Goal: Task Accomplishment & Management: Complete application form

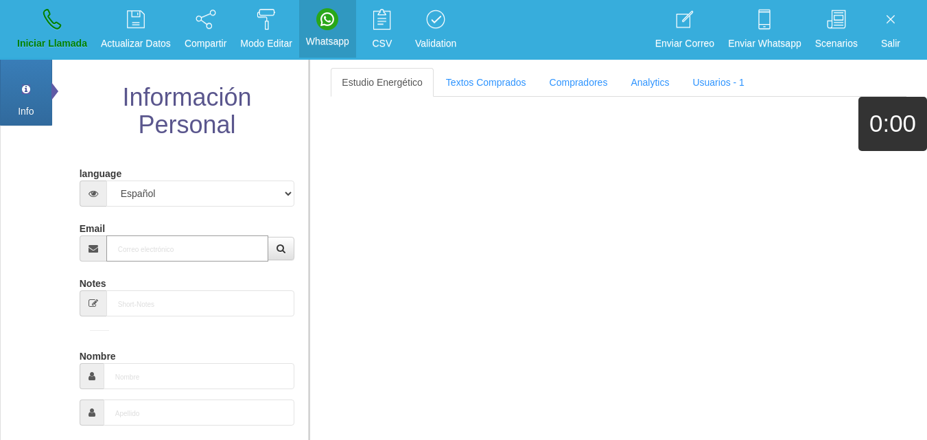
click at [187, 256] on input "Email" at bounding box center [187, 248] width 163 height 26
paste input "[EMAIL_ADDRESS][DOMAIN_NAME]"
type input "[EMAIL_ADDRESS][DOMAIN_NAME]"
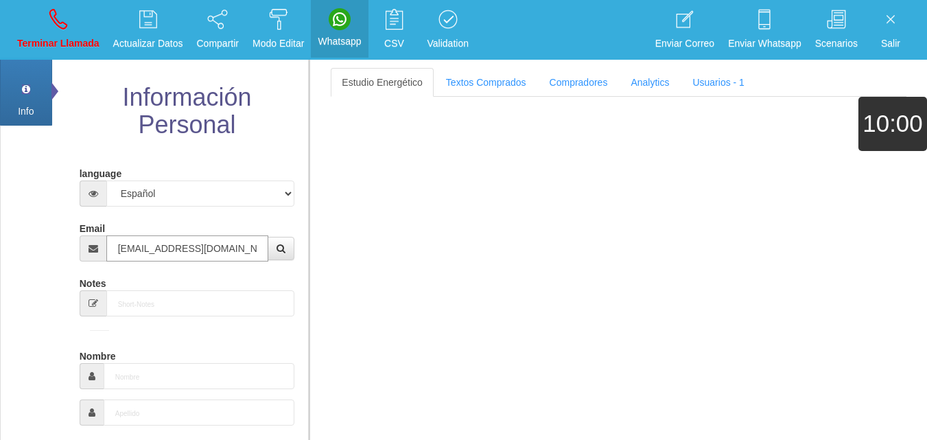
type input "[DATE]"
select select "4"
type input "Comprador simple"
type input "Phill"
select select "1"
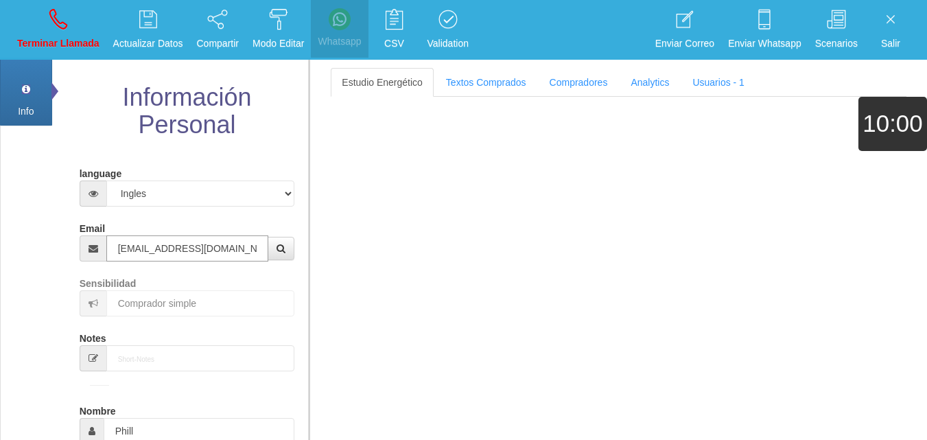
type input "[EMAIL_ADDRESS][DOMAIN_NAME]"
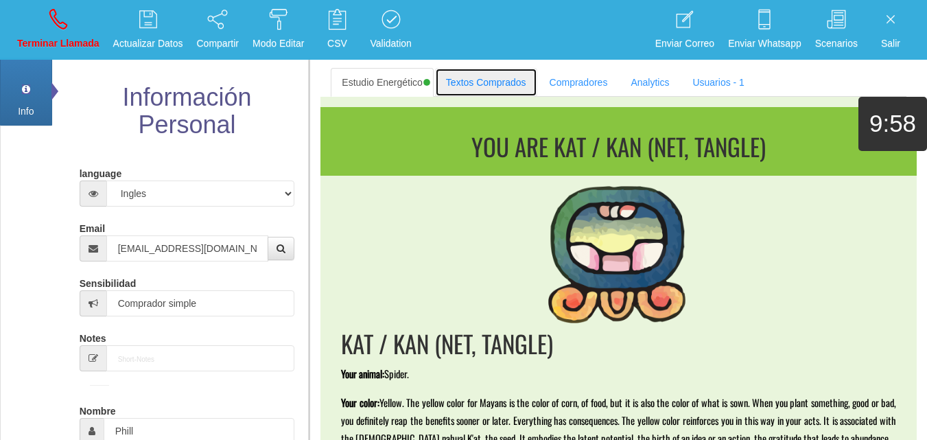
click at [465, 83] on link "Textos Comprados" at bounding box center [486, 82] width 102 height 29
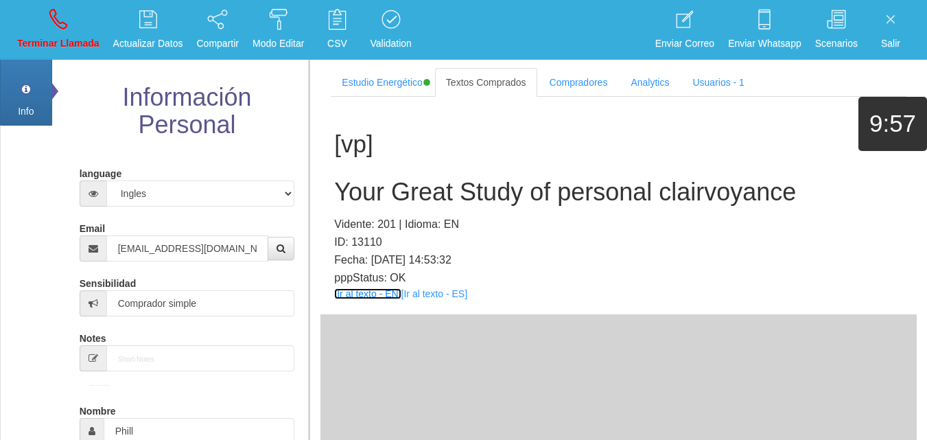
click at [363, 298] on link "[Ir al texto - EN]" at bounding box center [367, 293] width 67 height 11
click at [407, 192] on h2 "Your Great Study of personal clairvoyance" at bounding box center [618, 191] width 569 height 27
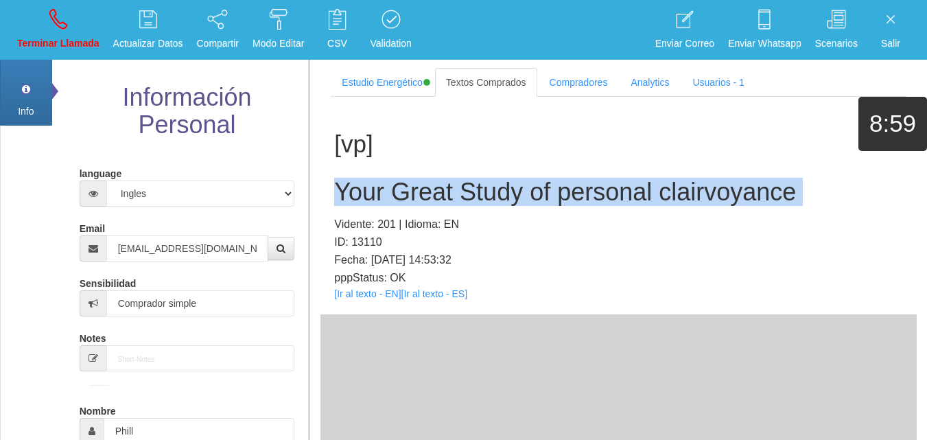
click at [407, 192] on h2 "Your Great Study of personal clairvoyance" at bounding box center [618, 191] width 569 height 27
copy h2 "Your Great Study of personal clairvoyance"
click at [86, 36] on p "Terminar Llamada" at bounding box center [58, 44] width 82 height 16
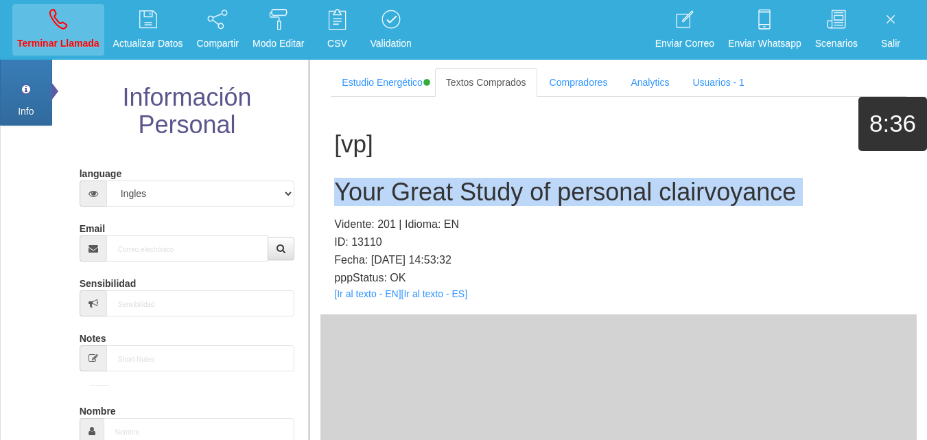
select select "0"
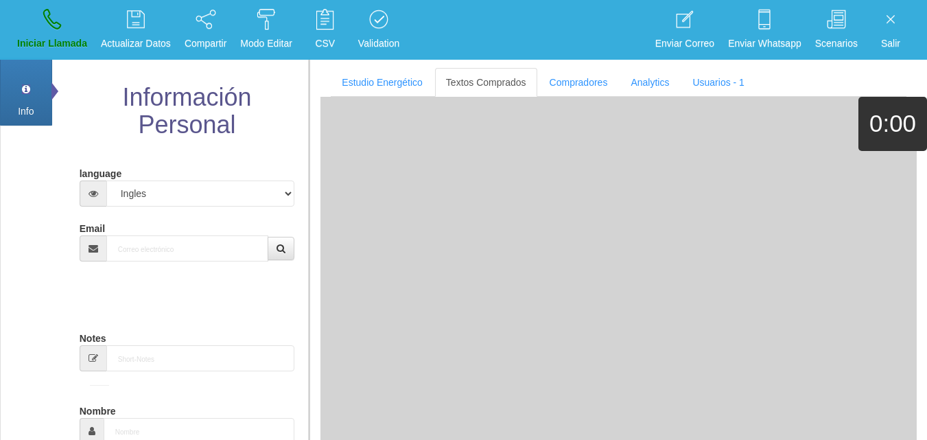
click at [134, 232] on div "Email" at bounding box center [187, 239] width 215 height 45
drag, startPoint x: 155, startPoint y: 238, endPoint x: 168, endPoint y: 244, distance: 14.4
click at [168, 244] on div "Email" at bounding box center [187, 239] width 215 height 45
click at [169, 245] on input "Email" at bounding box center [187, 248] width 163 height 26
paste input "[EMAIL_ADDRESS][DOMAIN_NAME]"
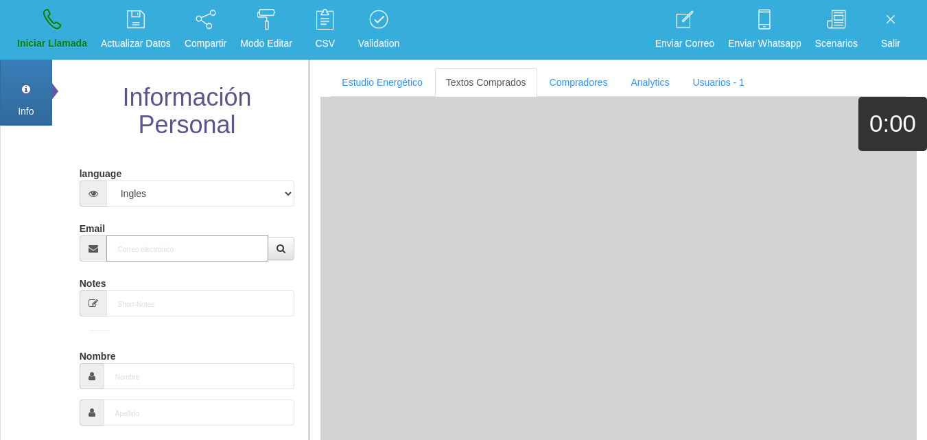
type input "[EMAIL_ADDRESS][DOMAIN_NAME]"
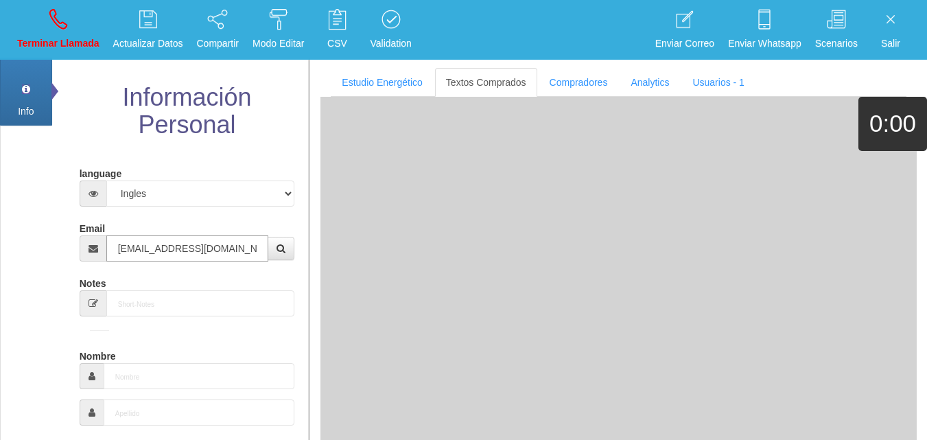
type input "19 Abr 1963"
type input "Comprador bajo"
type input "[PERSON_NAME]"
select select "2"
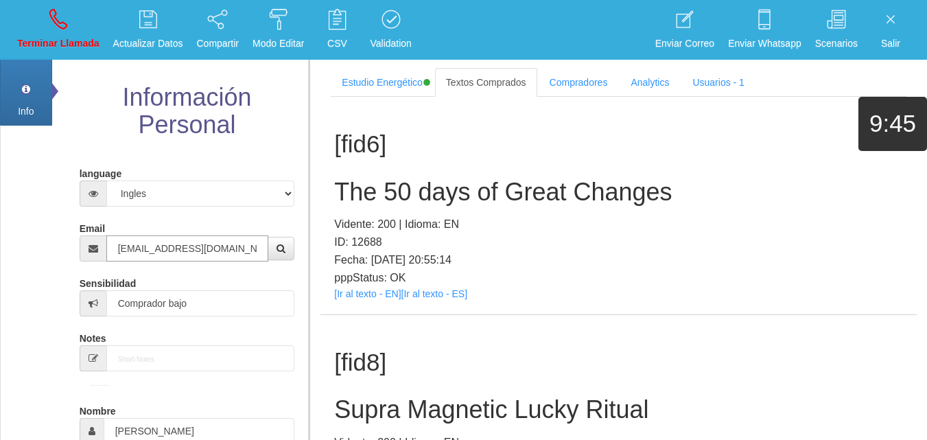
type input "[EMAIL_ADDRESS][DOMAIN_NAME]"
click at [683, 139] on h1 "[fid6]" at bounding box center [618, 144] width 569 height 27
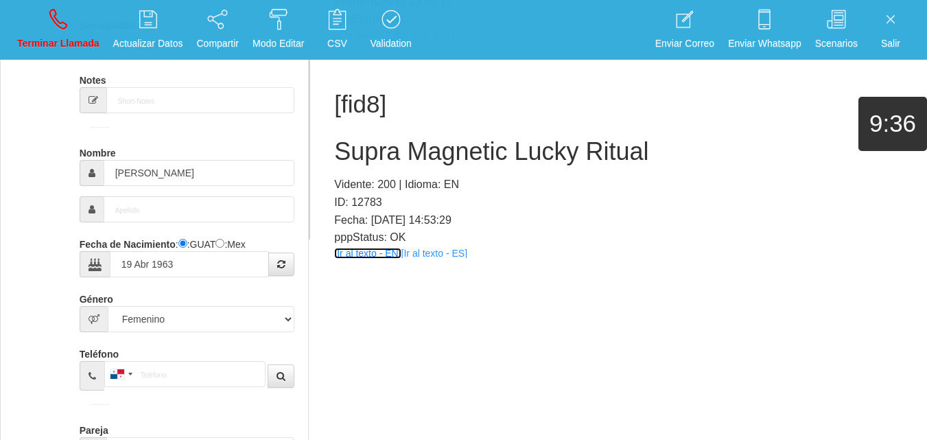
click at [374, 253] on link "[Ir al texto - EN]" at bounding box center [367, 253] width 67 height 11
click at [461, 150] on h2 "Supra Magnetic Lucky Ritual" at bounding box center [618, 151] width 569 height 27
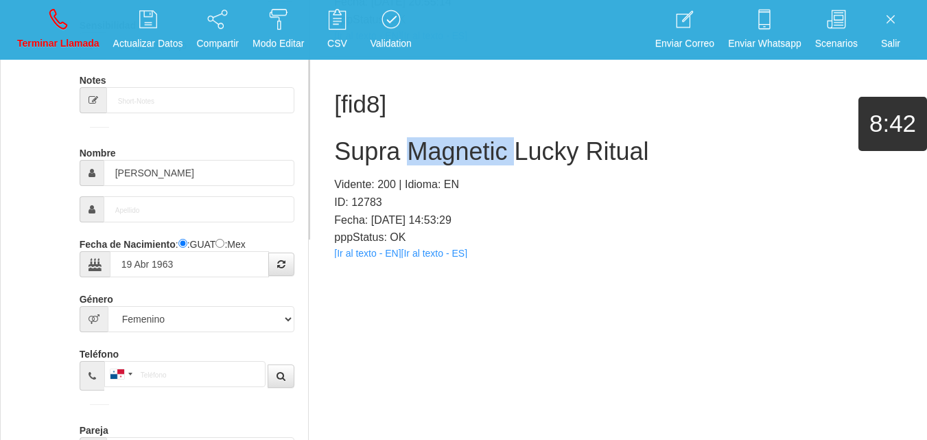
click at [461, 150] on h2 "Supra Magnetic Lucky Ritual" at bounding box center [618, 151] width 569 height 27
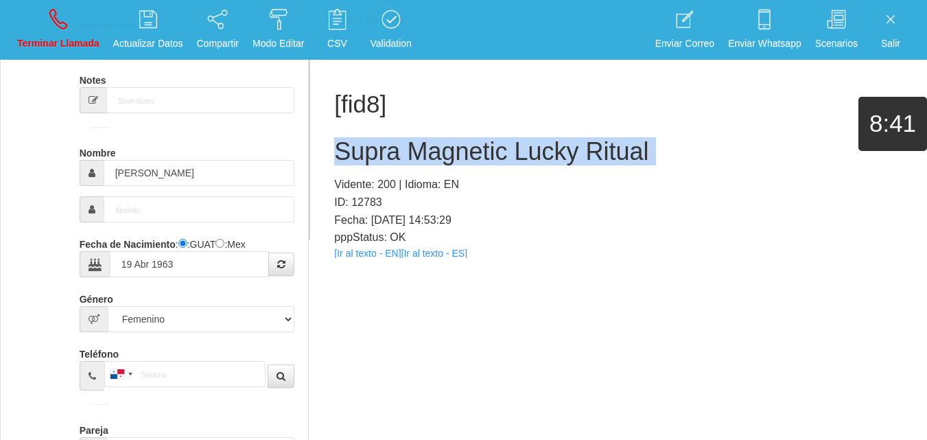
click at [461, 150] on h2 "Supra Magnetic Lucky Ritual" at bounding box center [618, 151] width 569 height 27
copy h2 "Supra Magnetic Lucky Ritual"
click at [74, 27] on link "Terminar Llamada" at bounding box center [58, 29] width 92 height 51
select select "0"
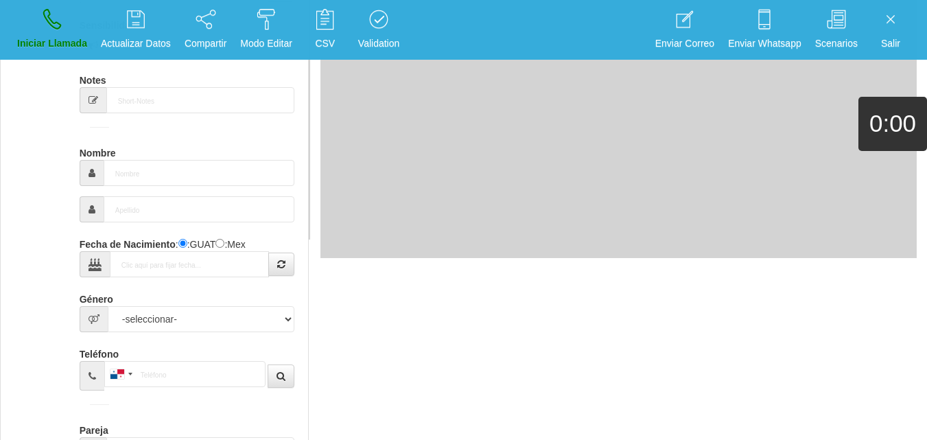
scroll to position [0, 0]
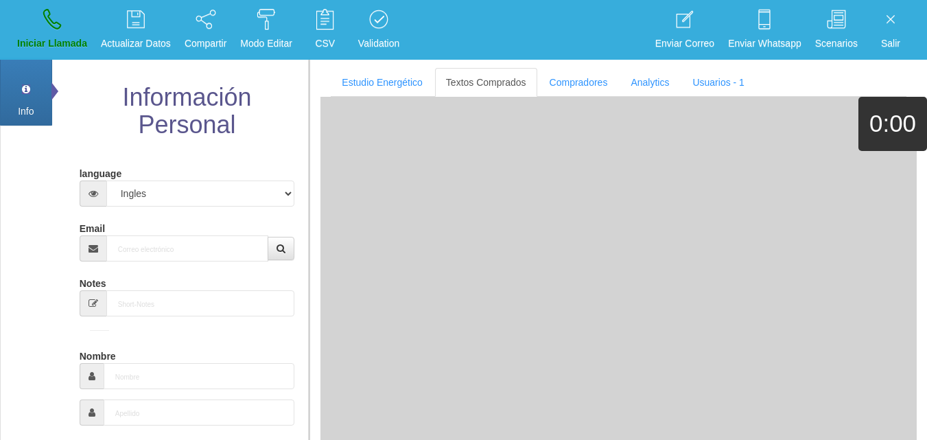
click at [187, 231] on div "Email" at bounding box center [187, 239] width 215 height 45
click at [195, 238] on div "Email" at bounding box center [187, 239] width 215 height 45
drag, startPoint x: 200, startPoint y: 244, endPoint x: 195, endPoint y: 238, distance: 7.3
click at [200, 244] on input "Email" at bounding box center [187, 248] width 163 height 26
paste input "[EMAIL_ADDRESS][DOMAIN_NAME]"
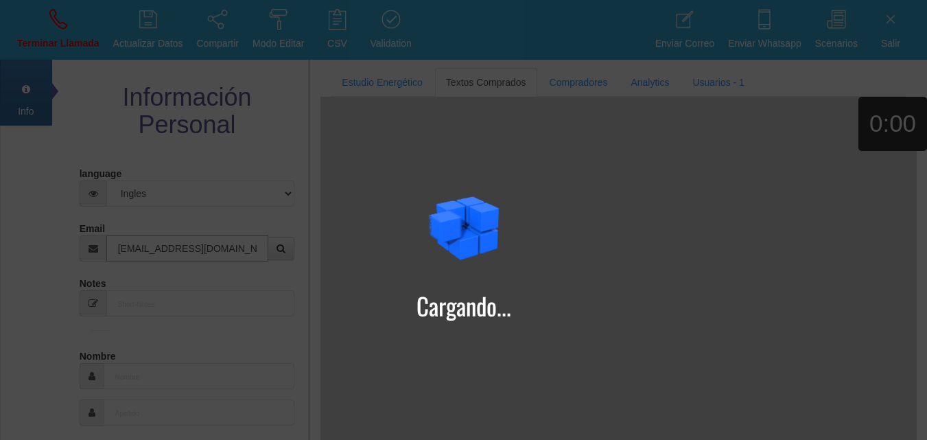
type input "[EMAIL_ADDRESS][DOMAIN_NAME]"
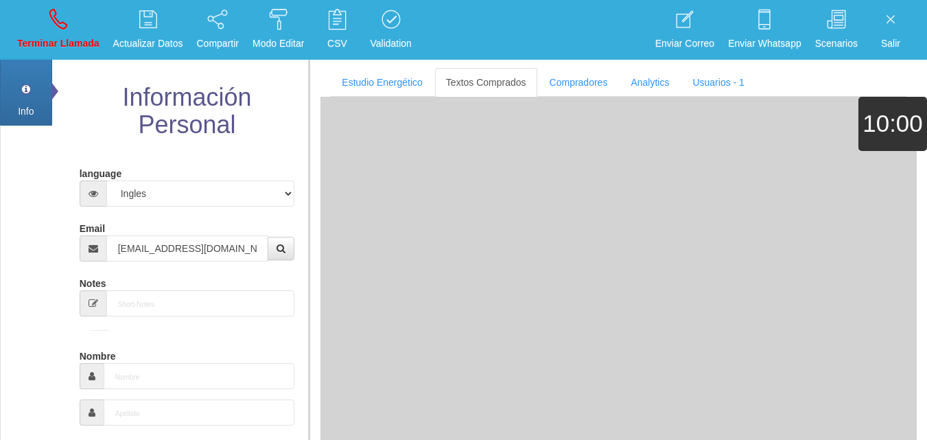
type input "[DATE]"
type input "Comprador simple"
type input "Bev"
select select "2"
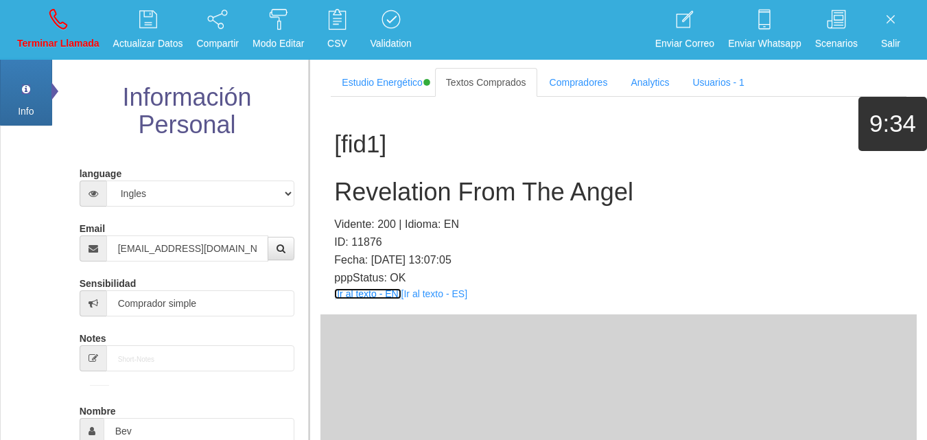
click at [372, 290] on link "[Ir al texto - EN]" at bounding box center [367, 293] width 67 height 11
click at [401, 192] on h2 "Revelation From The Angel" at bounding box center [618, 191] width 569 height 27
click at [401, 191] on h2 "Revelation From The Angel" at bounding box center [618, 191] width 569 height 27
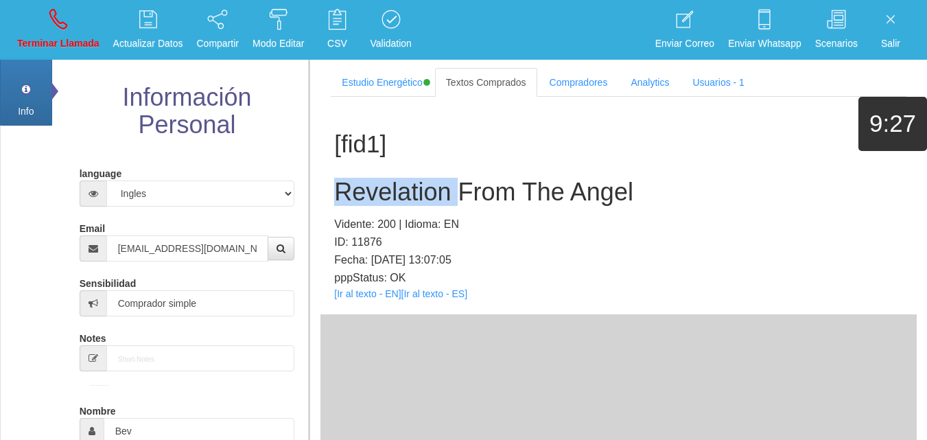
click at [401, 191] on h2 "Revelation From The Angel" at bounding box center [618, 191] width 569 height 27
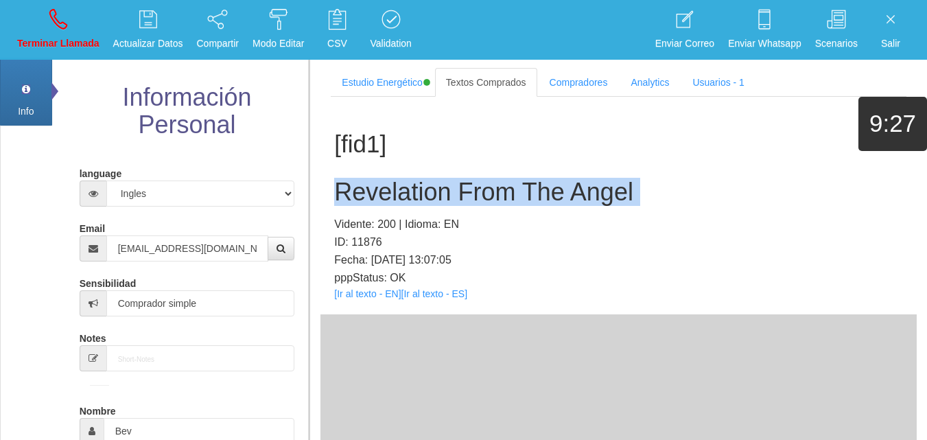
click at [401, 191] on h2 "Revelation From The Angel" at bounding box center [618, 191] width 569 height 27
copy h2 "Revelation From The Angel"
click at [35, 34] on link "Terminar Llamada" at bounding box center [58, 29] width 92 height 51
select select "0"
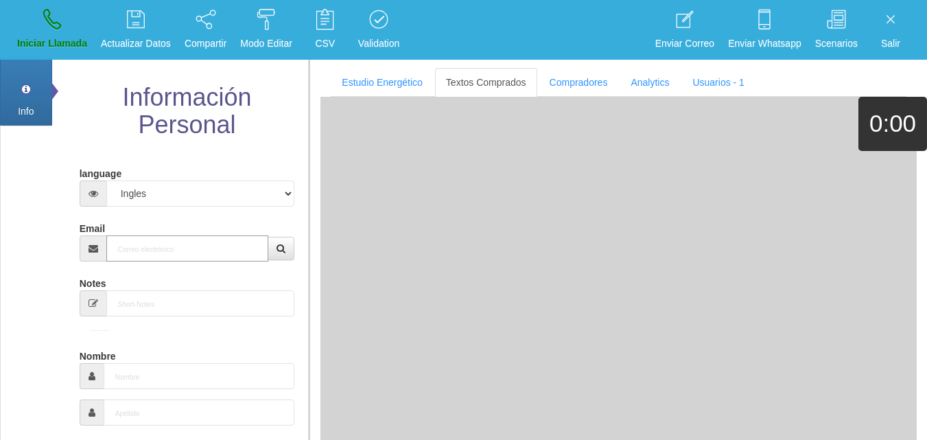
click at [148, 260] on input "Email" at bounding box center [187, 248] width 163 height 26
paste input "[EMAIL_ADDRESS][DOMAIN_NAME]"
type input "[EMAIL_ADDRESS][DOMAIN_NAME]"
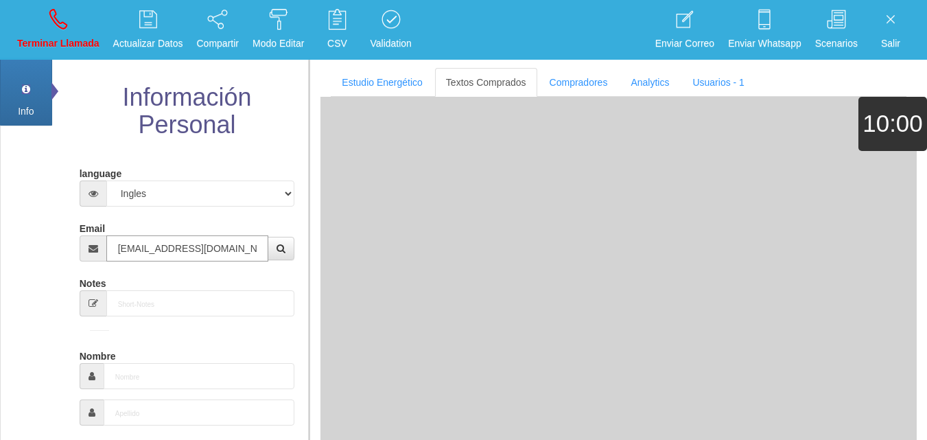
type input "[DATE]"
type input "Comprador bajo"
type input "Dinah"
select select "2"
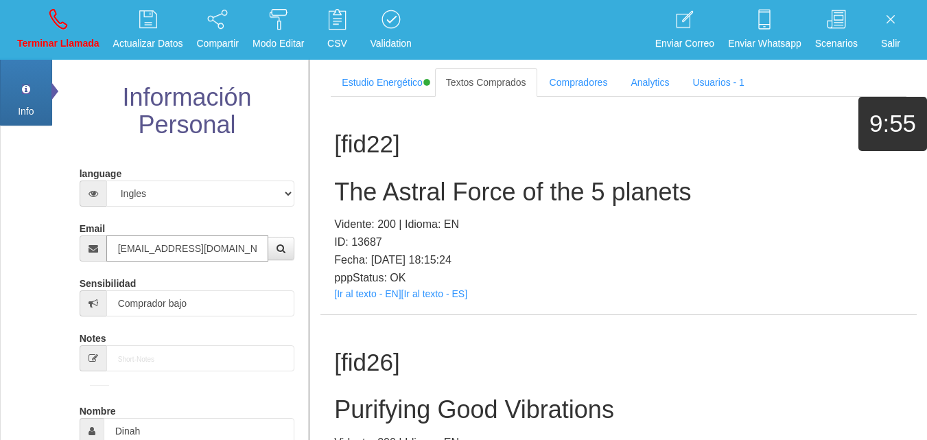
type input "[EMAIL_ADDRESS][DOMAIN_NAME]"
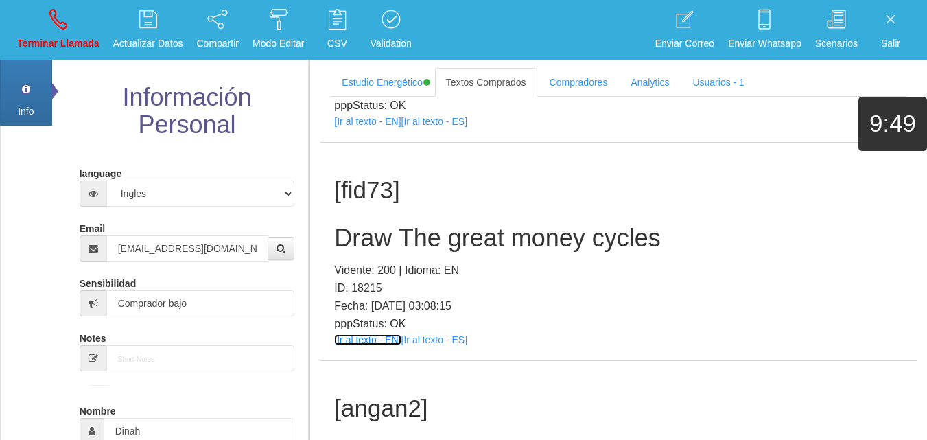
click at [389, 335] on link "[Ir al texto - EN]" at bounding box center [367, 339] width 67 height 11
click at [481, 228] on h2 "Draw The great money cycles" at bounding box center [618, 237] width 569 height 27
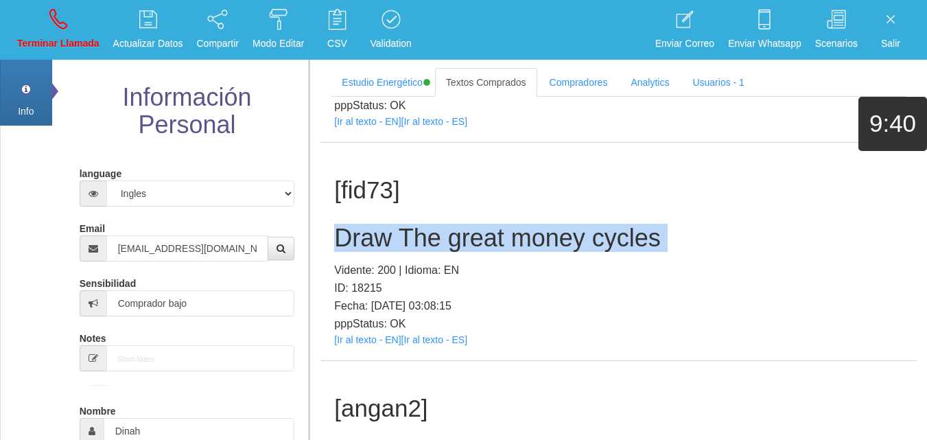
click at [481, 228] on h2 "Draw The great money cycles" at bounding box center [618, 237] width 569 height 27
copy h2 "Draw The great money cycles"
click at [39, 40] on p "Terminar Llamada" at bounding box center [58, 44] width 82 height 16
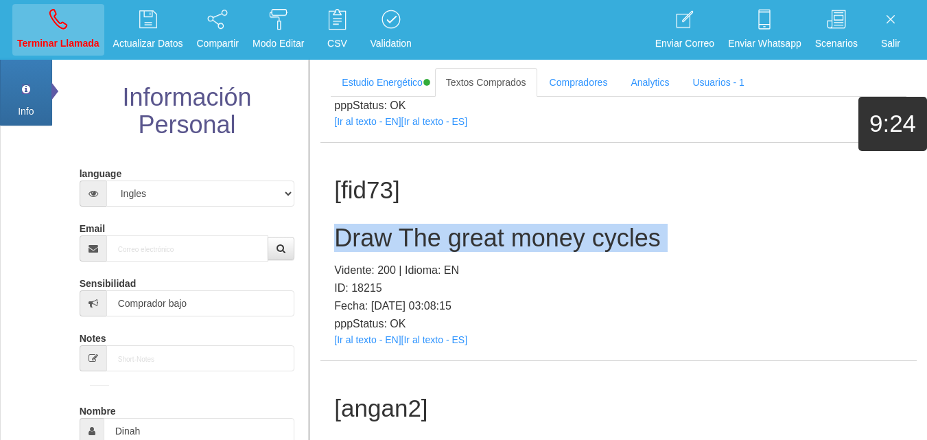
select select "0"
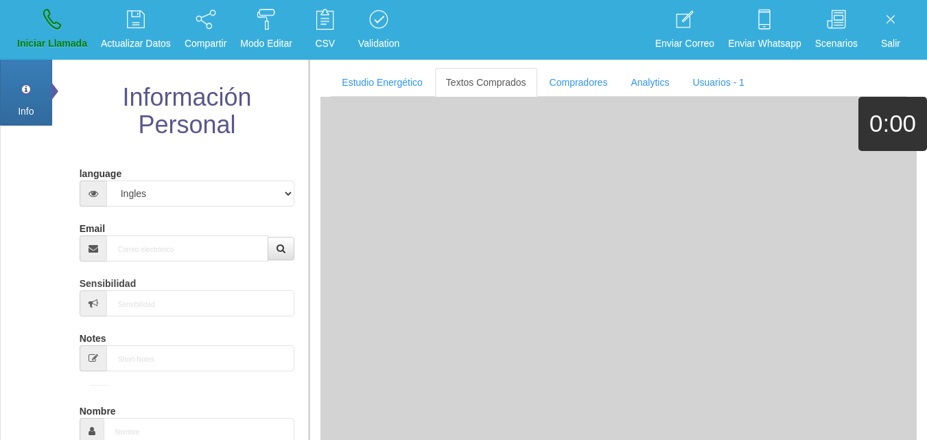
scroll to position [0, 0]
click at [137, 259] on input "Email" at bounding box center [187, 248] width 163 height 26
paste input "[EMAIL_ADDRESS][DOMAIN_NAME]"
type input "[EMAIL_ADDRESS][DOMAIN_NAME]"
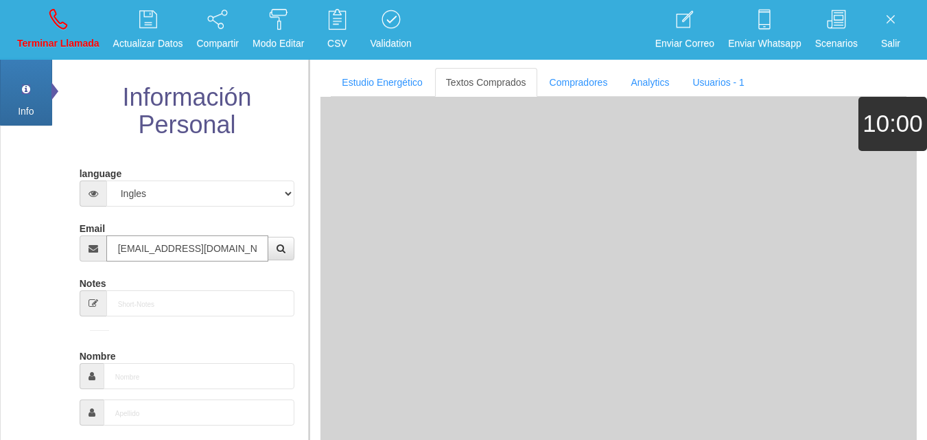
type input "15 Abr 1968"
type input "Excelente Comprador"
type input "[PERSON_NAME]"
select select "1"
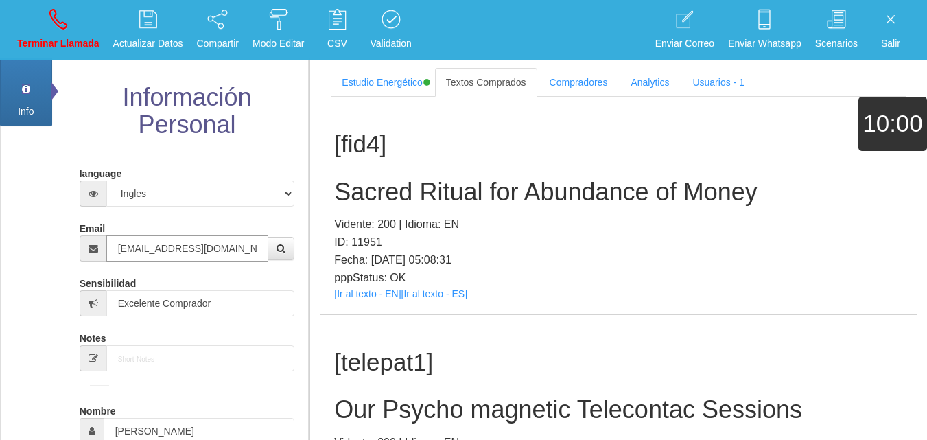
type input "[EMAIL_ADDRESS][DOMAIN_NAME]"
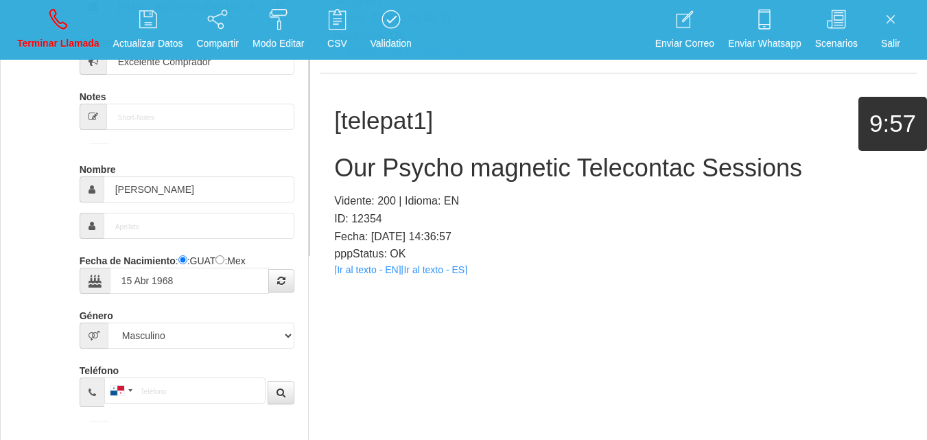
scroll to position [2631, 0]
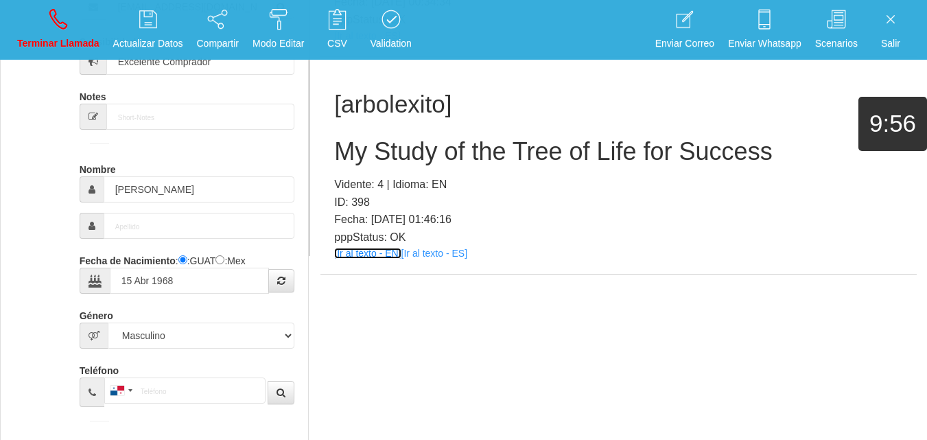
click at [346, 257] on link "[Ir al texto - EN]" at bounding box center [367, 253] width 67 height 11
click at [427, 141] on h2 "My Study of the Tree of Life for Success" at bounding box center [618, 151] width 569 height 27
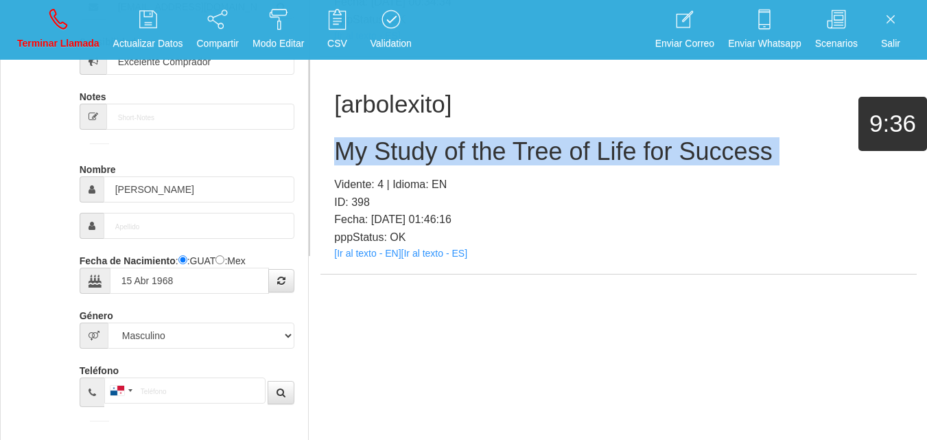
click at [427, 141] on h2 "My Study of the Tree of Life for Success" at bounding box center [618, 151] width 569 height 27
copy h2 "My Study of the Tree of Life for Success"
click at [70, 39] on p "Terminar Llamada" at bounding box center [58, 44] width 82 height 16
select select "0"
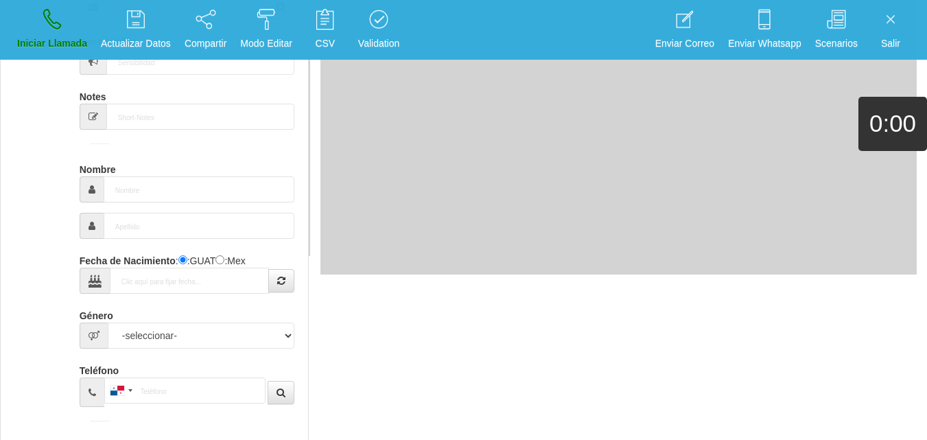
scroll to position [0, 0]
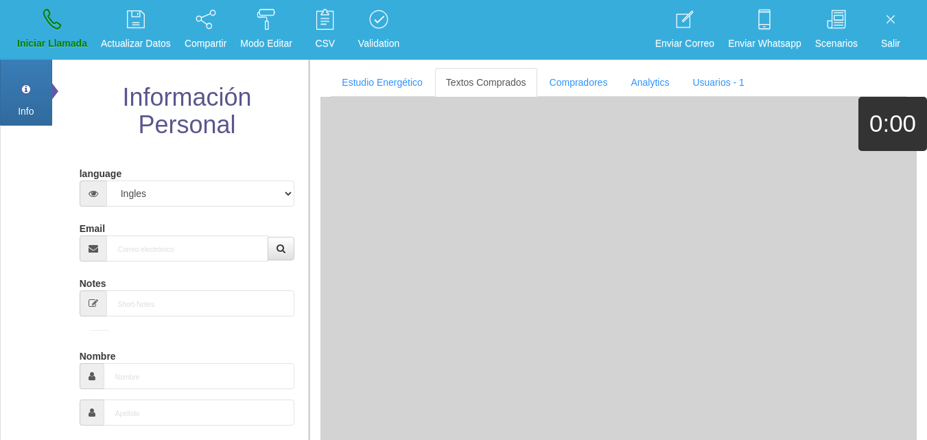
click at [141, 232] on div "Email" at bounding box center [187, 239] width 215 height 45
click at [142, 237] on input "Email" at bounding box center [187, 248] width 163 height 26
paste input "[EMAIL_ADDRESS][DOMAIN_NAME]"
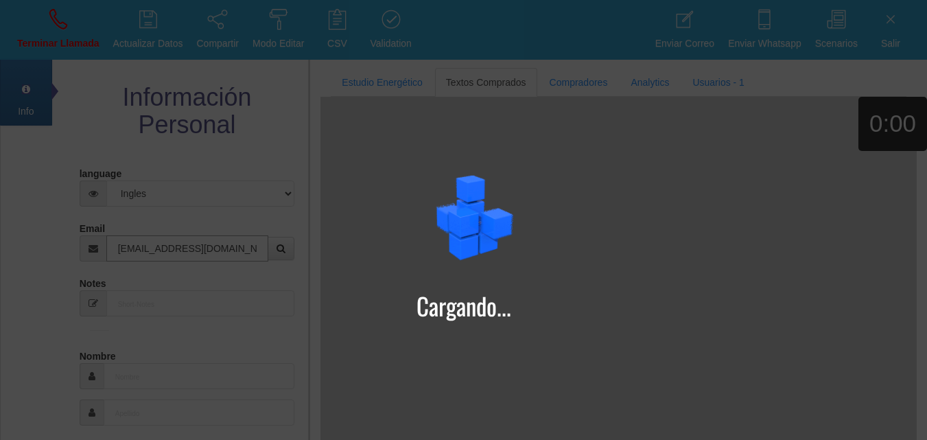
type input "[EMAIL_ADDRESS][DOMAIN_NAME]"
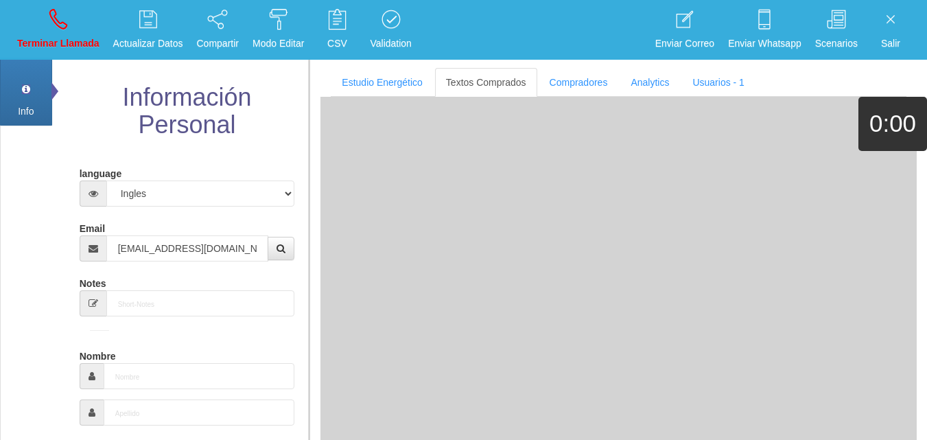
type input "[DATE]"
type input "Buen Comprador"
type input "[PERSON_NAME]"
select select "2"
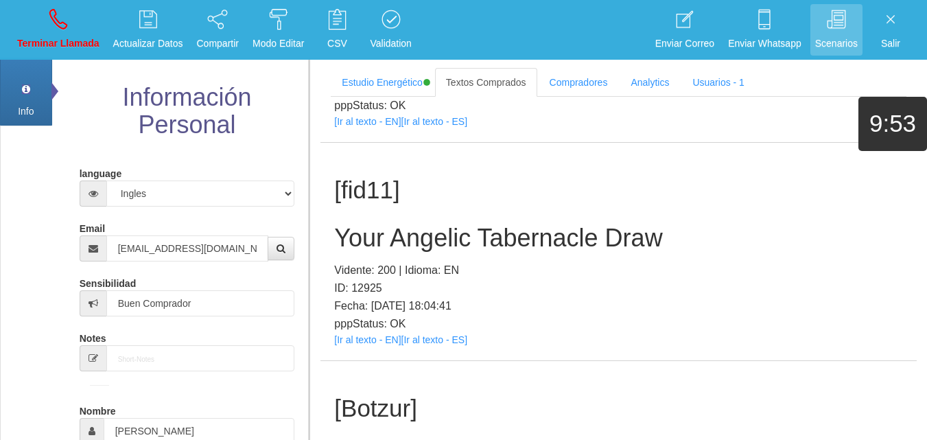
scroll to position [825, 0]
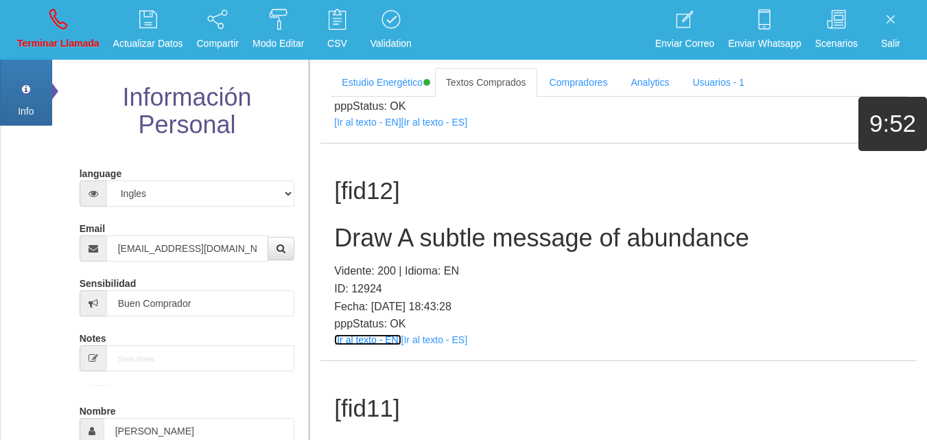
click at [376, 340] on link "[Ir al texto - EN]" at bounding box center [367, 339] width 67 height 11
click at [473, 228] on h2 "Draw A subtle message of abundance" at bounding box center [618, 237] width 569 height 27
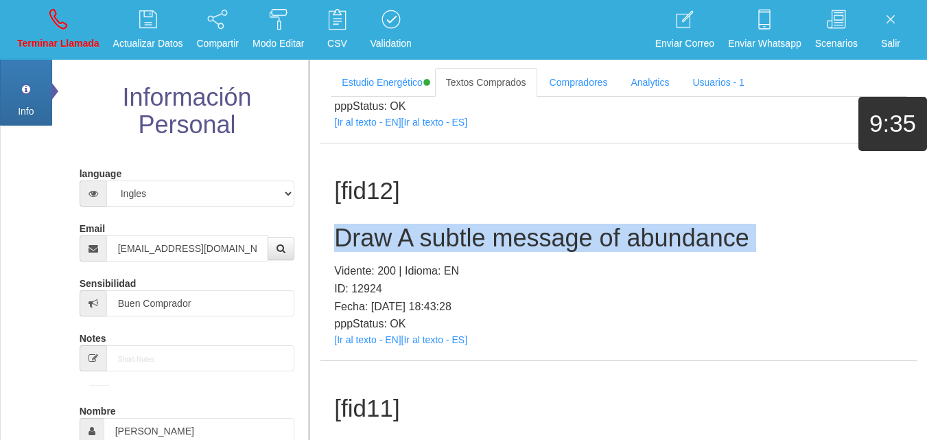
click at [473, 228] on h2 "Draw A subtle message of abundance" at bounding box center [618, 237] width 569 height 27
copy h2 "Draw A subtle message of abundance"
click at [19, 29] on link "Terminar Llamada" at bounding box center [58, 29] width 92 height 51
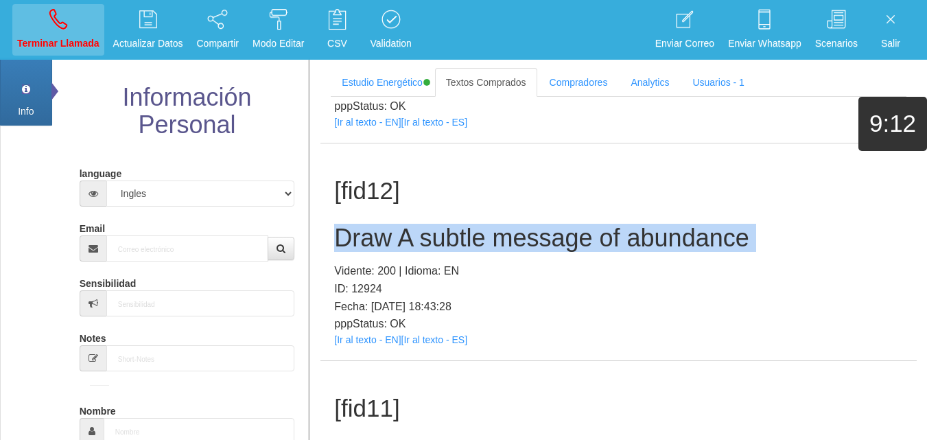
select select "0"
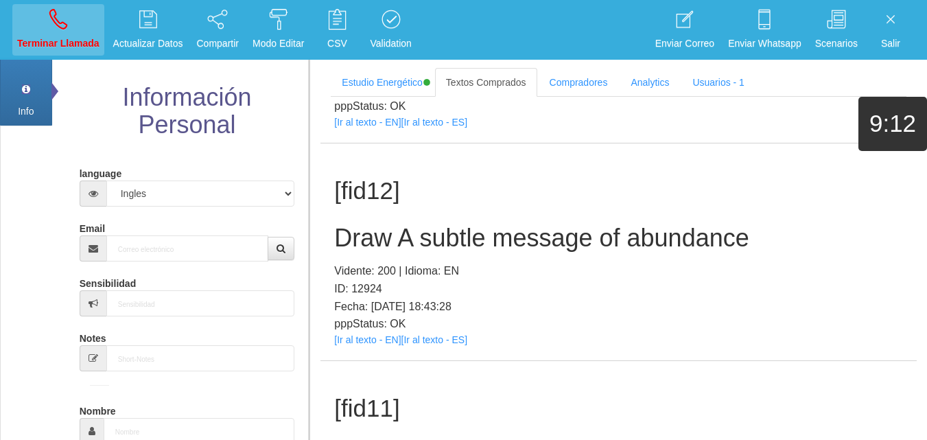
scroll to position [0, 0]
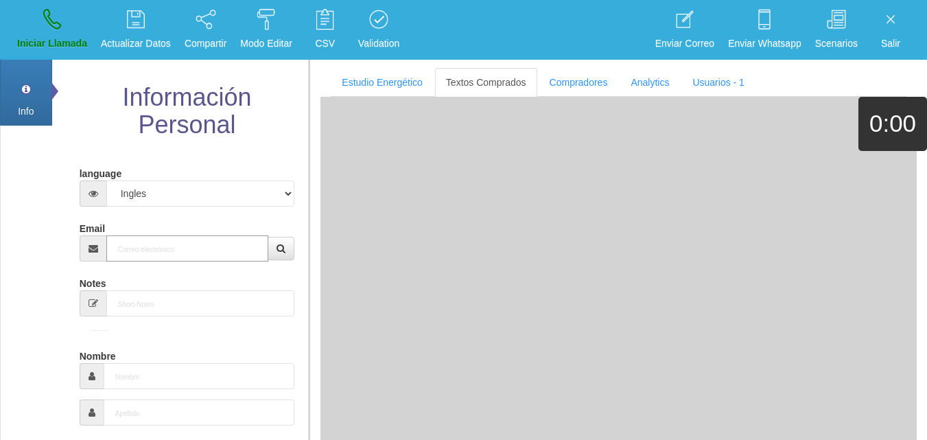
click at [143, 243] on input "Email" at bounding box center [187, 248] width 163 height 26
paste input "[EMAIL_ADDRESS][DOMAIN_NAME]"
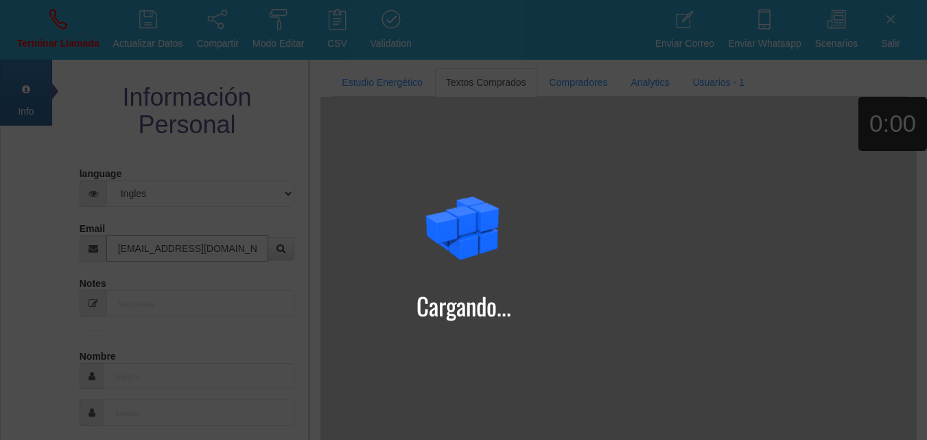
type input "[EMAIL_ADDRESS][DOMAIN_NAME]"
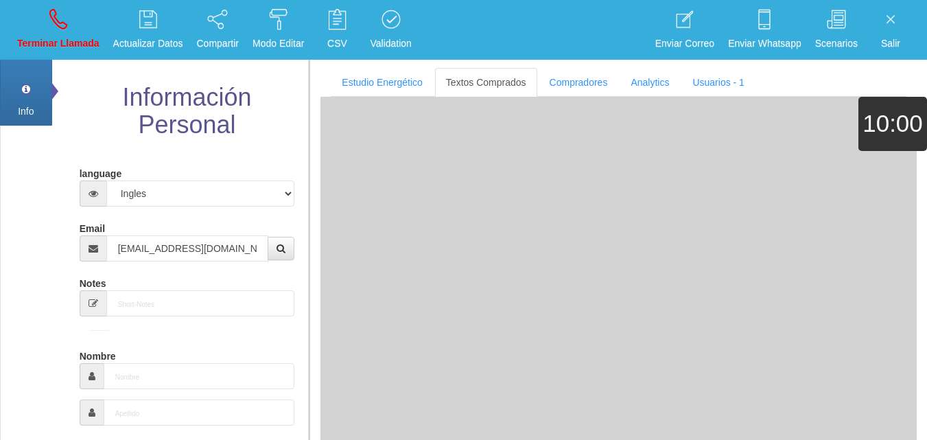
type input "[DATE]"
type input "Comprador simple"
type input "Alexandrea"
select select "2"
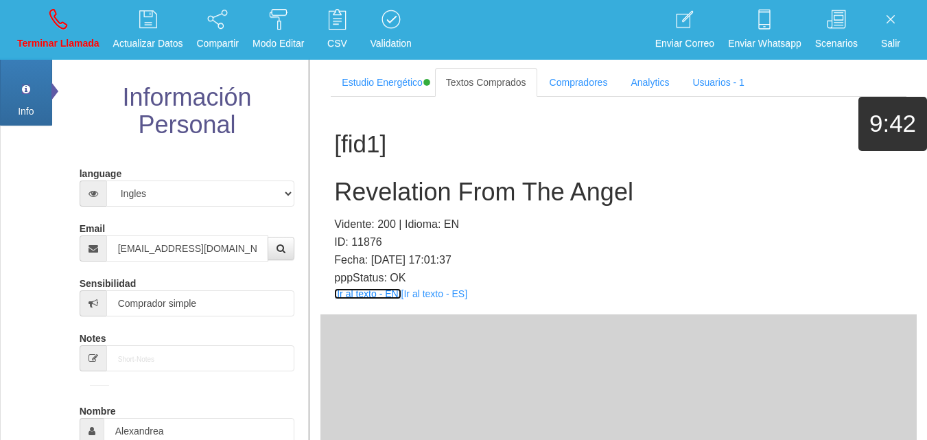
click at [385, 288] on link "[Ir al texto - EN]" at bounding box center [367, 293] width 67 height 11
click at [400, 208] on div "[fid1] Revelation From The [PERSON_NAME]: 200 | Idioma: EN ID: 11876 Fecha: [DA…" at bounding box center [618, 205] width 596 height 217
click at [388, 189] on h2 "Revelation From The Angel" at bounding box center [618, 191] width 569 height 27
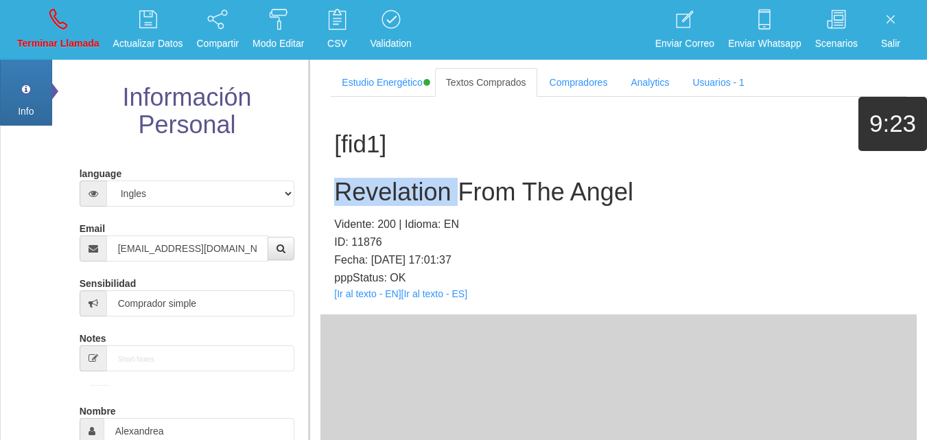
click at [388, 189] on h2 "Revelation From The Angel" at bounding box center [618, 191] width 569 height 27
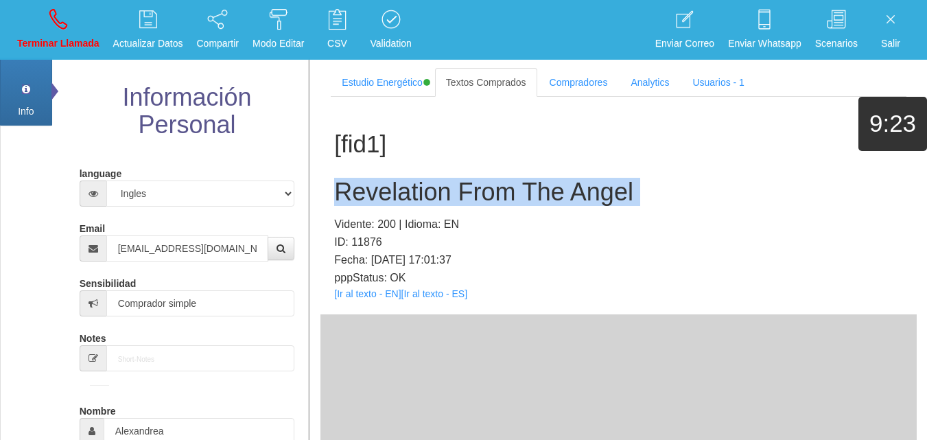
click at [388, 189] on h2 "Revelation From The Angel" at bounding box center [618, 191] width 569 height 27
copy h2 "Revelation From The Angel"
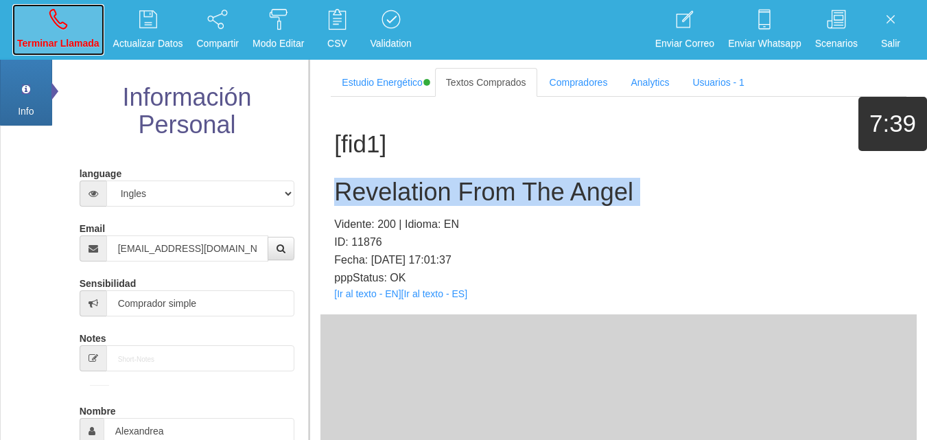
click at [35, 18] on link "Terminar Llamada" at bounding box center [58, 29] width 92 height 51
select select "0"
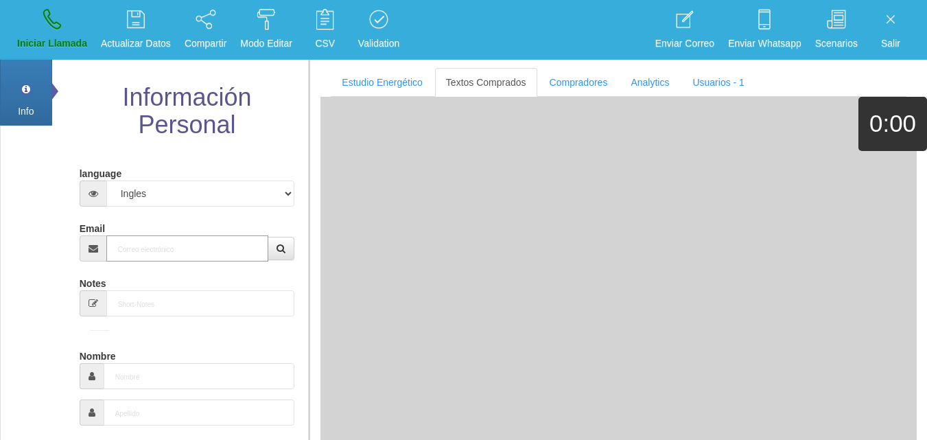
click at [155, 246] on input "Email" at bounding box center [187, 248] width 163 height 26
paste input "[EMAIL_ADDRESS][DOMAIN_NAME]"
type input "[EMAIL_ADDRESS][DOMAIN_NAME]"
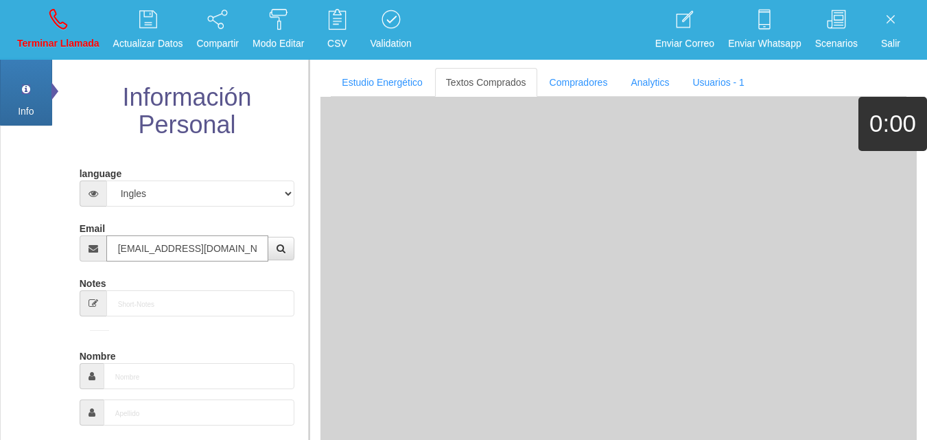
type input "[DATE]"
type input "Buen Comprador"
type input "[PERSON_NAME]"
select select "2"
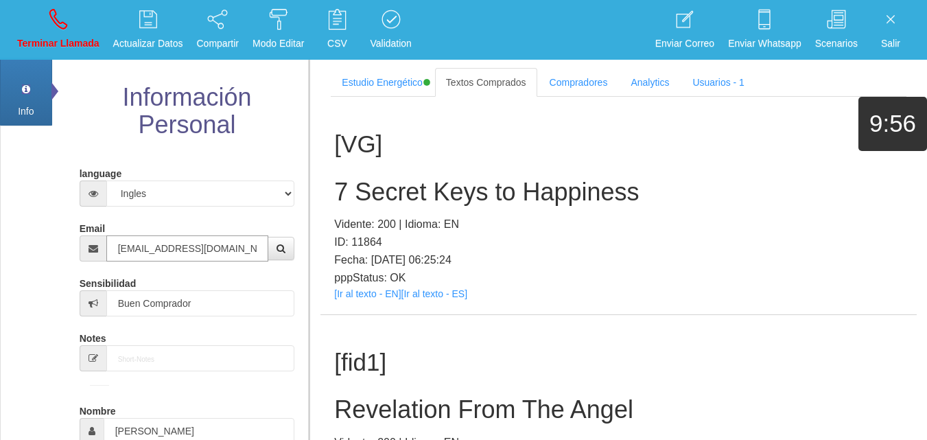
type input "[EMAIL_ADDRESS][DOMAIN_NAME]"
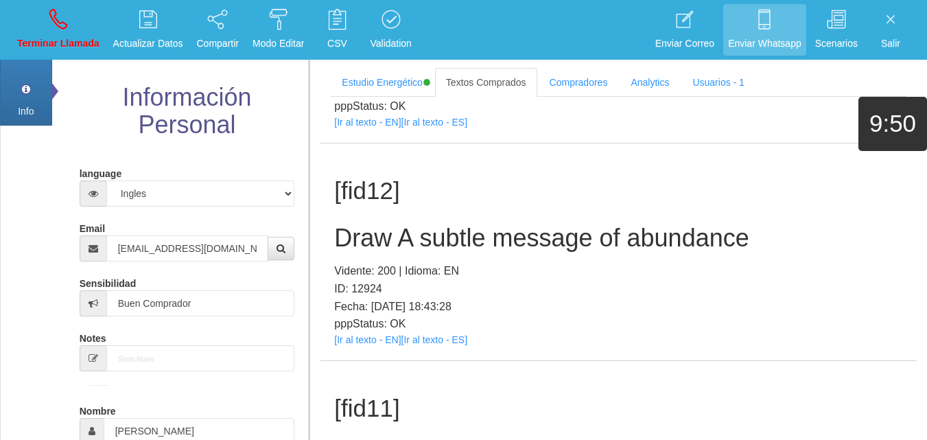
scroll to position [1043, 0]
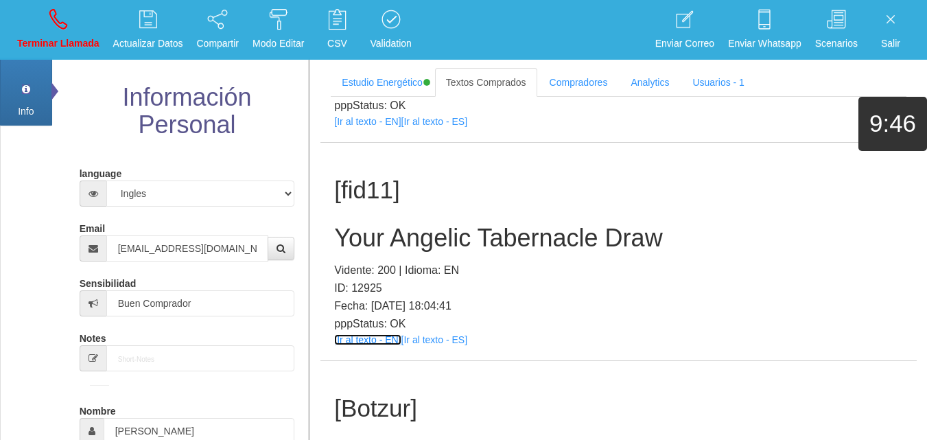
click at [367, 337] on link "[Ir al texto - EN]" at bounding box center [367, 339] width 67 height 11
click at [353, 344] on link "[Ir al texto - EN]" at bounding box center [367, 339] width 67 height 11
click at [398, 239] on h2 "Your Angelic Tabernacle Draw" at bounding box center [618, 237] width 569 height 27
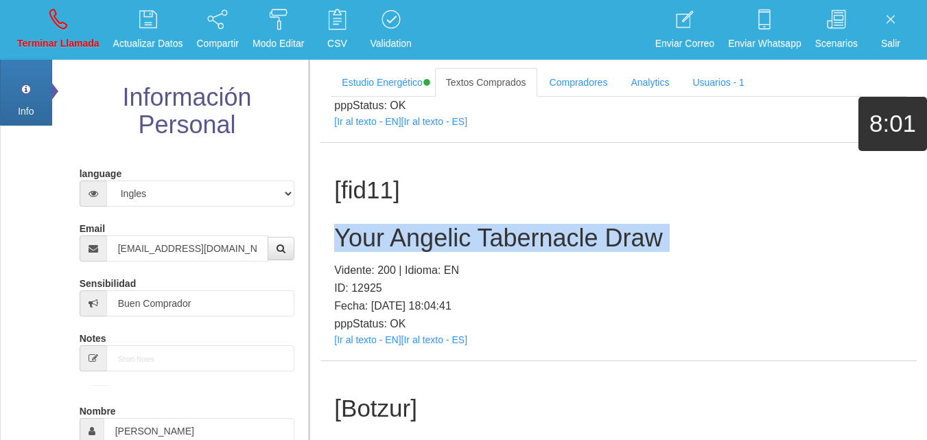
click at [398, 239] on h2 "Your Angelic Tabernacle Draw" at bounding box center [618, 237] width 569 height 27
copy h2 "Your Angelic Tabernacle Draw"
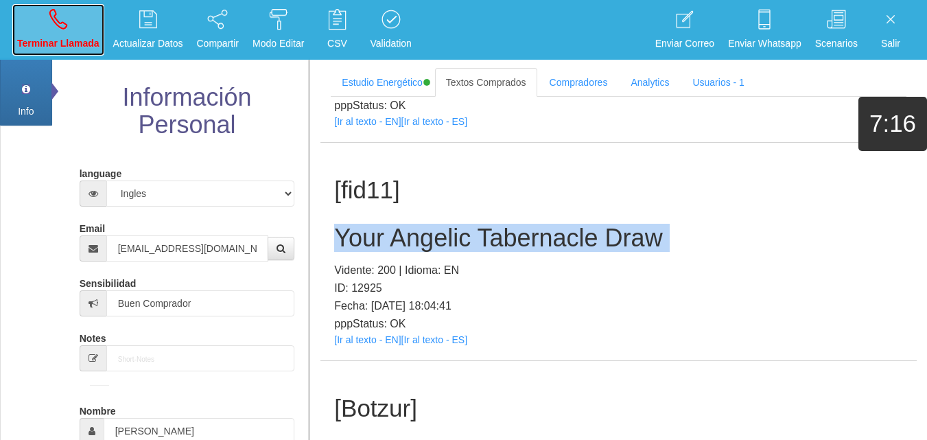
click at [58, 34] on link "Terminar Llamada" at bounding box center [58, 29] width 92 height 51
select select "0"
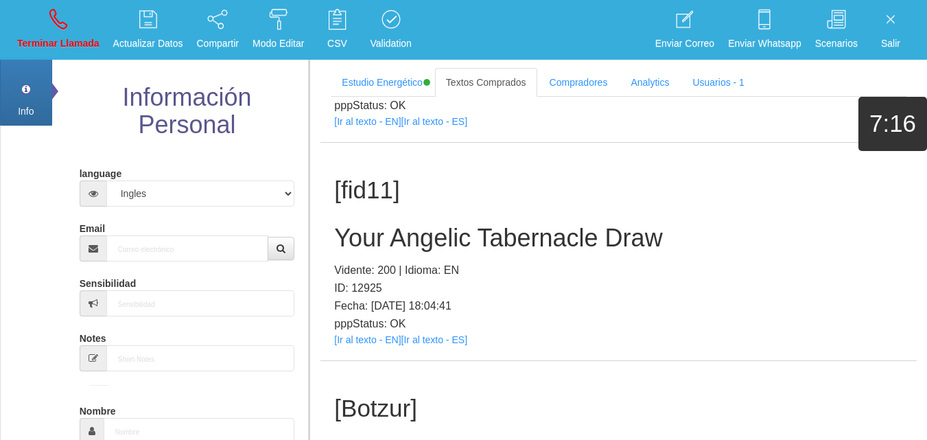
scroll to position [0, 0]
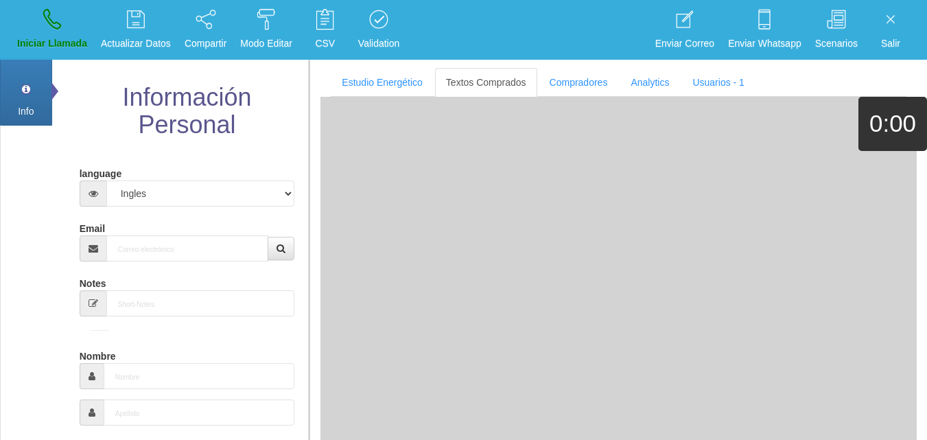
click at [147, 244] on input "Email" at bounding box center [187, 248] width 163 height 26
paste input "[EMAIL_ADDRESS][DOMAIN_NAME]"
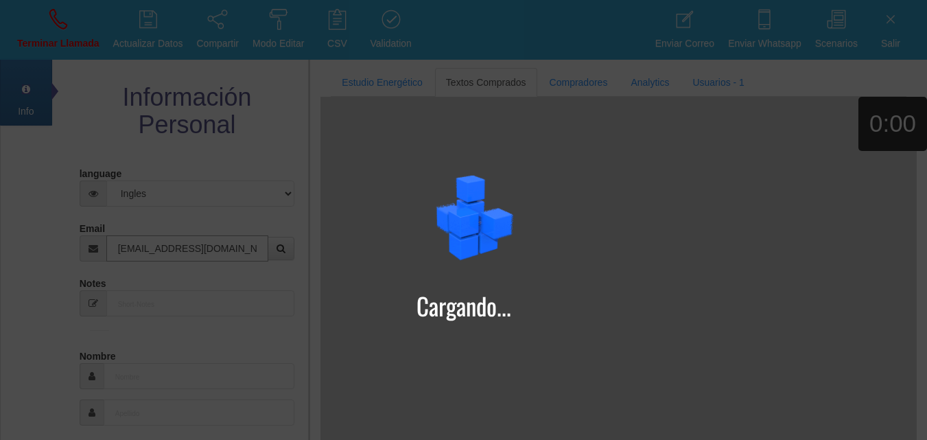
type input "[EMAIL_ADDRESS][DOMAIN_NAME]"
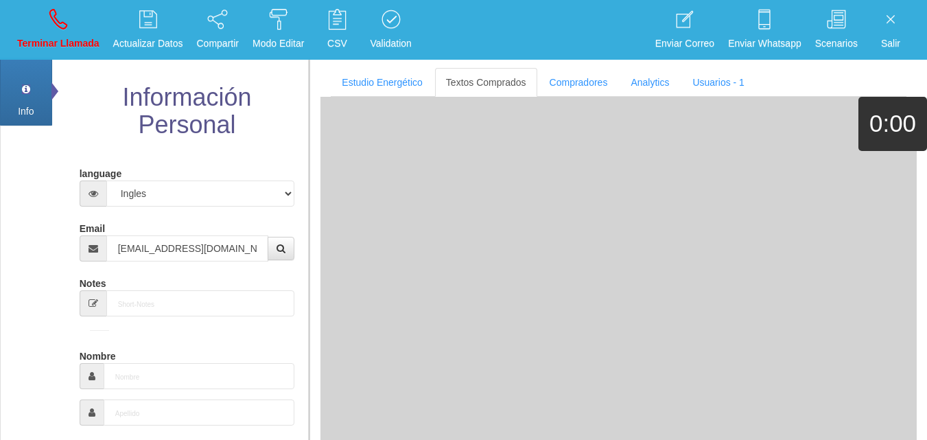
type input "19 Abr 1963"
type input "Comprador bajo"
type input "[PERSON_NAME]"
select select "2"
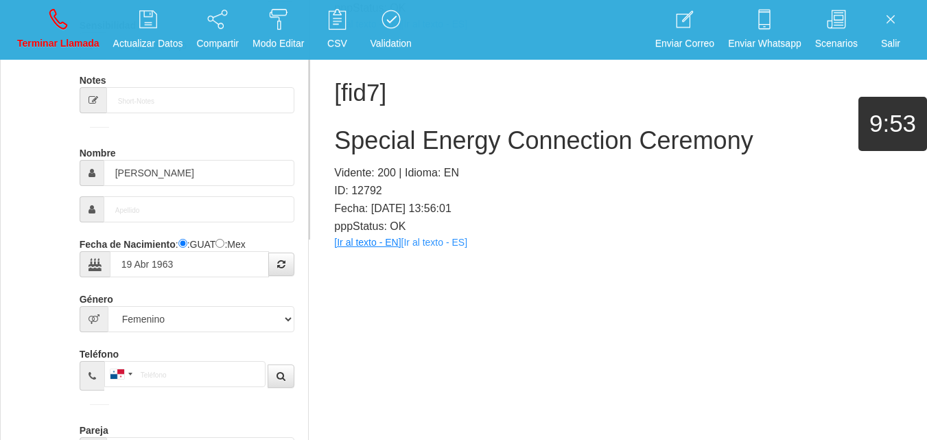
scroll to position [252, 0]
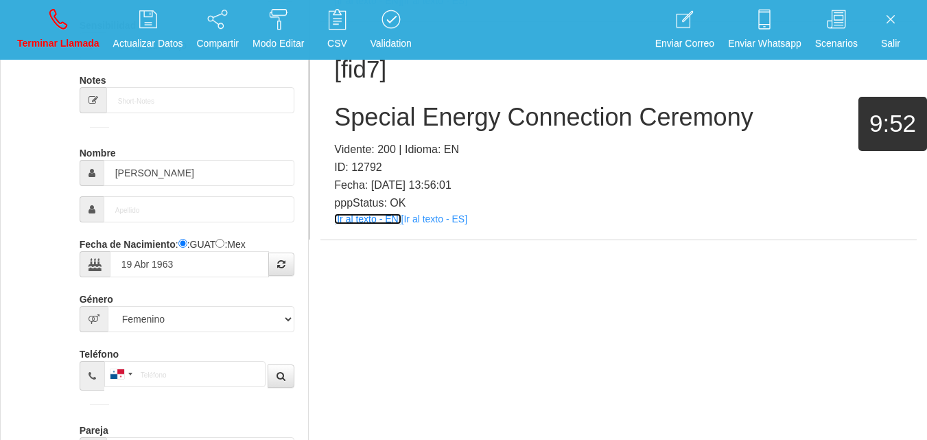
click at [394, 220] on link "[Ir al texto - EN]" at bounding box center [367, 218] width 67 height 11
click at [473, 136] on div "[fid7] Special Energy Connection Ceremony Vidente: 200 | Idioma: EN ID: 12792 F…" at bounding box center [618, 130] width 596 height 217
click at [455, 125] on h2 "Special Energy Connection Ceremony" at bounding box center [618, 117] width 569 height 27
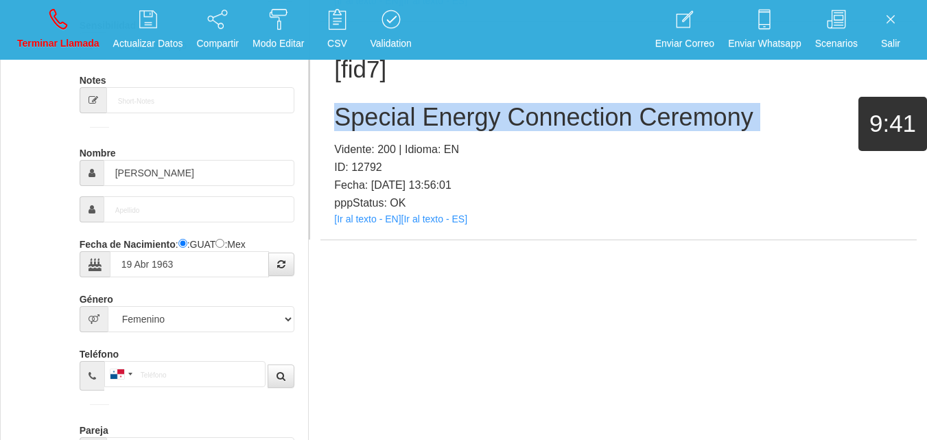
click at [455, 125] on h2 "Special Energy Connection Ceremony" at bounding box center [618, 117] width 569 height 27
copy h2 "Special Energy Connection Ceremony"
click at [50, 28] on icon at bounding box center [58, 19] width 18 height 22
select select "0"
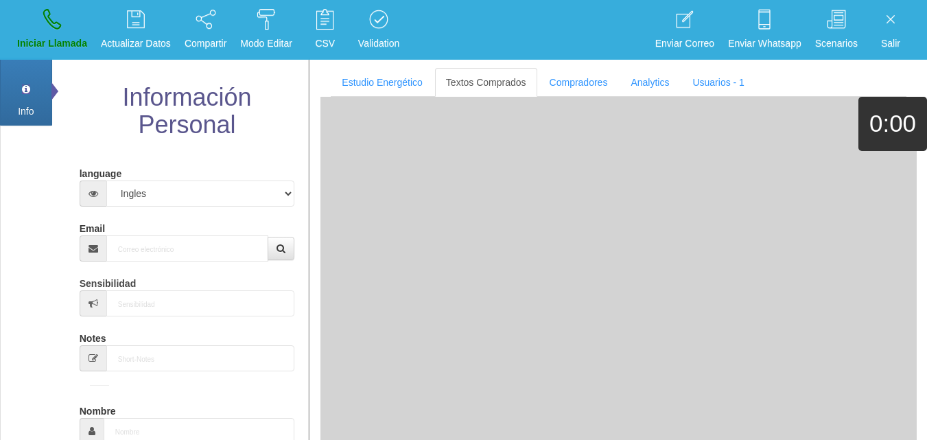
scroll to position [0, 0]
drag, startPoint x: 145, startPoint y: 244, endPoint x: 146, endPoint y: 252, distance: 7.7
click at [145, 248] on input "Email" at bounding box center [187, 248] width 163 height 26
paste input "[EMAIL_ADDRESS][DOMAIN_NAME]"
type input "[EMAIL_ADDRESS][DOMAIN_NAME]"
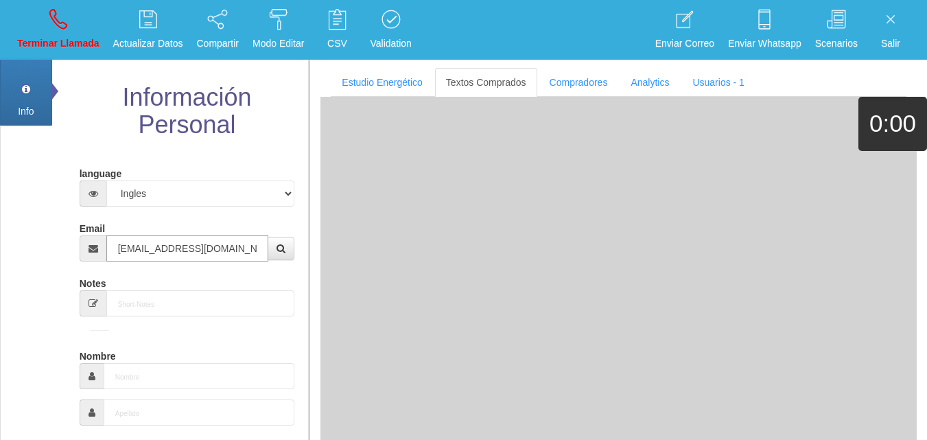
type input "[DATE]"
type input "[EMAIL_ADDRESS][DOMAIN_NAME]"
type input "Comprador bajo"
type input "[PERSON_NAME]"
select select "2"
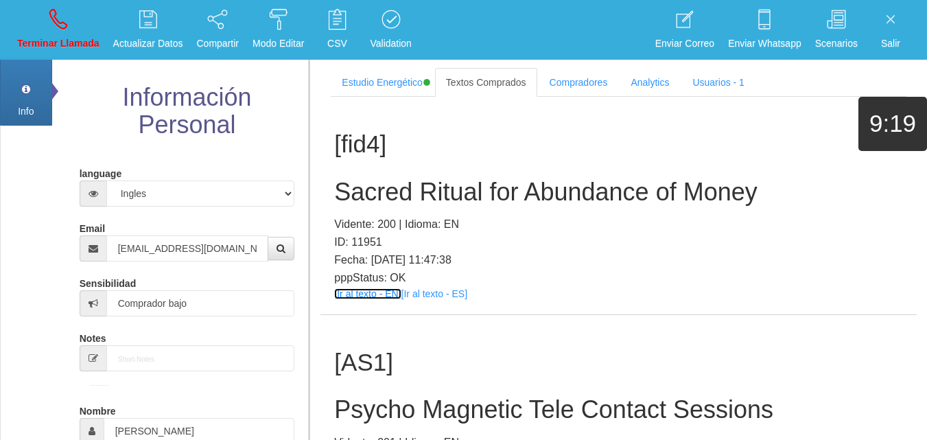
click at [371, 294] on link "[Ir al texto - EN]" at bounding box center [367, 293] width 67 height 11
click at [420, 184] on h2 "Sacred Ritual for Abundance of Money" at bounding box center [618, 191] width 569 height 27
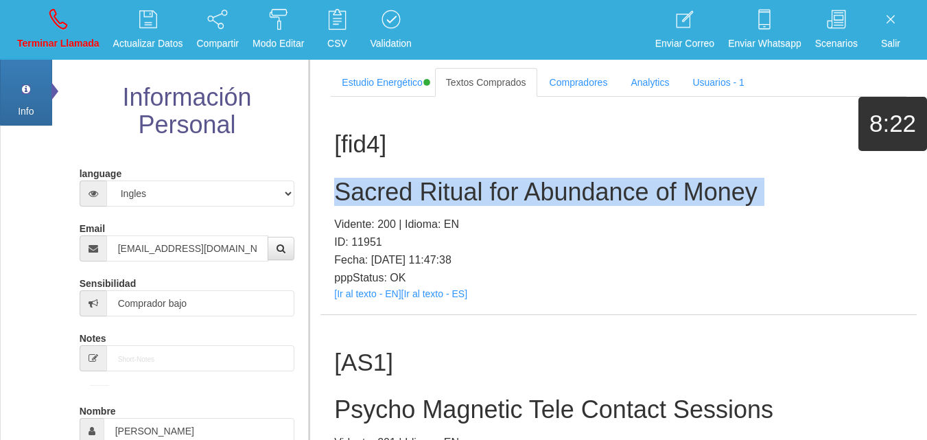
click at [420, 184] on h2 "Sacred Ritual for Abundance of Money" at bounding box center [618, 191] width 569 height 27
copy h2 "Sacred Ritual for Abundance of Money"
drag, startPoint x: 40, startPoint y: 16, endPoint x: 67, endPoint y: 42, distance: 37.3
click at [40, 16] on link "Terminar Llamada" at bounding box center [58, 29] width 92 height 51
select select "0"
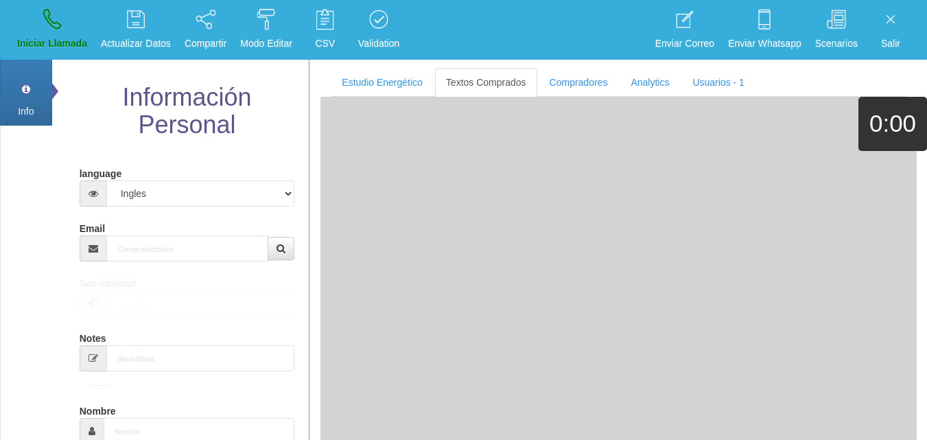
drag, startPoint x: 200, startPoint y: 272, endPoint x: 195, endPoint y: 267, distance: 7.3
click at [198, 326] on div "Notes" at bounding box center [187, 348] width 215 height 45
click at [189, 255] on input "Email" at bounding box center [187, 248] width 163 height 26
paste input "[EMAIL_ADDRESS][DOMAIN_NAME]"
type input "[EMAIL_ADDRESS][DOMAIN_NAME]"
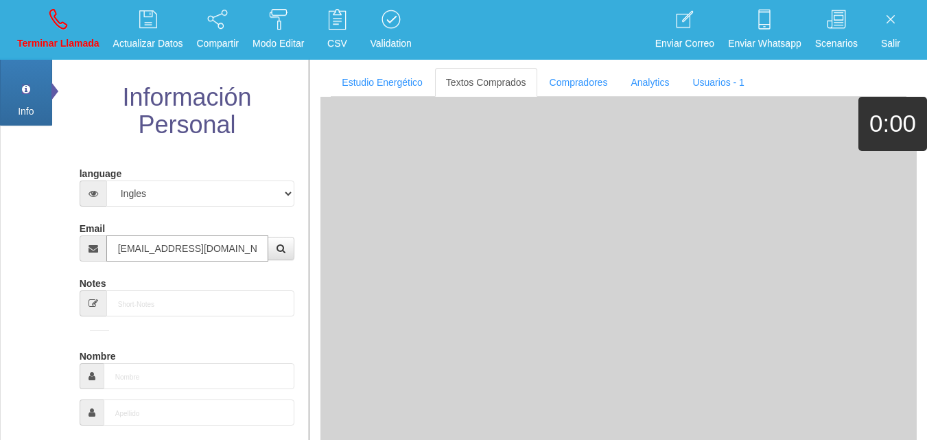
type input "[DATE]"
type input "Comprador bajo"
type input "[PERSON_NAME]"
select select "2"
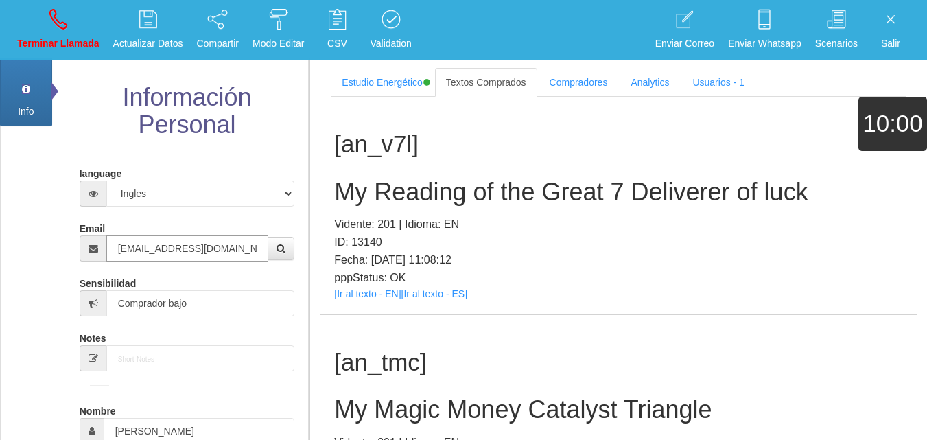
type input "[EMAIL_ADDRESS][DOMAIN_NAME]"
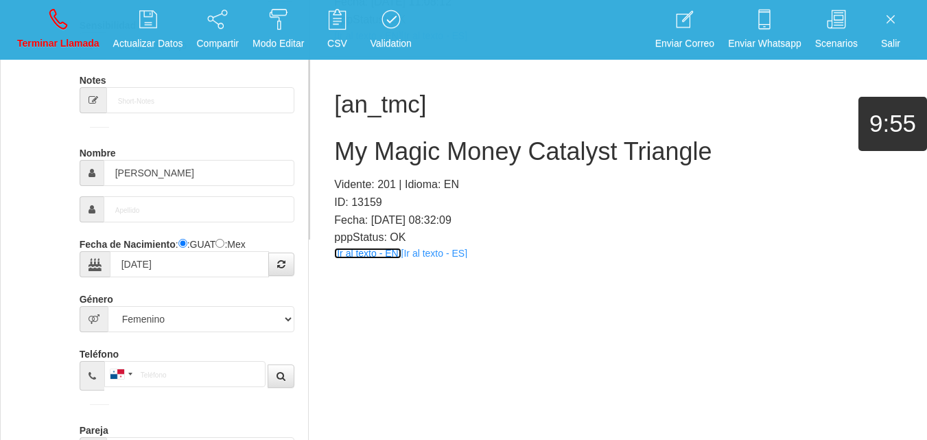
click at [357, 249] on link "[Ir al texto - EN]" at bounding box center [367, 253] width 67 height 11
click at [502, 153] on h2 "My Magic Money Catalyst Triangle" at bounding box center [618, 151] width 569 height 27
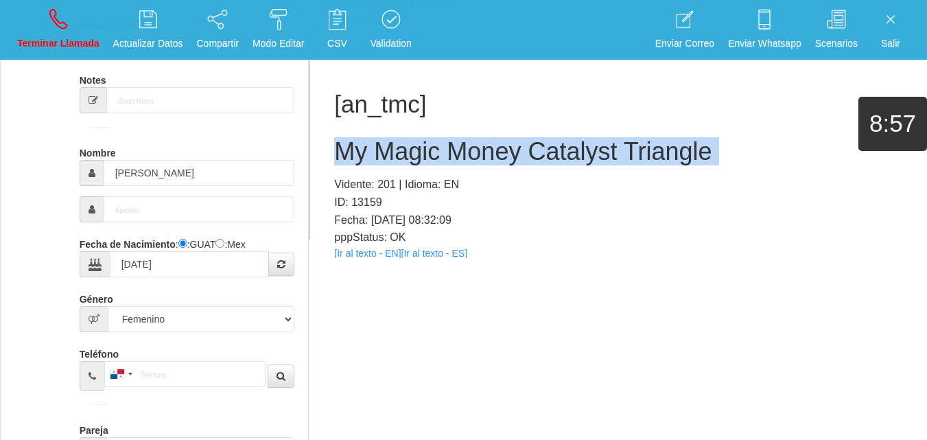
click at [502, 153] on h2 "My Magic Money Catalyst Triangle" at bounding box center [618, 151] width 569 height 27
click at [65, 20] on icon at bounding box center [58, 19] width 18 height 22
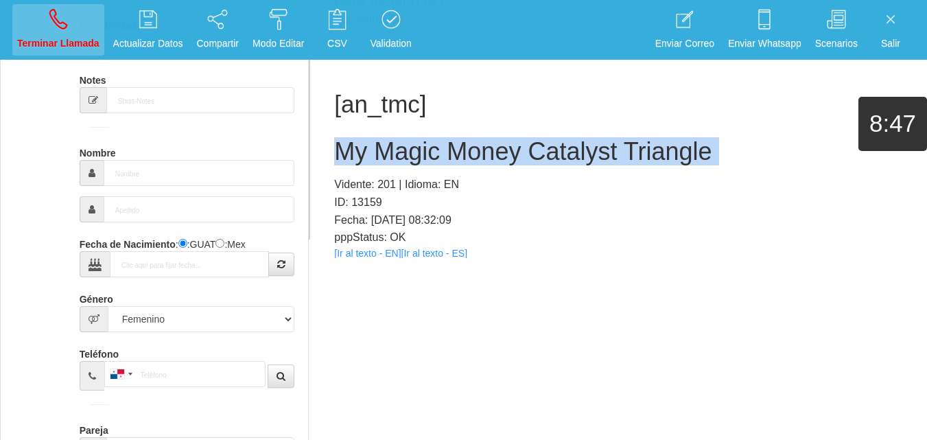
select select "0"
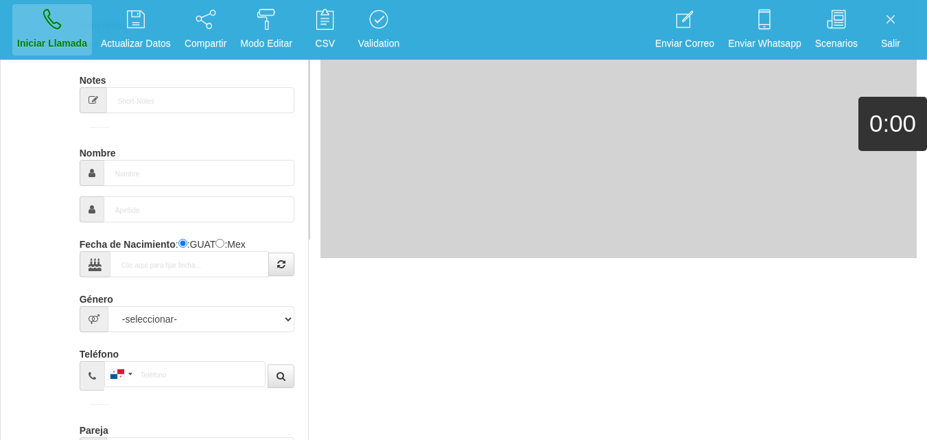
scroll to position [0, 0]
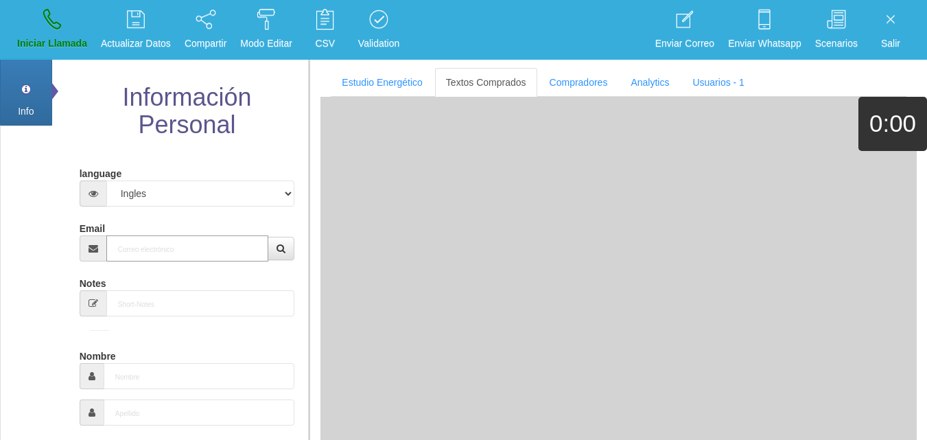
click at [176, 254] on input "Email" at bounding box center [187, 248] width 163 height 26
paste input "[EMAIL_ADDRESS][DOMAIN_NAME]"
type input "[EMAIL_ADDRESS][DOMAIN_NAME]"
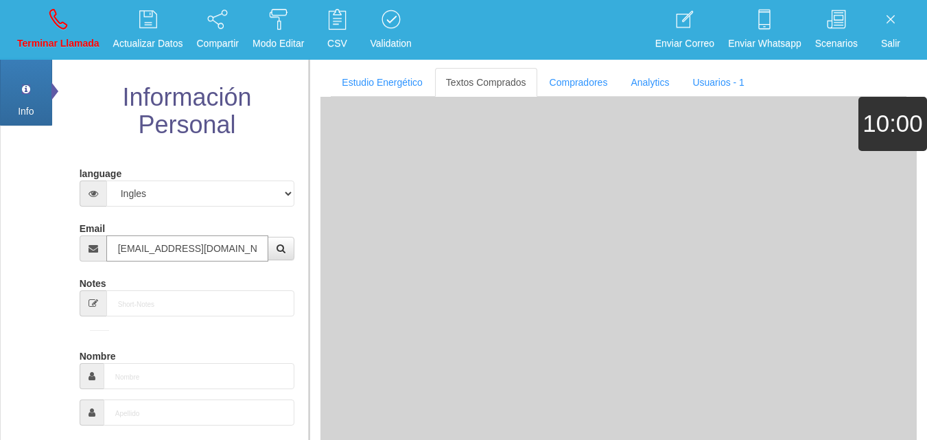
type input "28 Ago 1962"
type input "Buen Comprador"
type input "[PERSON_NAME]"
select select "1"
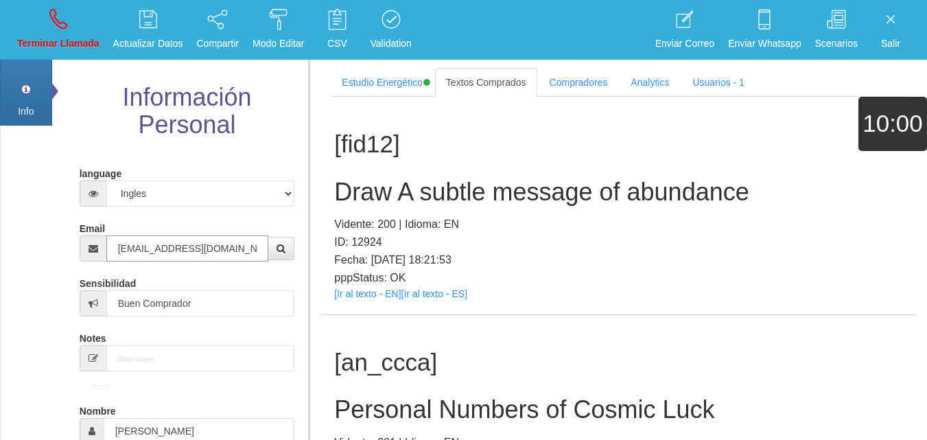
type input "[EMAIL_ADDRESS][DOMAIN_NAME]"
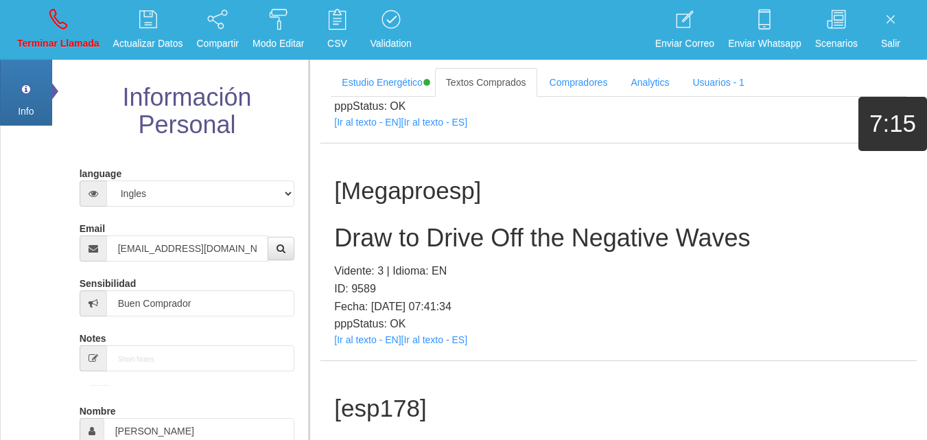
click at [377, 333] on div "[Megaproesp] Draw to Drive Off the Negative Waves Vidente: 3 | Idioma: EN ID: 9…" at bounding box center [618, 251] width 596 height 217
click at [380, 341] on link "[Ir al texto - EN]" at bounding box center [367, 339] width 67 height 11
click at [429, 250] on h2 "Draw to Drive Off the Negative Waves" at bounding box center [618, 237] width 569 height 27
click at [425, 244] on h2 "Draw to Drive Off the Negative Waves" at bounding box center [618, 237] width 569 height 27
click at [422, 241] on h2 "Draw to Drive Off the Negative Waves" at bounding box center [618, 237] width 569 height 27
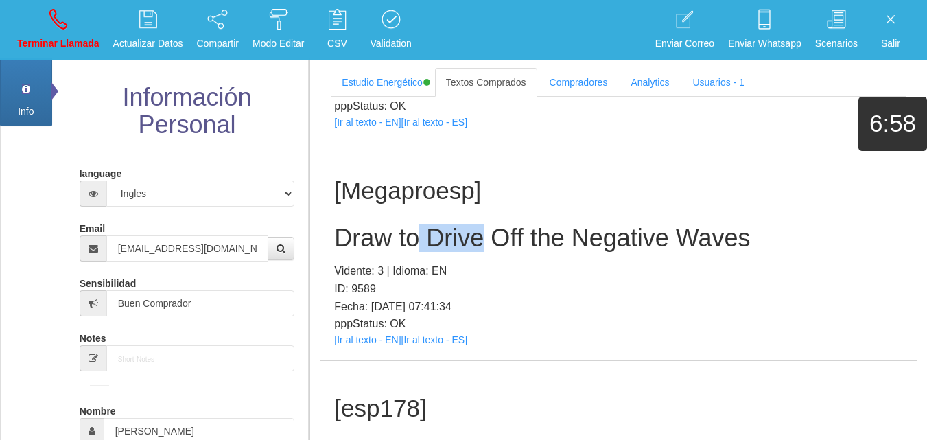
click at [421, 241] on h2 "Draw to Drive Off the Negative Waves" at bounding box center [618, 237] width 569 height 27
click at [584, 249] on h2 "Draw to Drive Off the Negative Waves" at bounding box center [618, 237] width 569 height 27
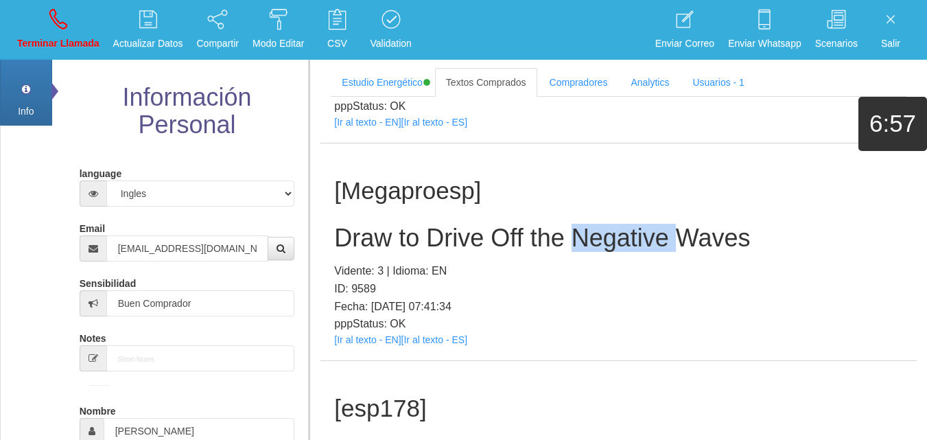
click at [584, 249] on h2 "Draw to Drive Off the Negative Waves" at bounding box center [618, 237] width 569 height 27
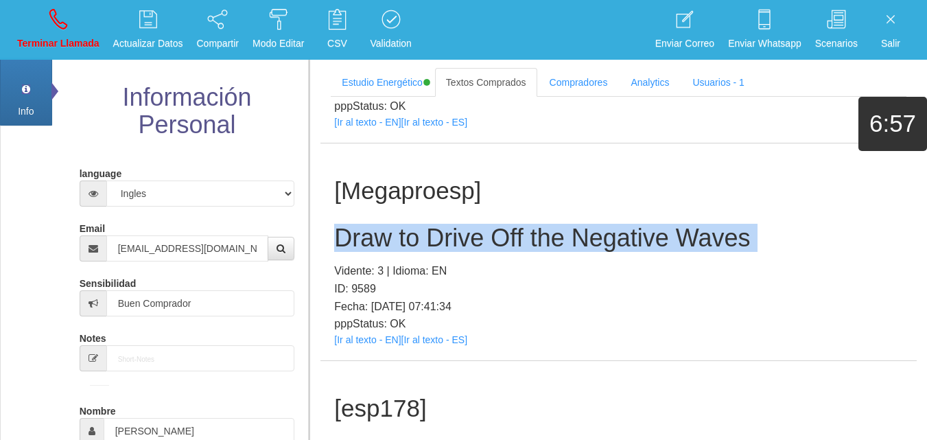
click at [584, 249] on h2 "Draw to Drive Off the Negative Waves" at bounding box center [618, 237] width 569 height 27
click at [36, 26] on link "Terminar Llamada" at bounding box center [58, 29] width 92 height 51
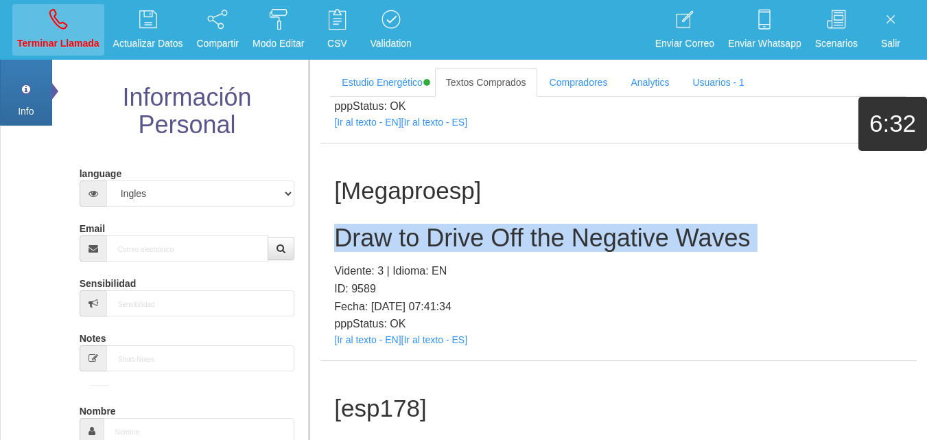
select select "0"
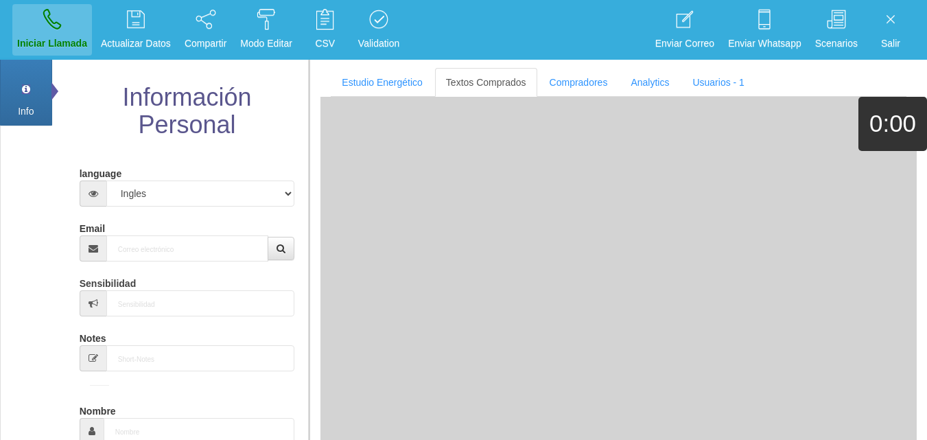
scroll to position [0, 0]
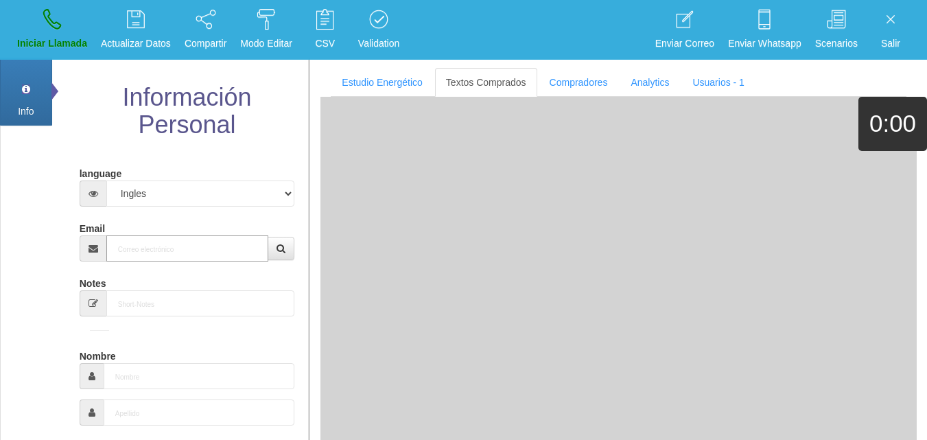
click at [152, 250] on input "Email" at bounding box center [187, 248] width 163 height 26
paste input "[EMAIL_ADDRESS][DOMAIN_NAME]"
type input "[EMAIL_ADDRESS][DOMAIN_NAME]"
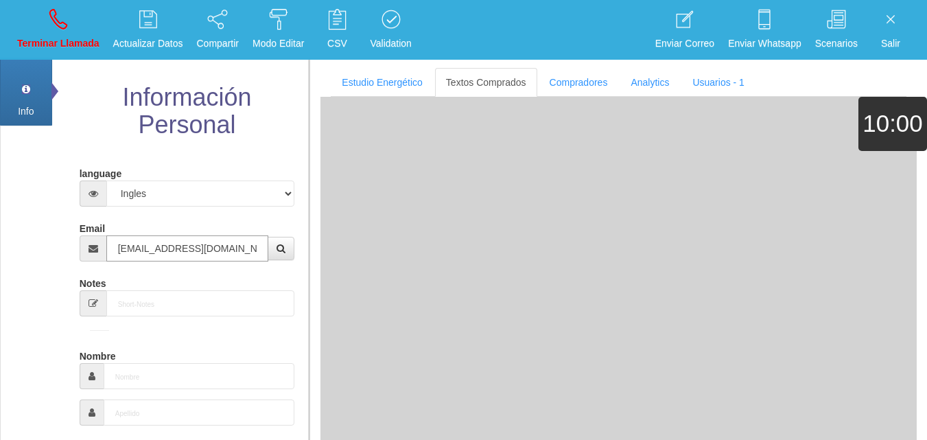
type input "[DATE]"
type input "Comprador bajo"
type input "Adan"
select select "1"
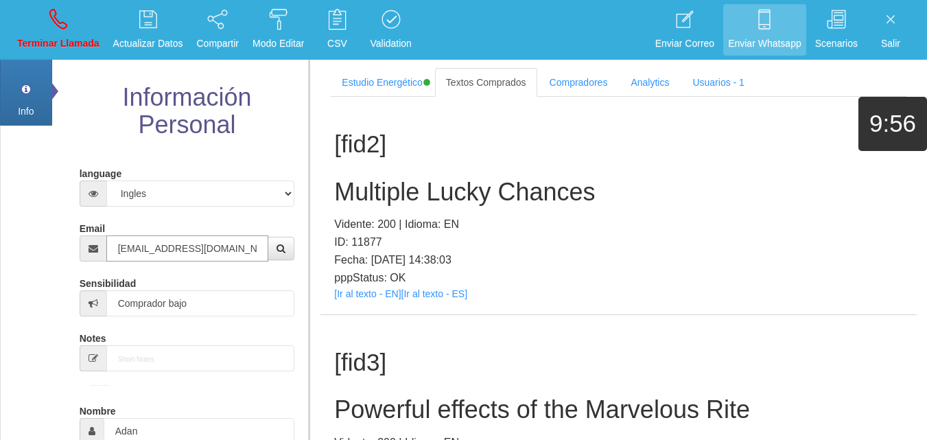
type input "[EMAIL_ADDRESS][DOMAIN_NAME]"
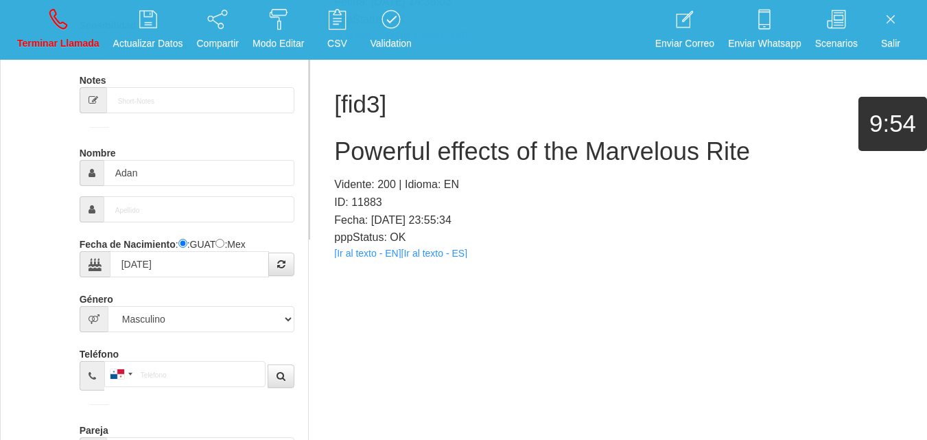
click at [371, 254] on link "[Ir al texto - EN]" at bounding box center [367, 253] width 67 height 11
click at [398, 125] on div "[fid3] Powerful effects of the Marvelous Rite Vidente: 200 | Idioma: EN ID: 118…" at bounding box center [618, 165] width 596 height 217
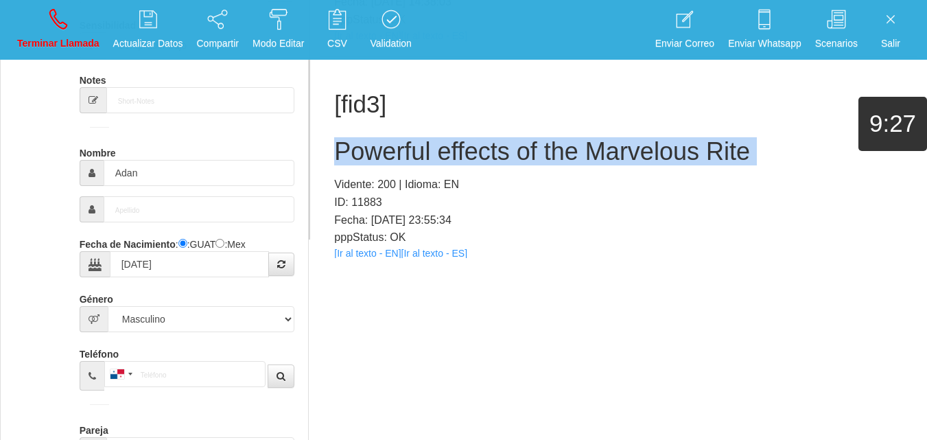
click at [398, 125] on div "[fid3] Powerful effects of the Marvelous Rite Vidente: 200 | Idioma: EN ID: 118…" at bounding box center [618, 165] width 596 height 217
click at [30, 22] on link "Terminar Llamada" at bounding box center [58, 29] width 92 height 51
select select "0"
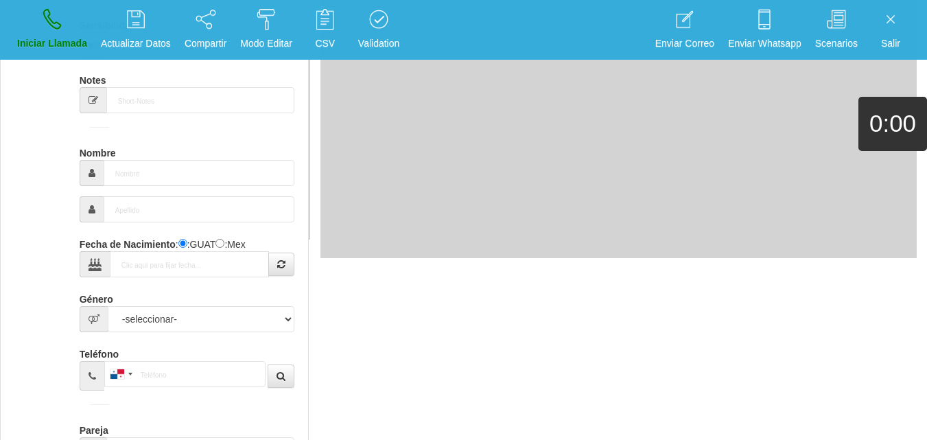
scroll to position [0, 0]
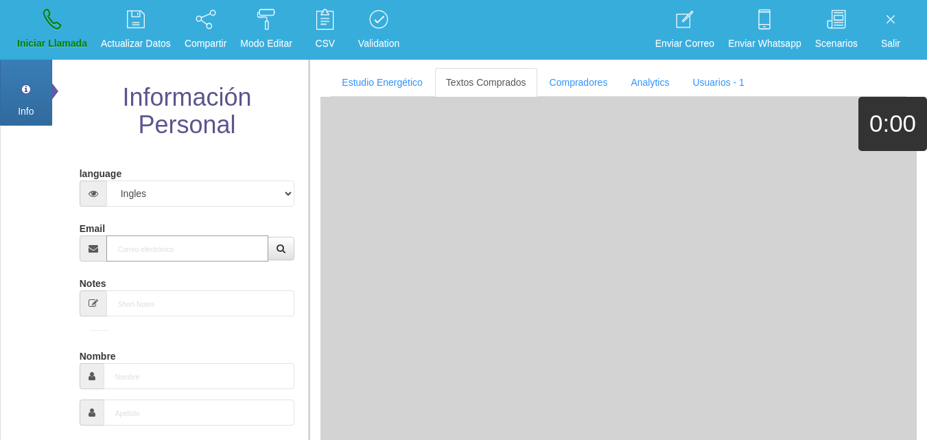
click at [240, 253] on input "Email" at bounding box center [187, 248] width 163 height 26
paste input "[EMAIL_ADDRESS][DOMAIN_NAME]"
type input "[EMAIL_ADDRESS][DOMAIN_NAME]"
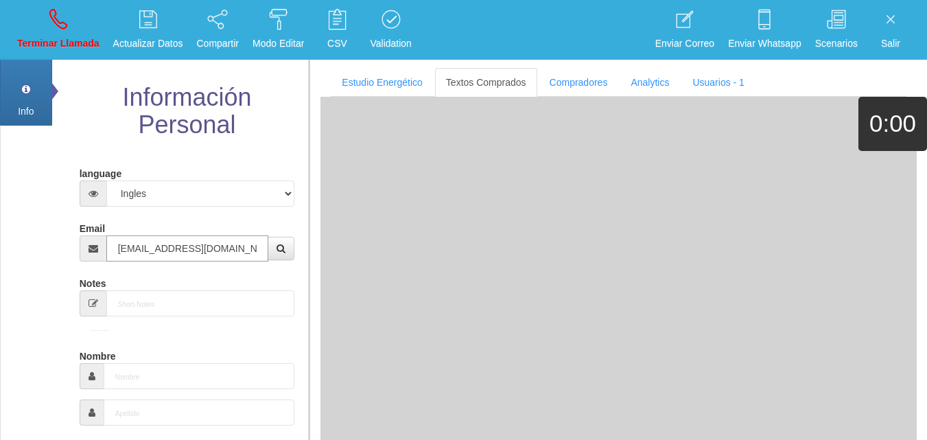
type input "28 Ago 1962"
type input "Buen Comprador"
type input "[PERSON_NAME]"
select select "1"
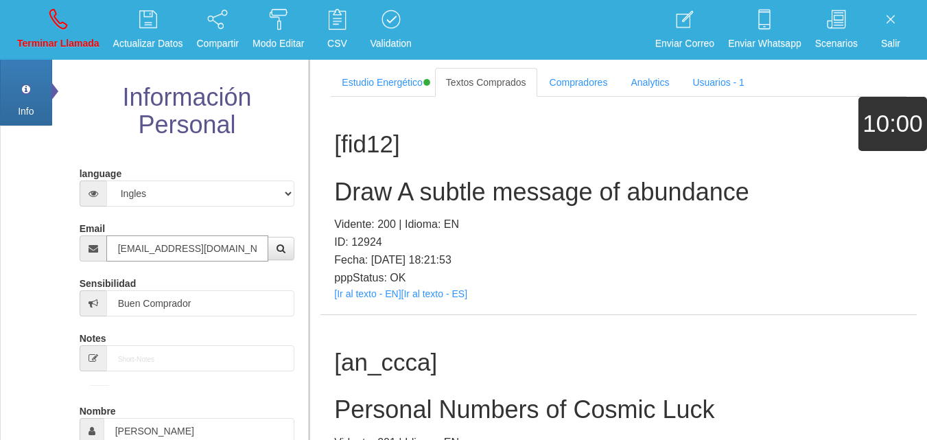
type input "[EMAIL_ADDRESS][DOMAIN_NAME]"
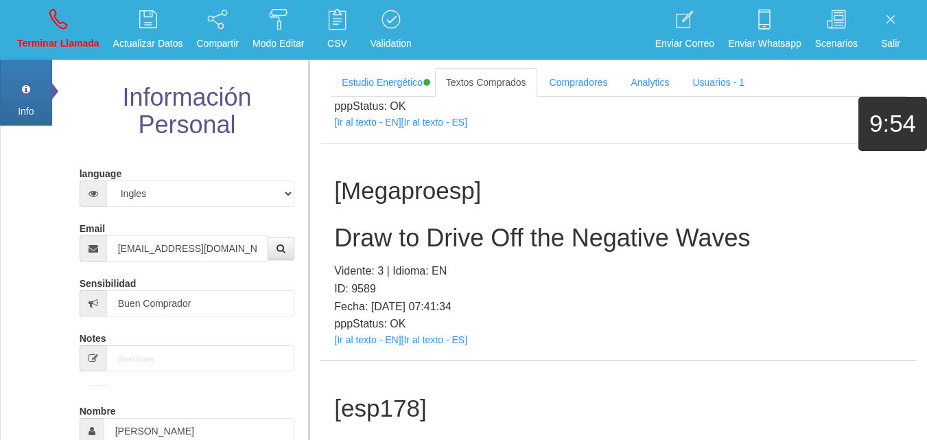
scroll to position [1043, 0]
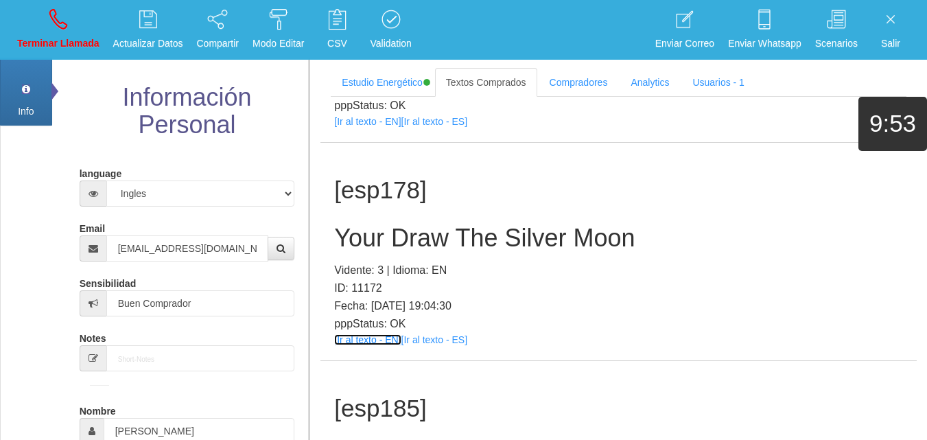
click at [377, 334] on link "[Ir al texto - EN]" at bounding box center [367, 339] width 67 height 11
click at [359, 351] on div "[esp178] Your Draw The Silver Moon Vidente: 3 | Idioma: EN ID: 11172 Fecha: [DA…" at bounding box center [618, 251] width 596 height 217
click at [355, 348] on div "[esp178] Your Draw The Silver Moon Vidente: 3 | Idioma: EN ID: 11172 Fecha: [DA…" at bounding box center [618, 251] width 596 height 217
click at [353, 344] on link "[Ir al texto - EN]" at bounding box center [367, 339] width 67 height 11
click at [396, 233] on h2 "Your Draw The Silver Moon" at bounding box center [618, 237] width 569 height 27
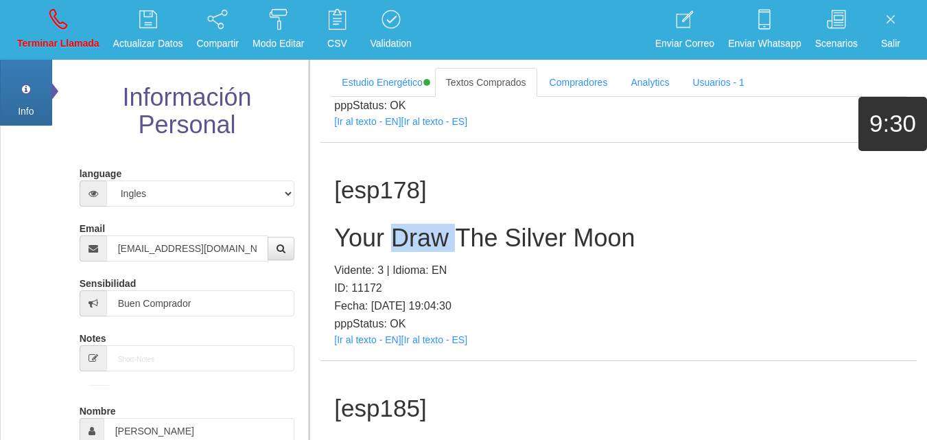
click at [396, 233] on h2 "Your Draw The Silver Moon" at bounding box center [618, 237] width 569 height 27
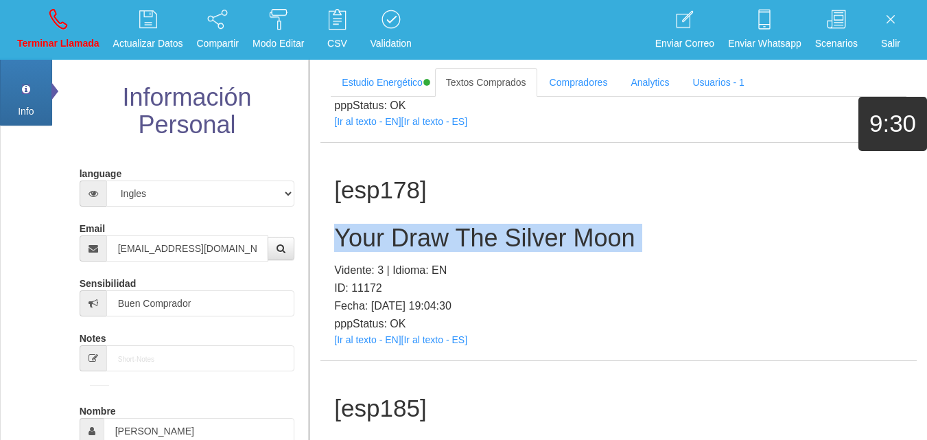
click at [396, 233] on h2 "Your Draw The Silver Moon" at bounding box center [618, 237] width 569 height 27
drag, startPoint x: 61, startPoint y: 21, endPoint x: 62, endPoint y: 35, distance: 13.7
click at [61, 21] on icon at bounding box center [58, 19] width 18 height 22
select select "0"
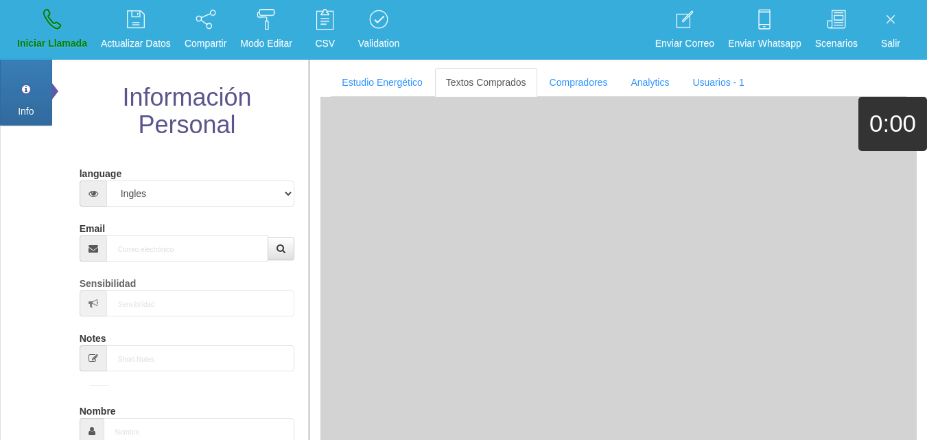
scroll to position [0, 0]
click at [152, 242] on input "Email" at bounding box center [187, 248] width 163 height 26
paste input "[PERSON_NAME][EMAIL_ADDRESS][DOMAIN_NAME]"
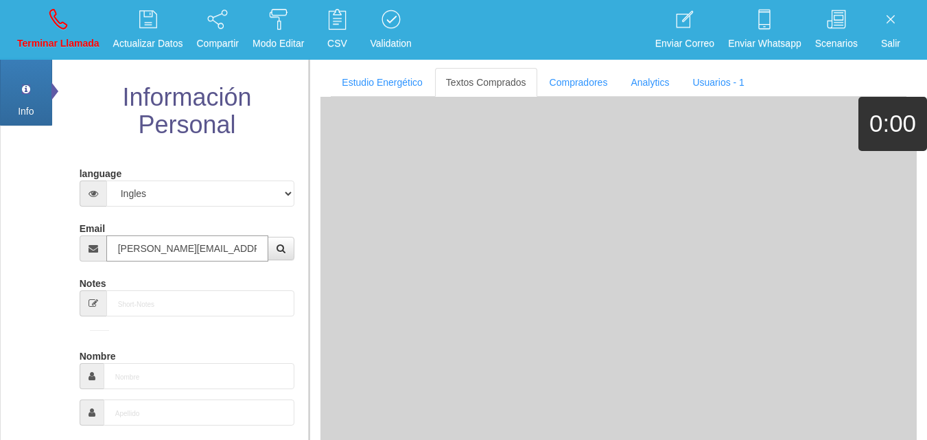
type input "[PERSON_NAME][EMAIL_ADDRESS][DOMAIN_NAME]"
type input "[DATE]"
type input "Excelente Comprador"
type input "[PERSON_NAME]"
select select "1"
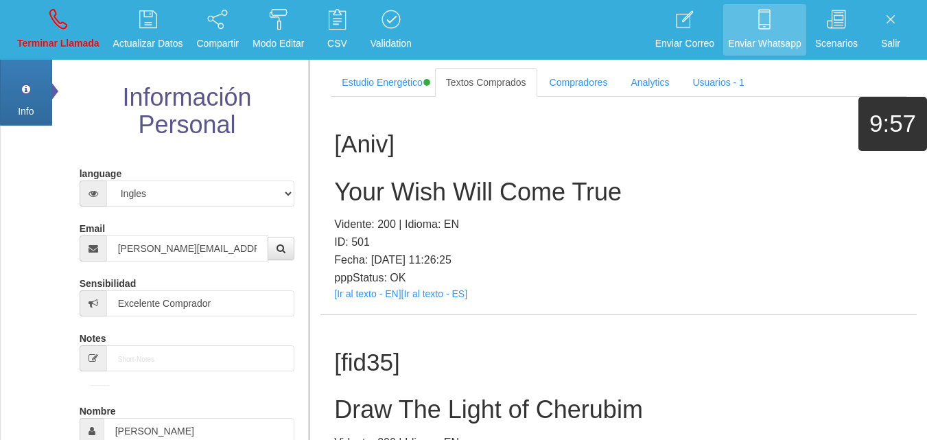
scroll to position [7798, 0]
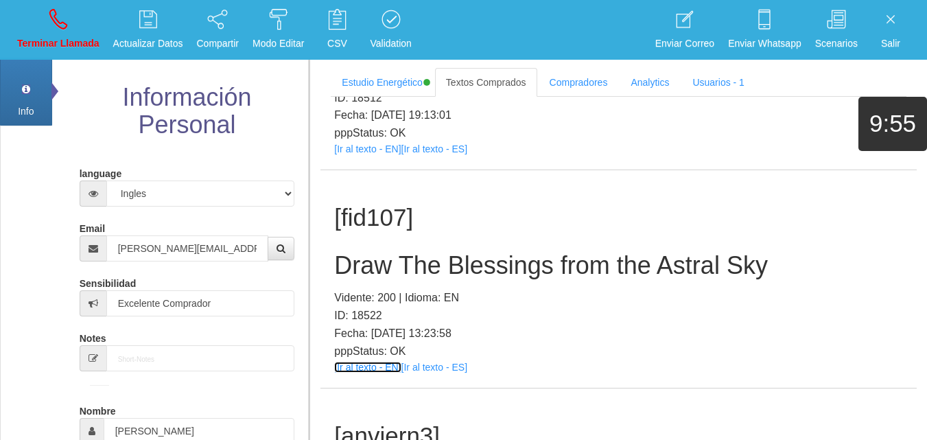
click at [343, 361] on link "[Ir al texto - EN]" at bounding box center [367, 366] width 67 height 11
click at [383, 252] on h2 "Draw The Blessings from the Astral Sky" at bounding box center [618, 265] width 569 height 27
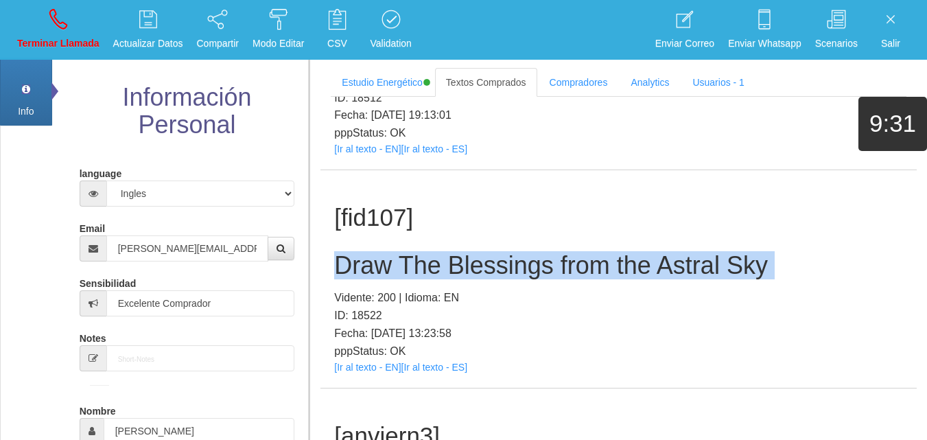
click at [383, 252] on h2 "Draw The Blessings from the Astral Sky" at bounding box center [618, 265] width 569 height 27
click at [89, 22] on link "Terminar Llamada" at bounding box center [58, 29] width 92 height 51
select select "0"
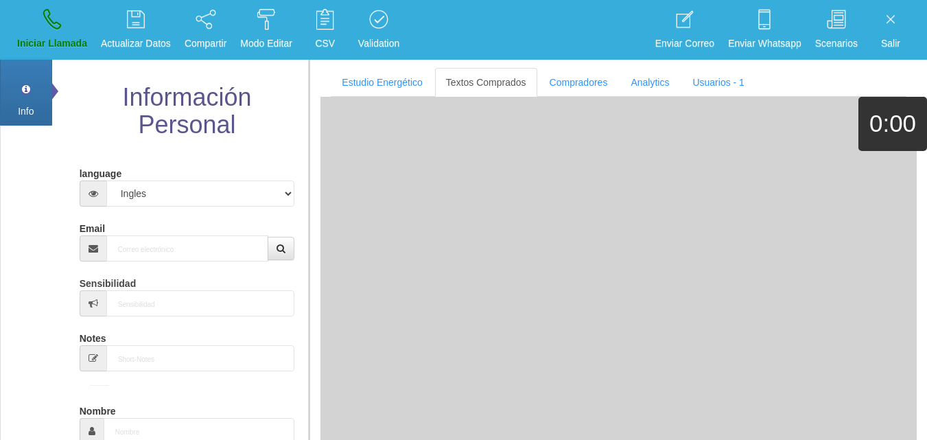
scroll to position [0, 0]
click at [126, 257] on input "Email" at bounding box center [187, 248] width 163 height 26
paste input "[EMAIL_ADDRESS][DOMAIN_NAME]"
type input "[EMAIL_ADDRESS][DOMAIN_NAME]"
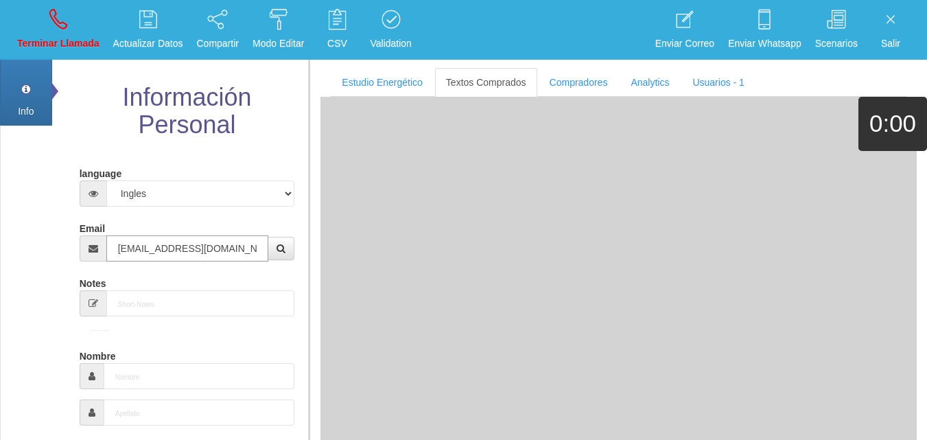
type input "[DATE]"
select select
type input "Comprador bajo"
type input "Roland"
select select "2"
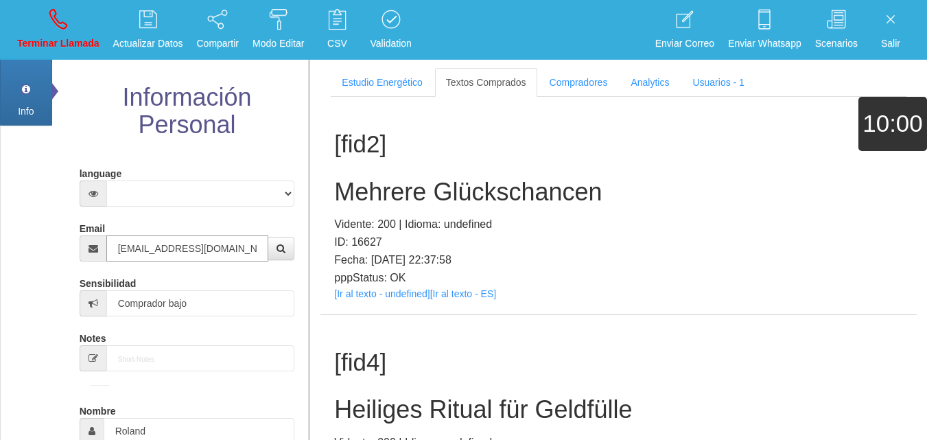
type input "[EMAIL_ADDRESS][DOMAIN_NAME]"
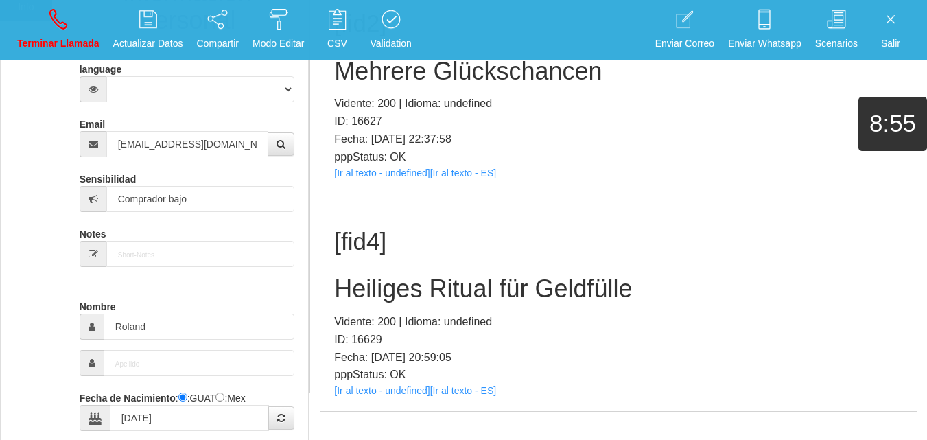
scroll to position [137, 0]
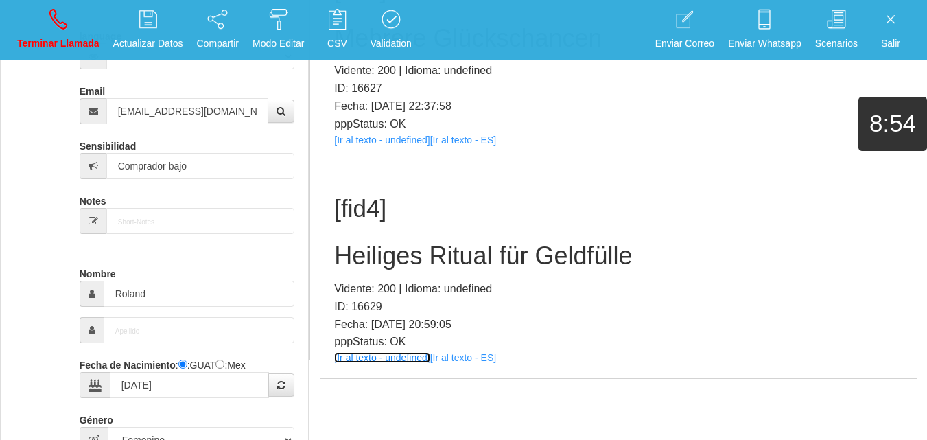
click at [380, 357] on link "[Ir al texto - undefined]" at bounding box center [381, 357] width 95 height 11
click at [434, 237] on div "[fid4] Heiliges Ritual für Geldfülle Vidente: 200 | Idioma: undefined ID: 16629…" at bounding box center [618, 269] width 596 height 217
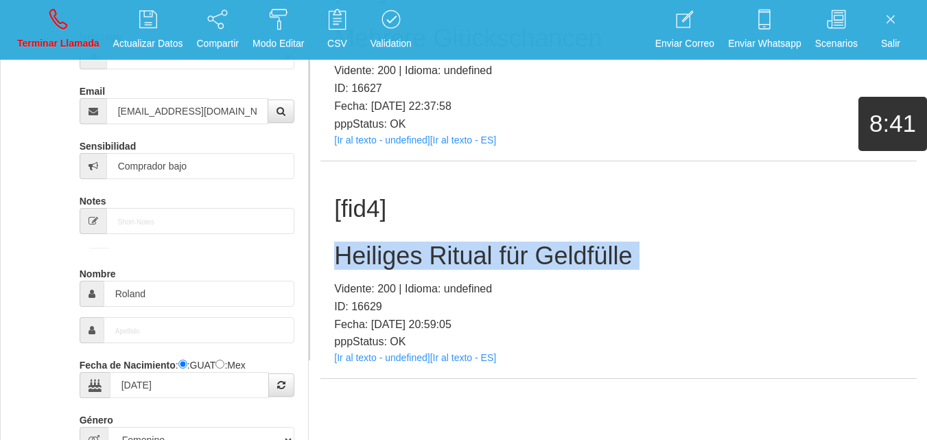
click at [434, 237] on div "[fid4] Heiliges Ritual für Geldfülle Vidente: 200 | Idioma: undefined ID: 16629…" at bounding box center [618, 269] width 596 height 217
drag, startPoint x: 56, startPoint y: 28, endPoint x: 52, endPoint y: 62, distance: 33.9
click at [56, 29] on icon at bounding box center [58, 19] width 18 height 22
select select "0"
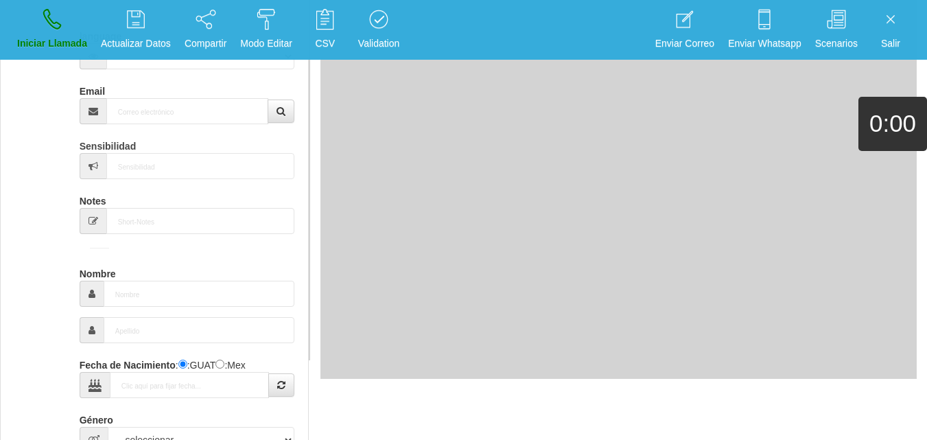
scroll to position [0, 0]
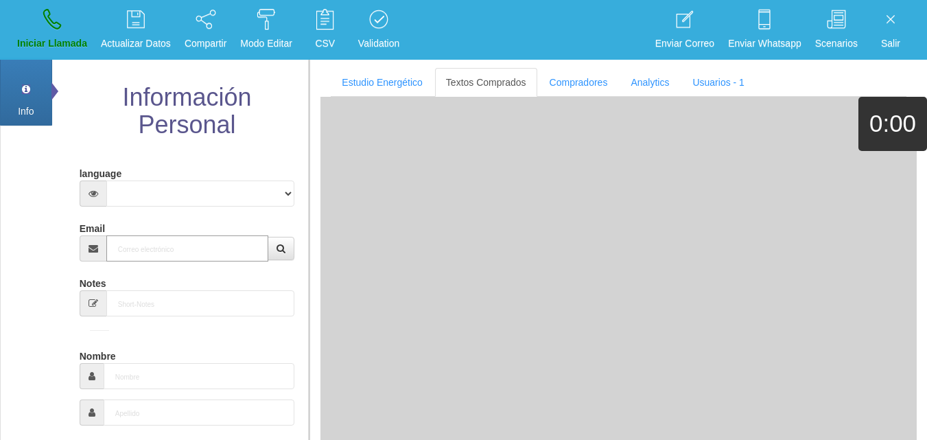
click at [147, 244] on input "Email" at bounding box center [187, 248] width 163 height 26
paste input "[EMAIL_ADDRESS][DOMAIN_NAME]"
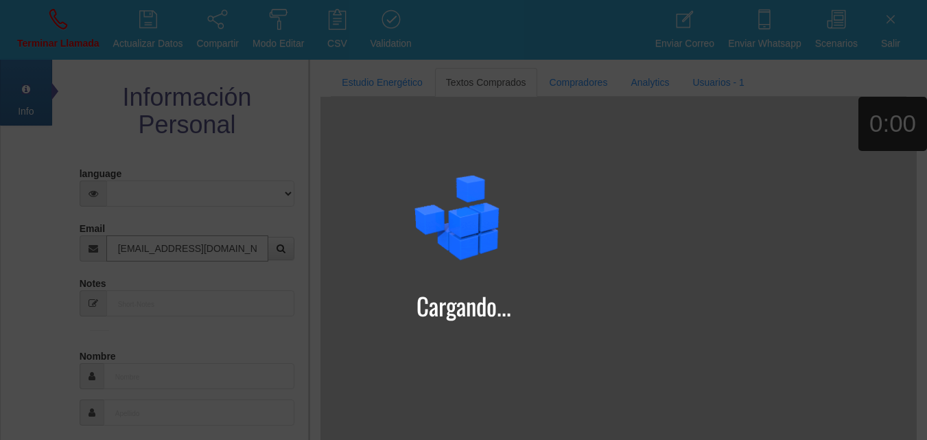
type input "[EMAIL_ADDRESS][DOMAIN_NAME]"
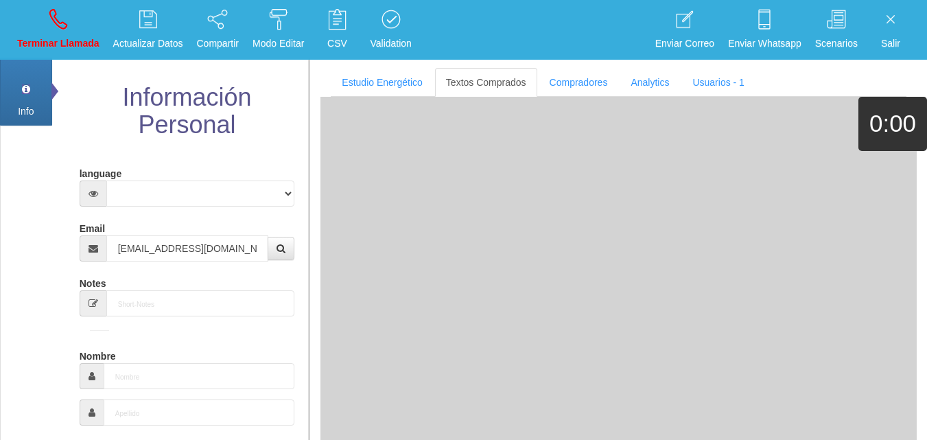
type input "[DATE]"
select select
type input "Comprador simple"
type input "Orhideea"
select select "2"
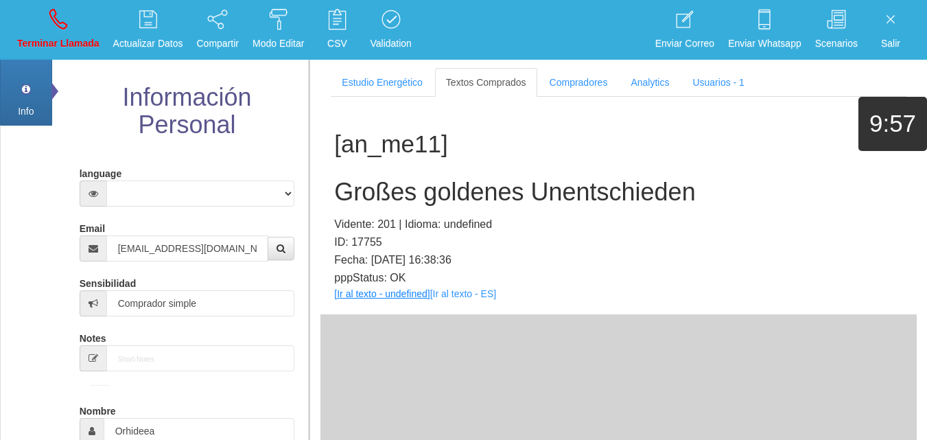
click at [379, 299] on div "[an_me11] Großes goldenes Unentschieden Vidente: 201 | Idioma: undefined ID: 17…" at bounding box center [618, 205] width 596 height 217
click at [379, 294] on link "[Ir al texto - undefined]" at bounding box center [381, 293] width 95 height 11
click at [471, 188] on h2 "Großes goldenes Unentschieden" at bounding box center [618, 191] width 569 height 27
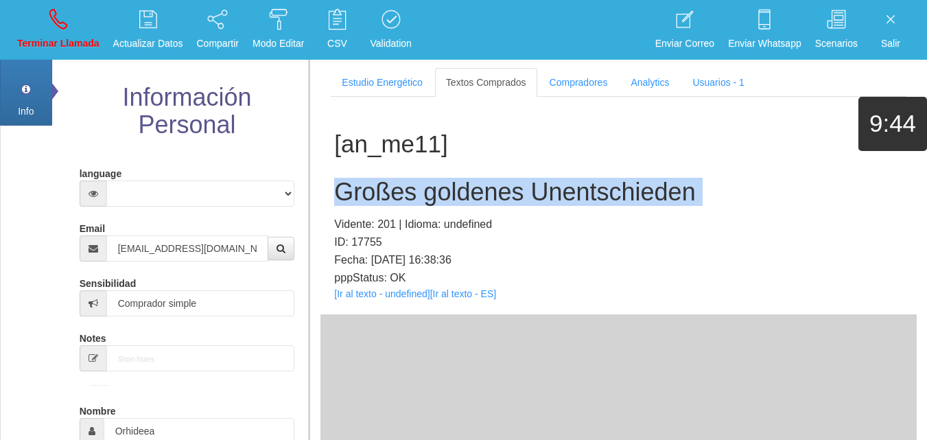
click at [471, 188] on h2 "Großes goldenes Unentschieden" at bounding box center [618, 191] width 569 height 27
click at [36, 45] on p "Terminar Llamada" at bounding box center [58, 44] width 82 height 16
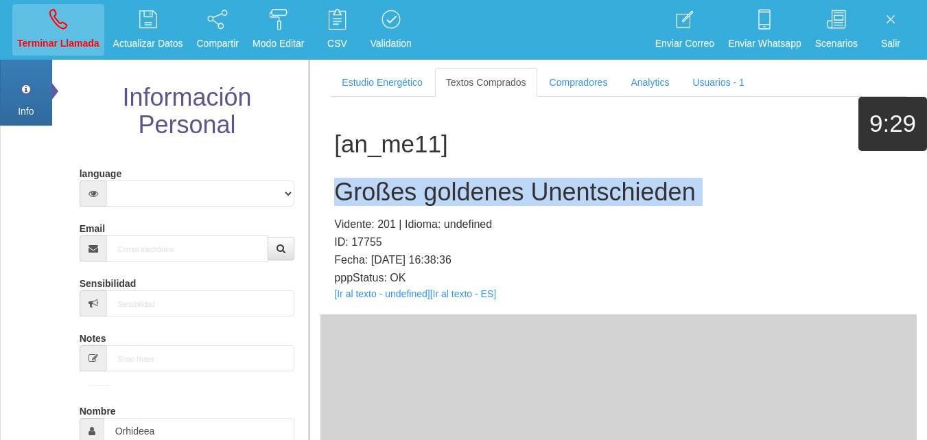
select select "0"
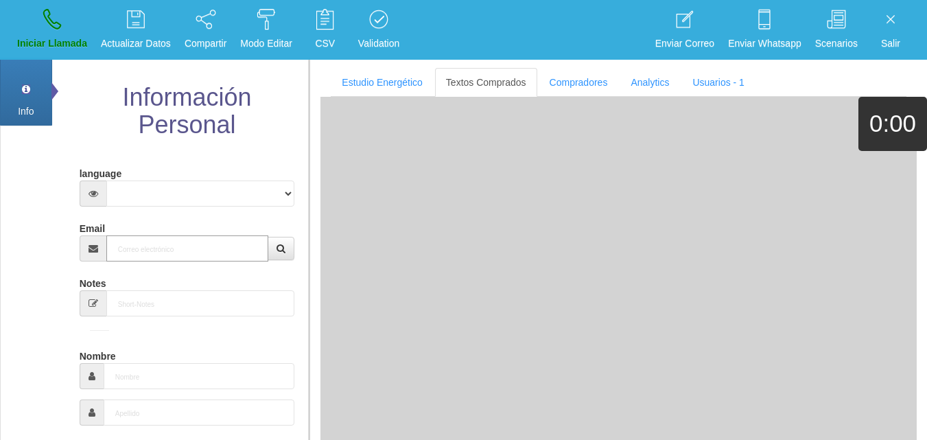
click at [150, 253] on input "Email" at bounding box center [187, 248] width 163 height 26
paste input "[EMAIL_ADDRESS][DOMAIN_NAME]"
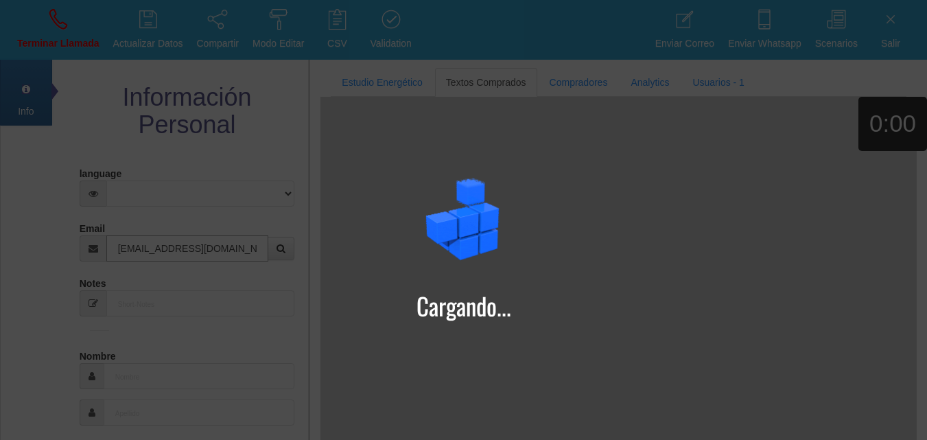
type input "[EMAIL_ADDRESS][DOMAIN_NAME]"
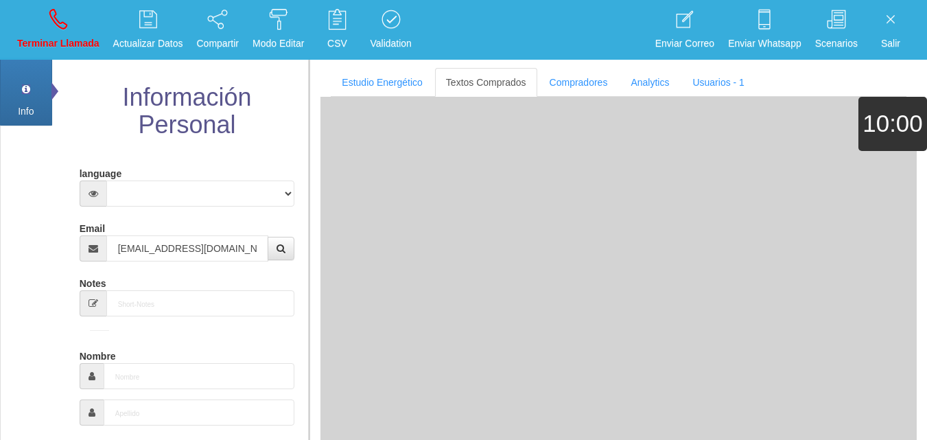
type input "[DATE]"
select select "1"
type input "Excelente Comprador"
type input "[PERSON_NAME]"
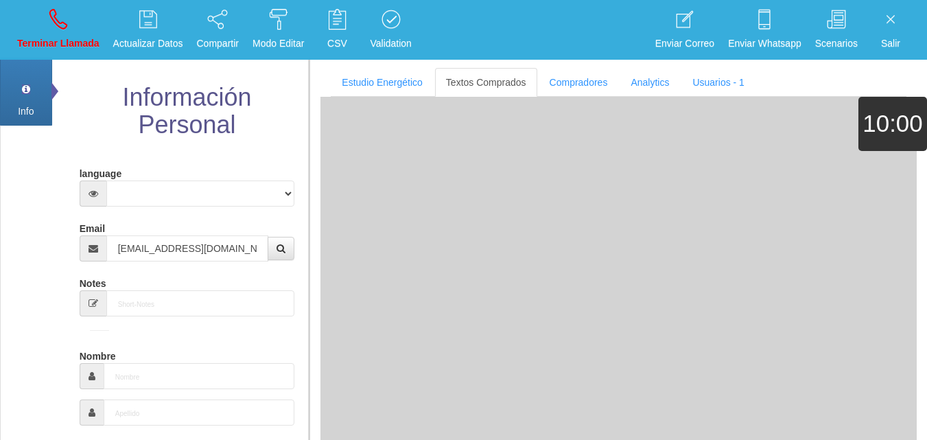
select select "1"
type input "8120323502"
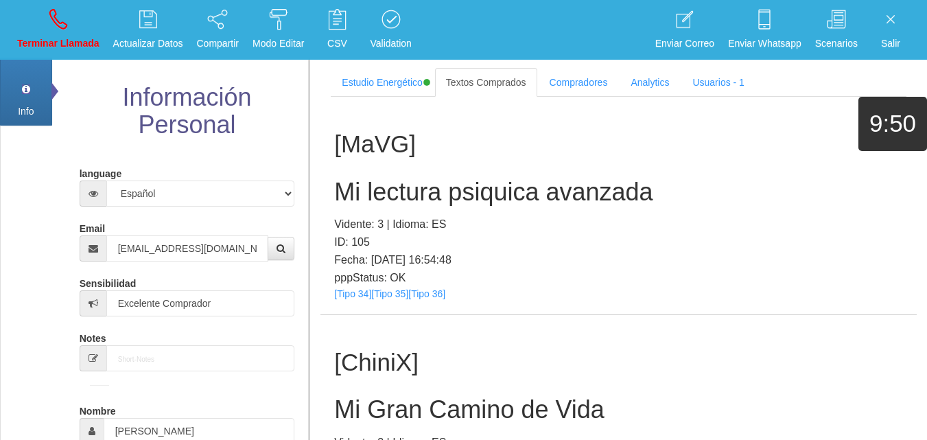
scroll to position [81416, 0]
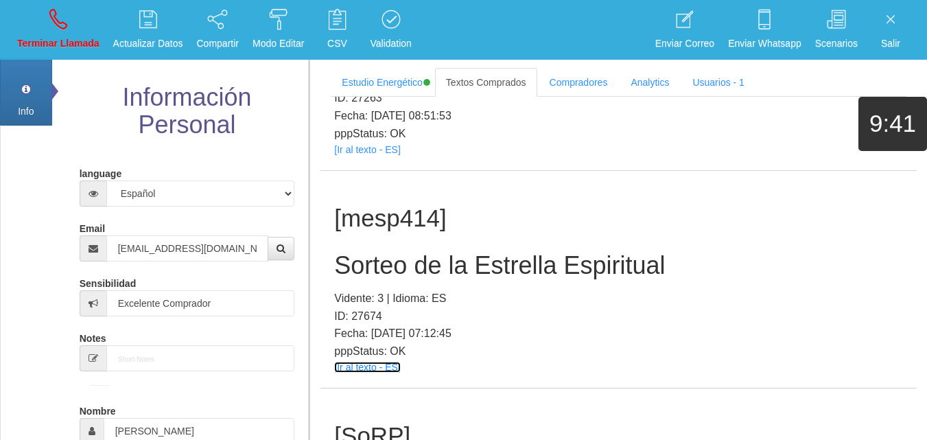
click at [385, 361] on link "[Ir al texto - ES]" at bounding box center [367, 366] width 66 height 11
click at [398, 252] on h2 "Sorteo de la Estrella Espiritual" at bounding box center [618, 265] width 569 height 27
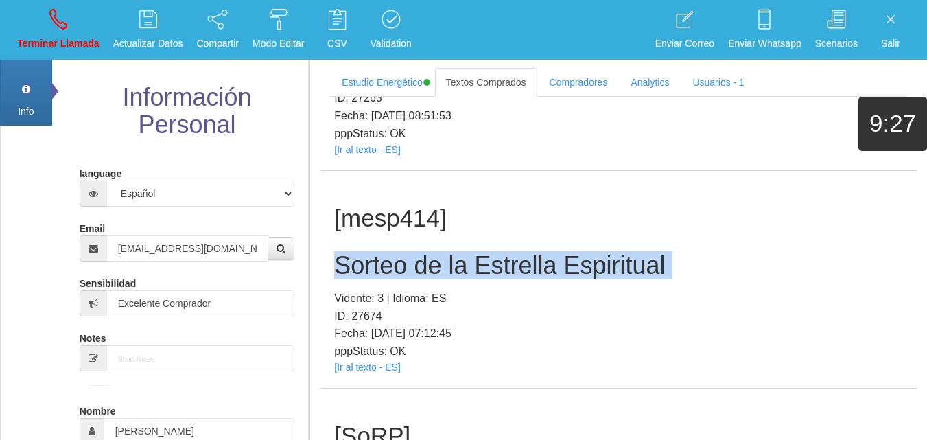
click at [398, 252] on h2 "Sorteo de la Estrella Espiritual" at bounding box center [618, 265] width 569 height 27
drag, startPoint x: 64, startPoint y: 21, endPoint x: 496, endPoint y: 90, distance: 437.5
click at [66, 23] on icon at bounding box center [58, 19] width 18 height 22
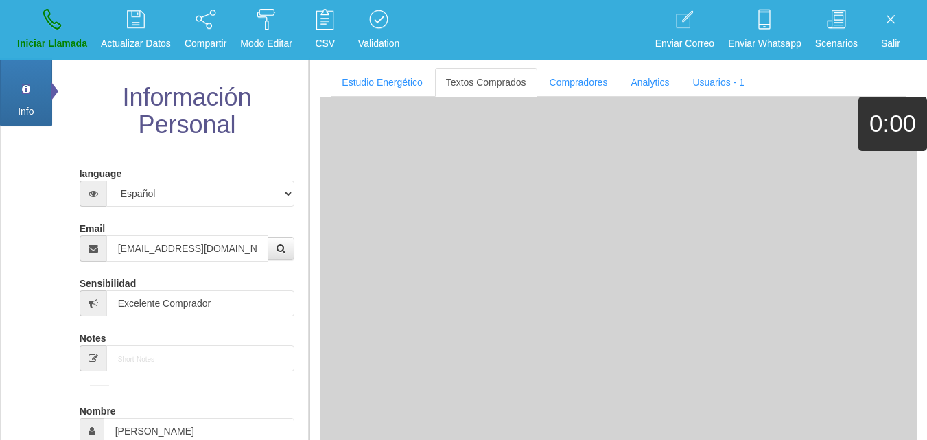
select select "0"
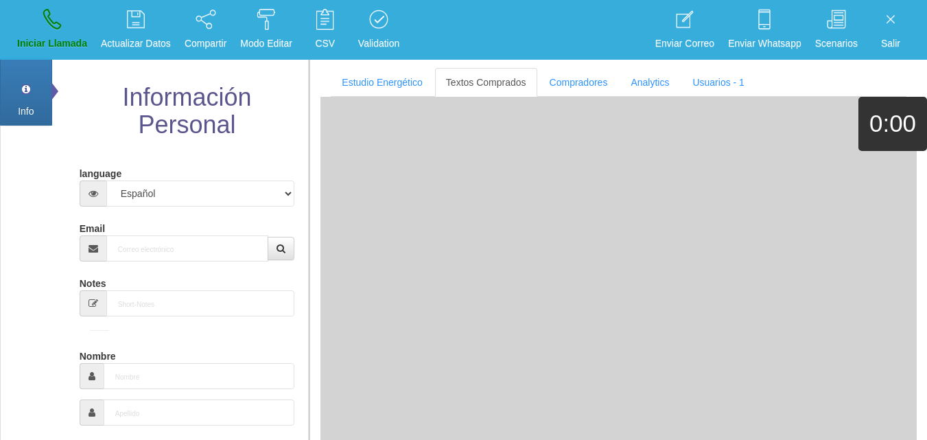
click at [159, 253] on input "Email" at bounding box center [187, 248] width 163 height 26
paste input "[EMAIL_ADDRESS][DOMAIN_NAME]"
type input "[EMAIL_ADDRESS][DOMAIN_NAME]"
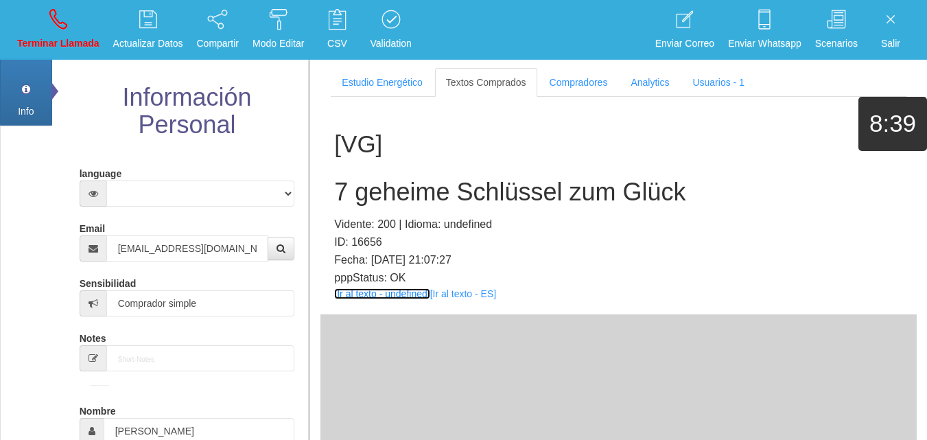
click at [372, 297] on link "[Ir al texto - undefined]" at bounding box center [381, 293] width 95 height 11
click at [390, 294] on link "[Ir al texto - undefined]" at bounding box center [381, 293] width 95 height 11
click at [423, 200] on h2 "7 geheime Schlüssel zum Glück" at bounding box center [618, 191] width 569 height 27
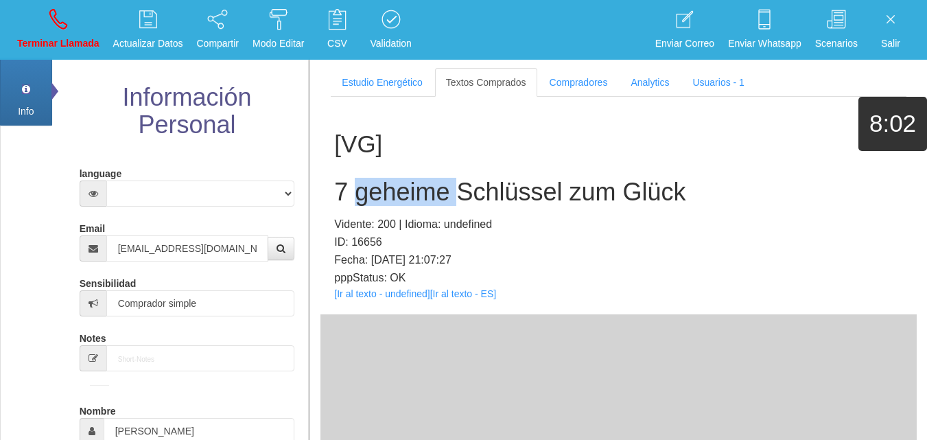
click at [423, 200] on h2 "7 geheime Schlüssel zum Glück" at bounding box center [618, 191] width 569 height 27
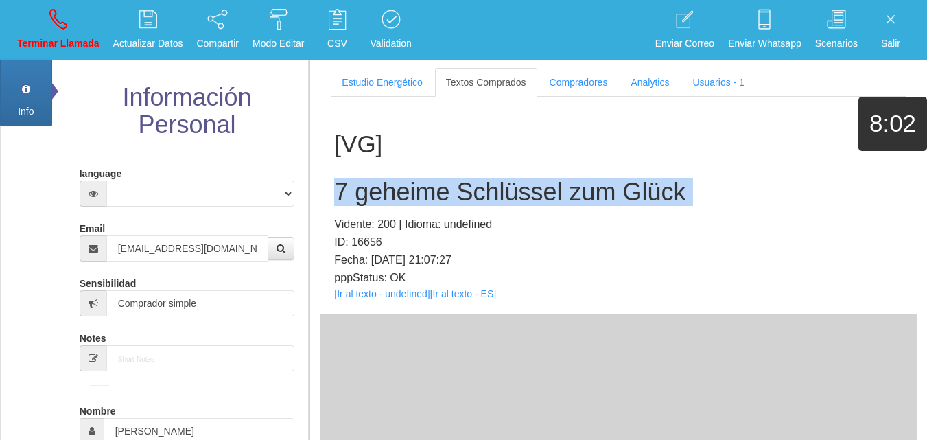
click at [423, 200] on h2 "7 geheime Schlüssel zum Glück" at bounding box center [618, 191] width 569 height 27
click at [51, 7] on link "Terminar Llamada" at bounding box center [58, 29] width 92 height 51
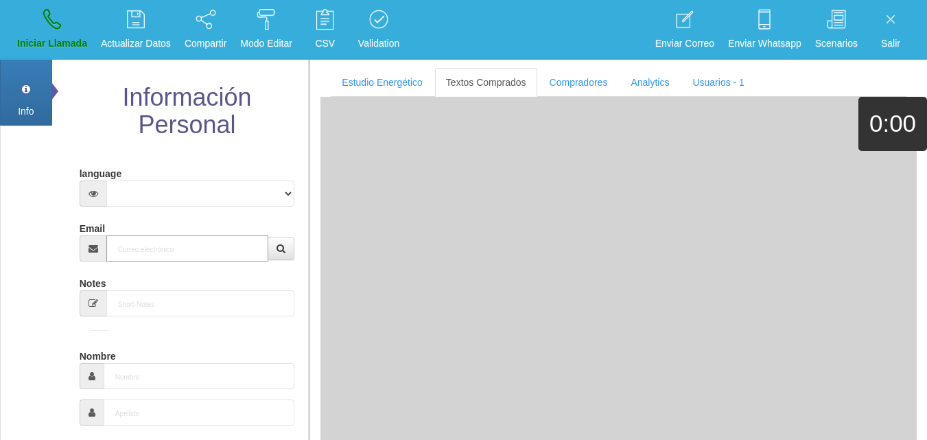
click at [176, 241] on input "Email" at bounding box center [187, 248] width 163 height 26
paste input "[EMAIL_ADDRESS][DOMAIN_NAME]"
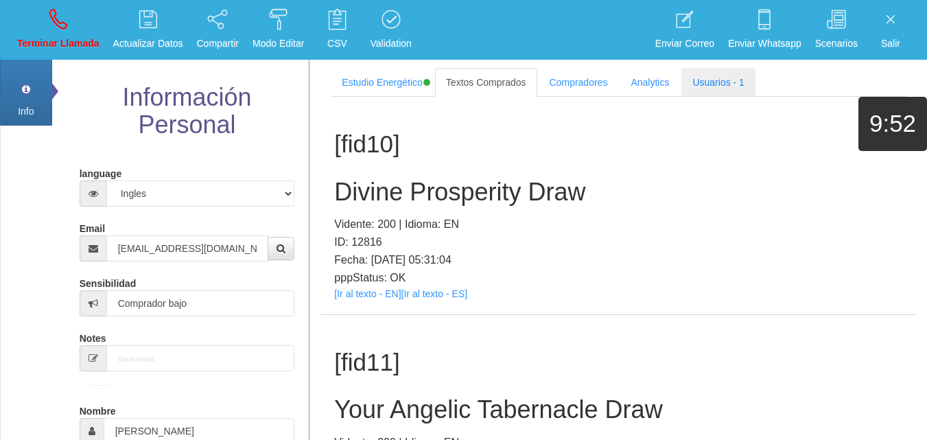
scroll to position [258, 0]
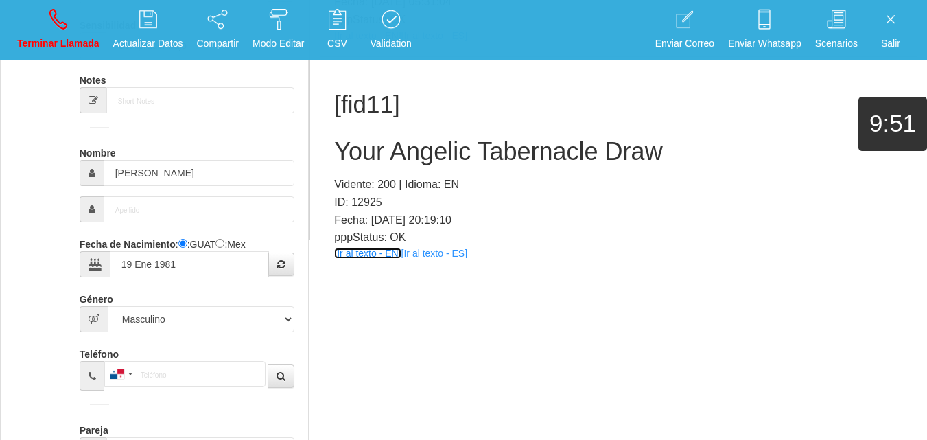
click at [359, 248] on link "[Ir al texto - EN]" at bounding box center [367, 253] width 67 height 11
click at [372, 154] on h2 "Your Angelic Tabernacle Draw" at bounding box center [618, 151] width 569 height 27
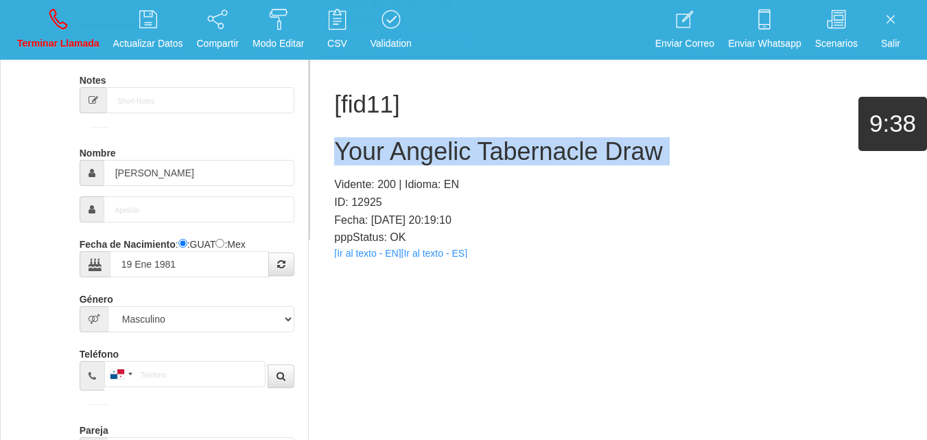
drag, startPoint x: 372, startPoint y: 154, endPoint x: 418, endPoint y: 160, distance: 47.0
click at [372, 153] on h2 "Your Angelic Tabernacle Draw" at bounding box center [618, 151] width 569 height 27
click at [57, 23] on icon at bounding box center [58, 19] width 18 height 22
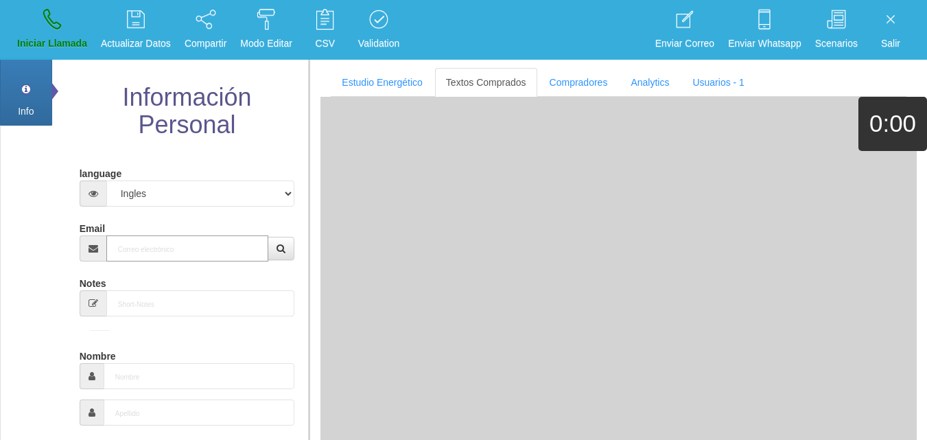
click at [169, 252] on input "Email" at bounding box center [187, 248] width 163 height 26
paste input "[EMAIL_ADDRESS][DOMAIN_NAME]"
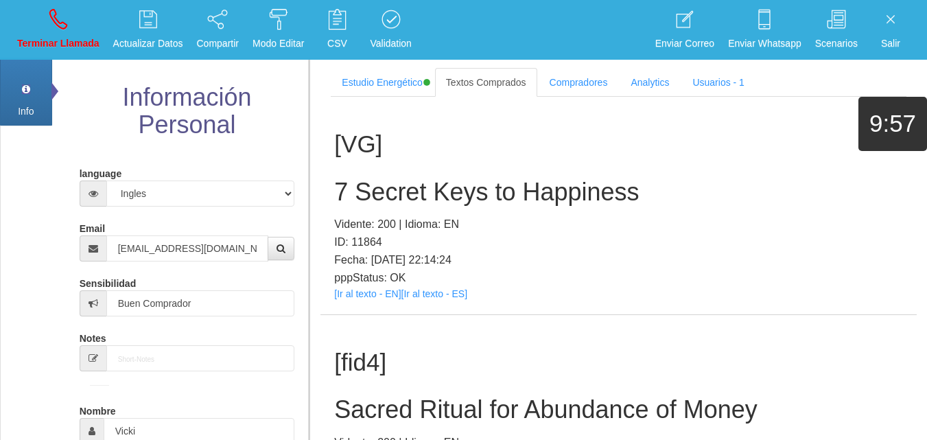
scroll to position [1261, 0]
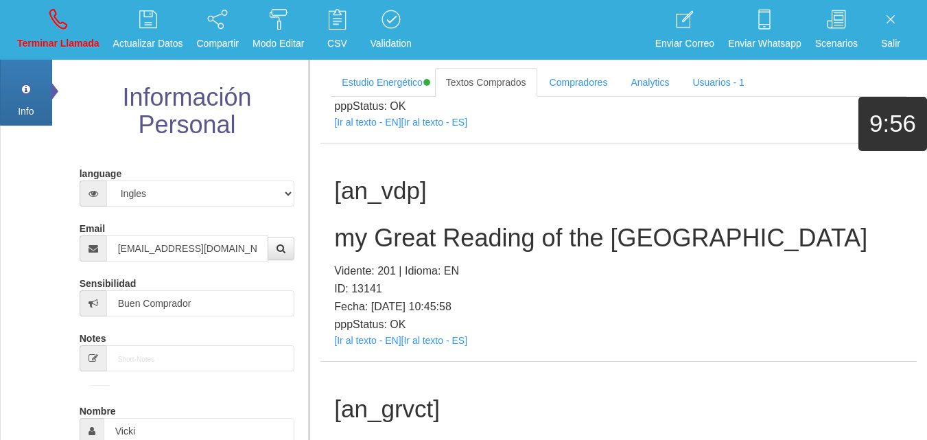
click at [360, 347] on div "[an_vdp] my Great Reading of the Providence Vidente: 201 | Idioma: EN ID: 13141…" at bounding box center [618, 251] width 596 height 217
click at [353, 340] on link "[Ir al texto - EN]" at bounding box center [367, 340] width 67 height 11
drag, startPoint x: 395, startPoint y: 158, endPoint x: 389, endPoint y: 192, distance: 34.2
click at [393, 165] on div "[an_vdp] my Great Reading of the Providence Vidente: 201 | Idioma: EN ID: 13141…" at bounding box center [618, 251] width 596 height 217
click at [391, 227] on h2 "my Great Reading of the [GEOGRAPHIC_DATA]" at bounding box center [618, 237] width 569 height 27
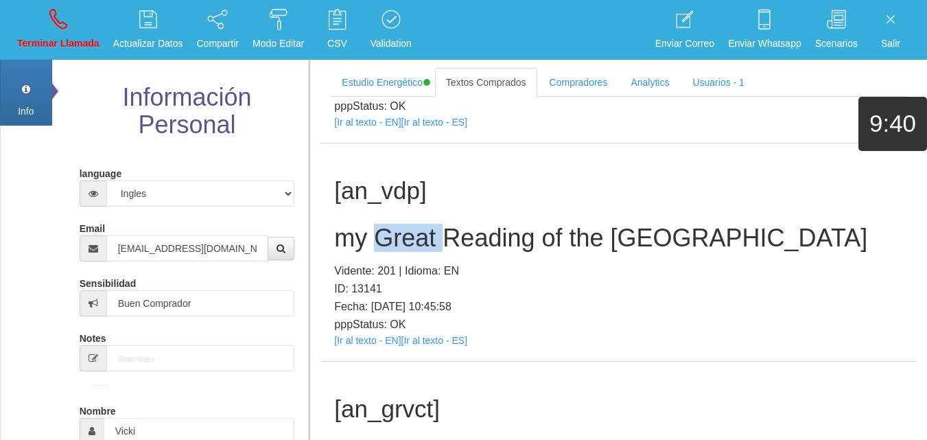
click at [392, 228] on h2 "my Great Reading of the [GEOGRAPHIC_DATA]" at bounding box center [618, 237] width 569 height 27
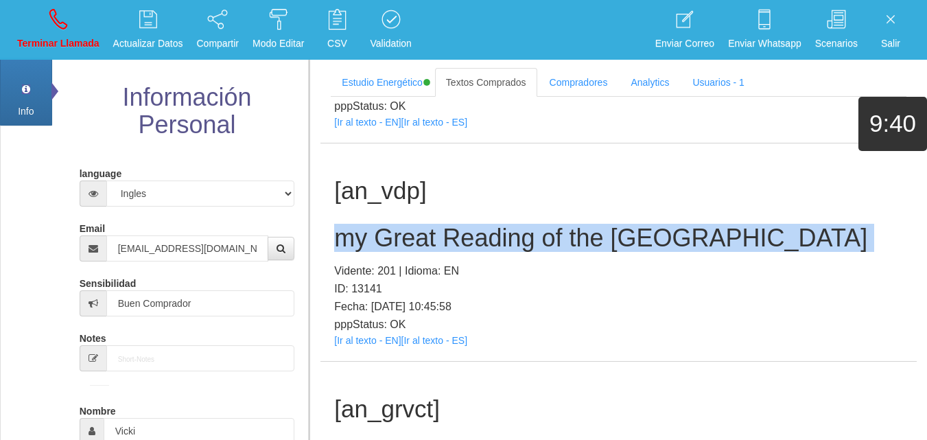
drag, startPoint x: 392, startPoint y: 228, endPoint x: 427, endPoint y: 222, distance: 36.2
click at [392, 229] on h2 "my Great Reading of the [GEOGRAPHIC_DATA]" at bounding box center [618, 237] width 569 height 27
click at [355, 344] on link "[Ir al texto - EN]" at bounding box center [367, 340] width 67 height 11
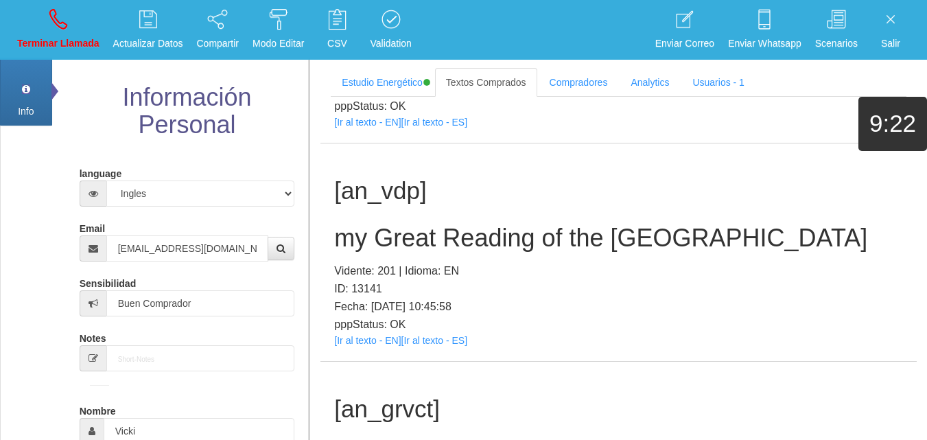
click at [388, 188] on h1 "[an_vdp]" at bounding box center [618, 191] width 569 height 27
click at [365, 239] on h2 "my Great Reading of the [GEOGRAPHIC_DATA]" at bounding box center [618, 237] width 569 height 27
click at [364, 239] on h2 "my Great Reading of the [GEOGRAPHIC_DATA]" at bounding box center [618, 237] width 569 height 27
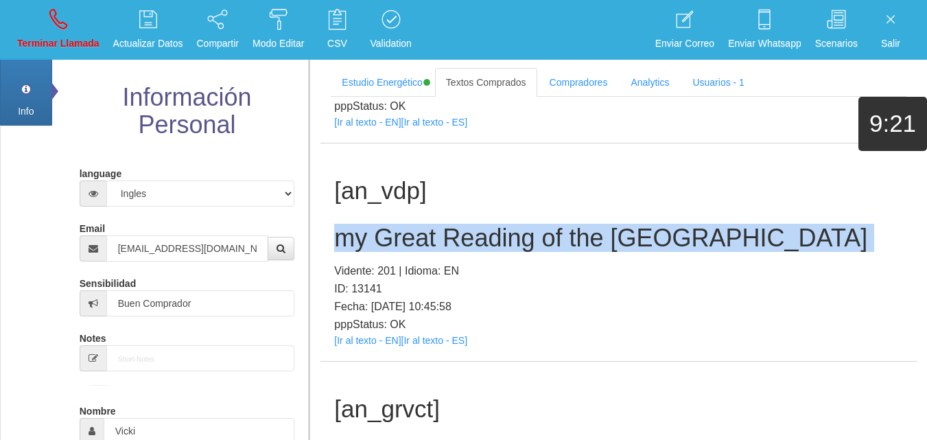
click at [364, 238] on h2 "my Great Reading of the [GEOGRAPHIC_DATA]" at bounding box center [618, 237] width 569 height 27
drag, startPoint x: 58, startPoint y: 36, endPoint x: 142, endPoint y: 149, distance: 140.6
click at [58, 36] on p "Terminar Llamada" at bounding box center [58, 44] width 82 height 16
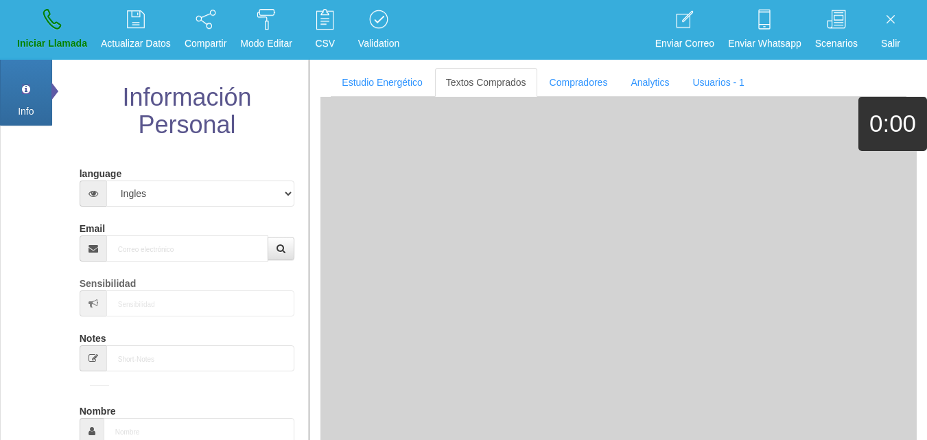
scroll to position [0, 0]
drag, startPoint x: 177, startPoint y: 226, endPoint x: 177, endPoint y: 244, distance: 17.8
click at [177, 238] on div "Email" at bounding box center [187, 239] width 215 height 45
click at [177, 244] on input "Email" at bounding box center [187, 248] width 163 height 26
paste input "[EMAIL_ADDRESS][DOMAIN_NAME]"
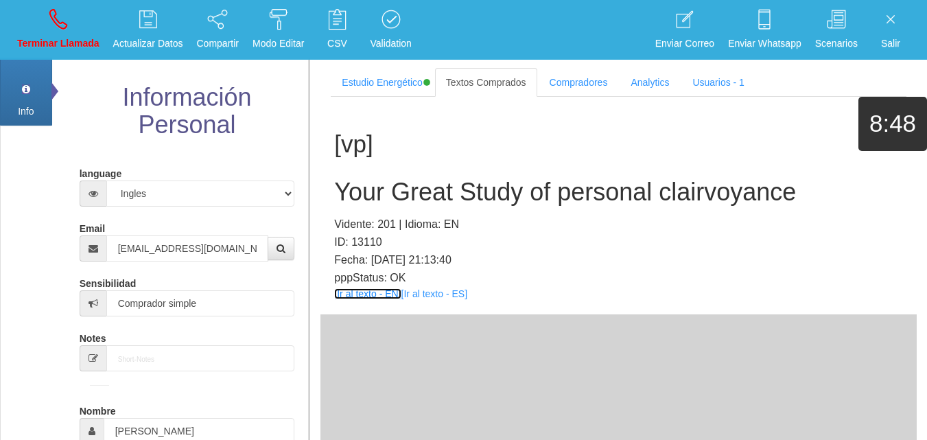
click at [362, 296] on link "[Ir al texto - EN]" at bounding box center [367, 293] width 67 height 11
click at [483, 181] on h2 "Your Great Study of personal clairvoyance" at bounding box center [618, 191] width 569 height 27
click at [482, 180] on h2 "Your Great Study of personal clairvoyance" at bounding box center [618, 191] width 569 height 27
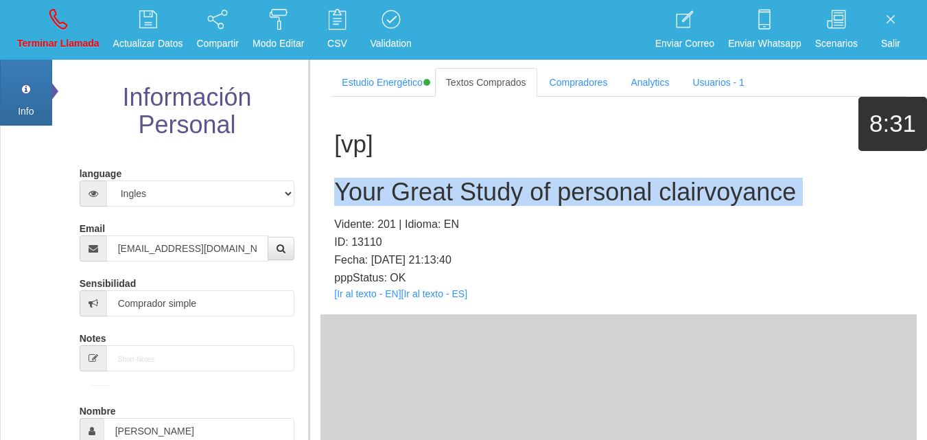
drag, startPoint x: 482, startPoint y: 180, endPoint x: 931, endPoint y: 198, distance: 450.3
click at [482, 179] on h2 "Your Great Study of personal clairvoyance" at bounding box center [618, 191] width 569 height 27
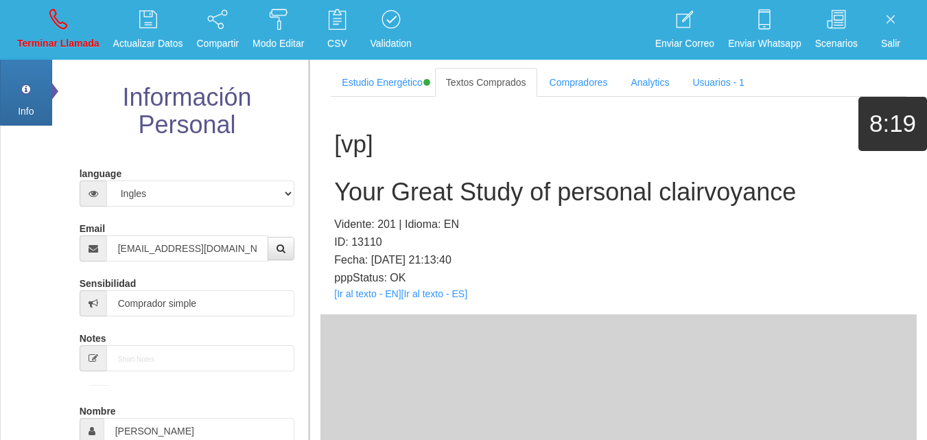
click at [0, 21] on div "Toggle navigation Terminar Llamada Actualizar Datos Compartir Modo Editar Whats…" at bounding box center [463, 30] width 927 height 60
click at [50, 29] on icon at bounding box center [58, 19] width 18 height 22
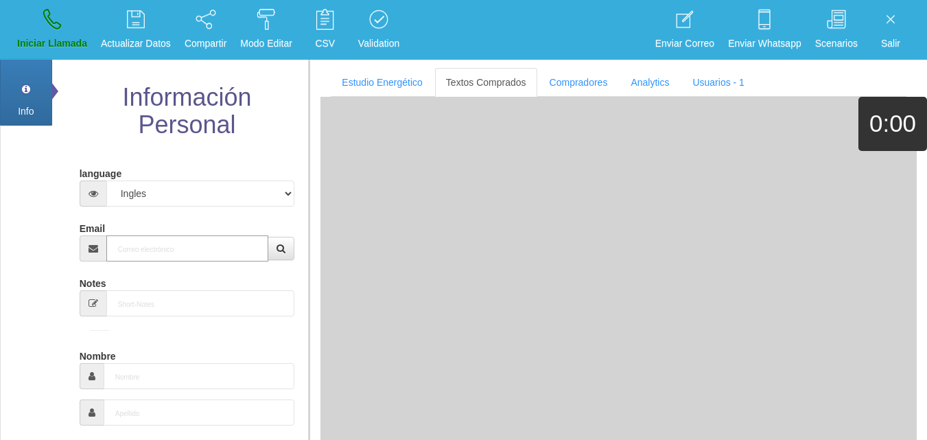
click at [198, 242] on input "Email" at bounding box center [187, 248] width 163 height 26
paste input "[EMAIL_ADDRESS][DOMAIN_NAME]"
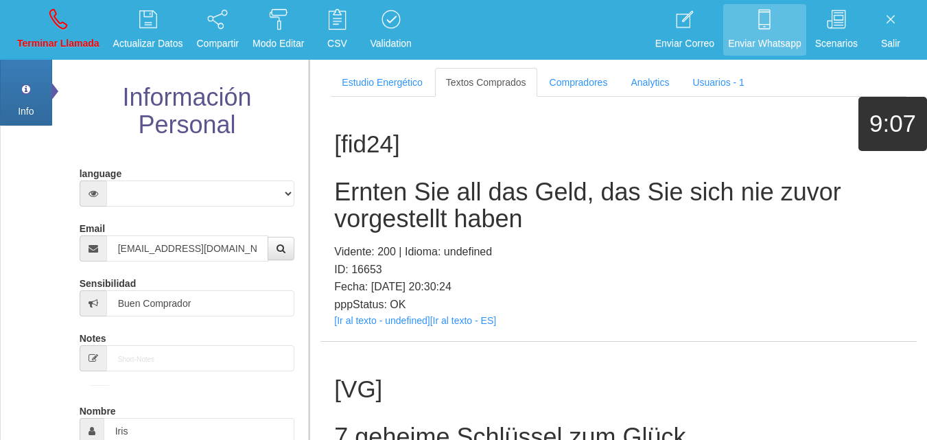
scroll to position [1070, 0]
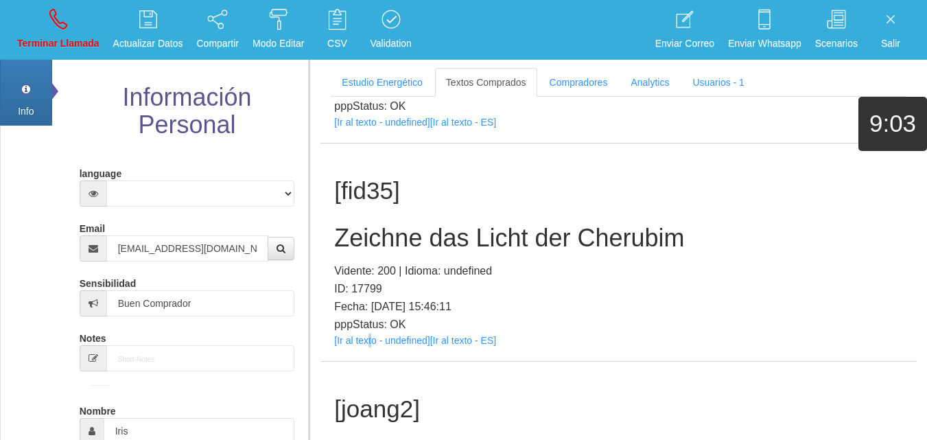
click at [366, 346] on div "[fid35] Zeichne das Licht der Cherubim Vidente: 200 | Idioma: undefined ID: 177…" at bounding box center [618, 251] width 596 height 217
click at [366, 345] on link "[Ir al texto - undefined]" at bounding box center [381, 340] width 95 height 11
click at [451, 247] on h2 "Zeichne das Licht der Cherubim" at bounding box center [618, 237] width 569 height 27
click at [451, 246] on h2 "Zeichne das Licht der Cherubim" at bounding box center [618, 237] width 569 height 27
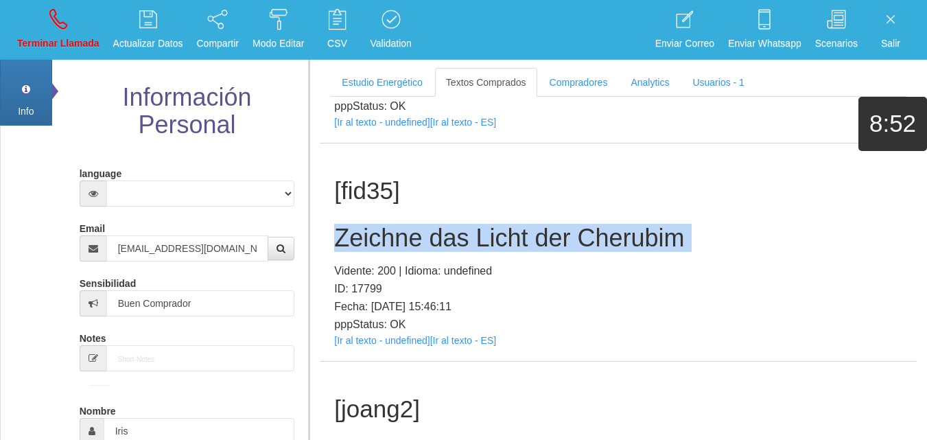
click at [451, 246] on h2 "Zeichne das Licht der Cherubim" at bounding box center [618, 237] width 569 height 27
click at [67, 14] on link "Terminar Llamada" at bounding box center [58, 29] width 92 height 51
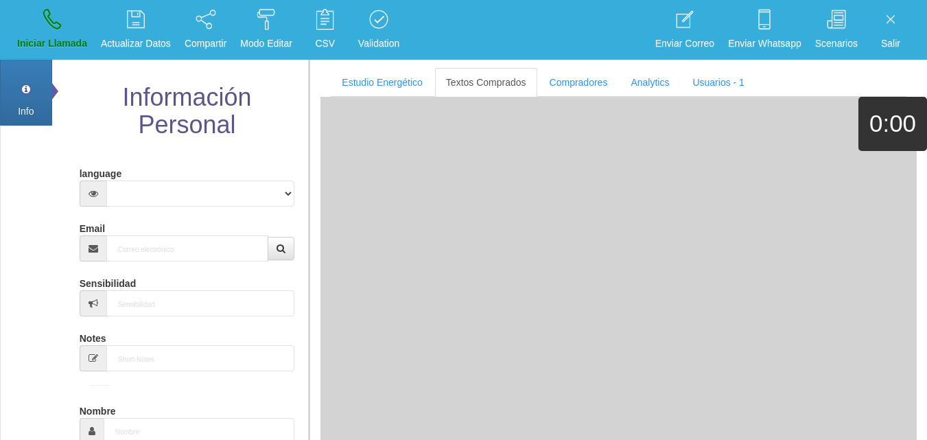
scroll to position [0, 0]
click at [191, 258] on input "Email" at bounding box center [187, 248] width 163 height 26
paste input "[EMAIL_ADDRESS][DOMAIN_NAME]"
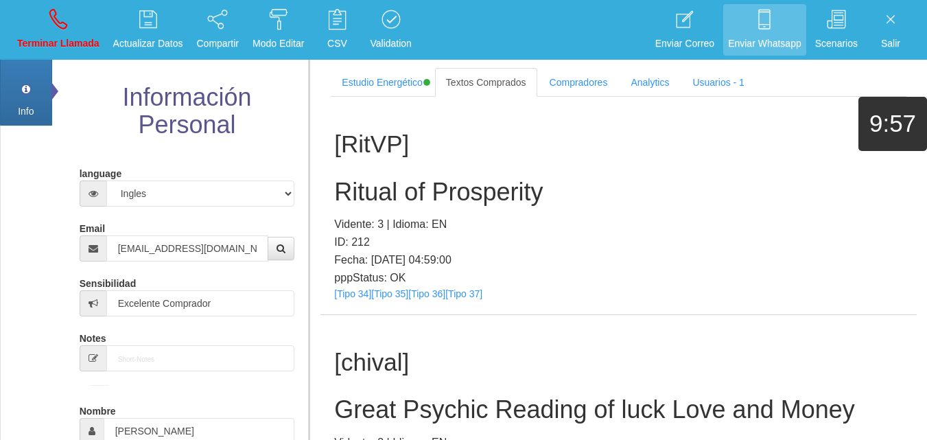
scroll to position [26563, 0]
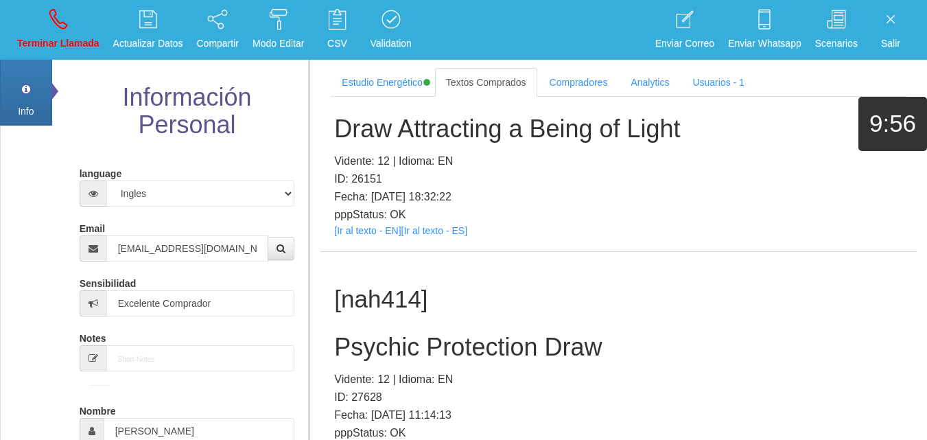
click at [391, 333] on h2 "Psychic Protection Draw" at bounding box center [618, 346] width 569 height 27
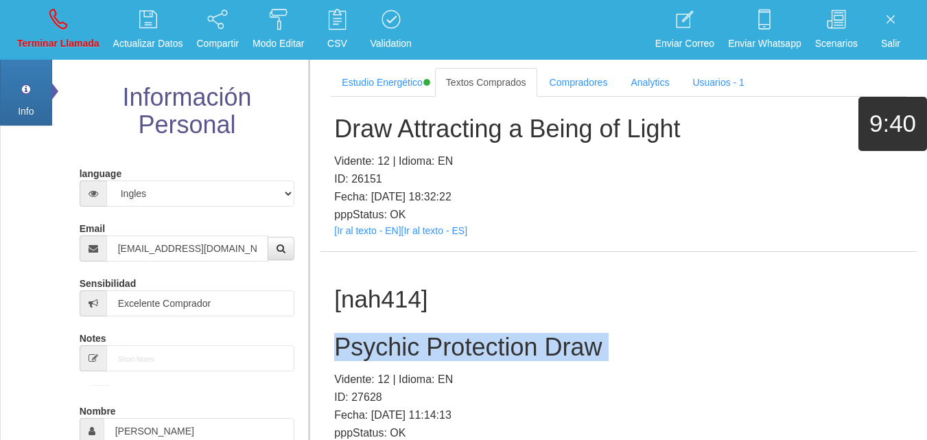
click at [391, 333] on h2 "Psychic Protection Draw" at bounding box center [618, 346] width 569 height 27
click at [60, 39] on p "Terminar Llamada" at bounding box center [58, 44] width 82 height 16
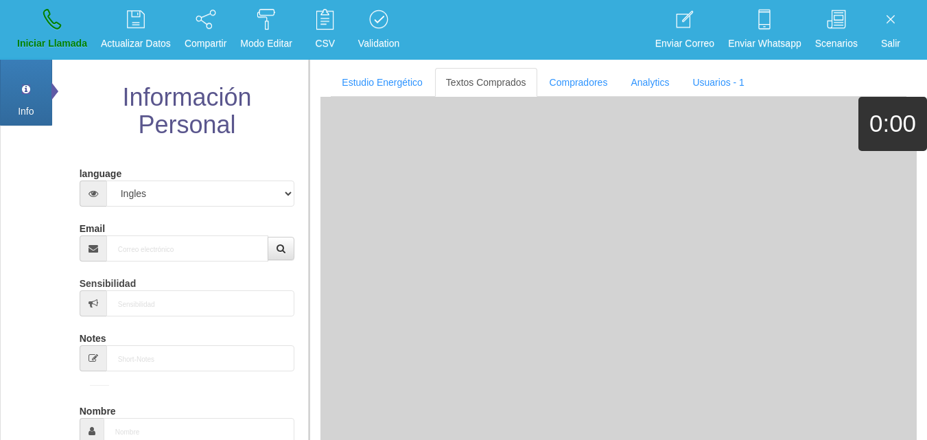
scroll to position [0, 0]
click at [211, 219] on div "Email" at bounding box center [187, 239] width 215 height 45
click at [217, 240] on div "Email" at bounding box center [187, 239] width 215 height 45
click at [217, 241] on input "Email" at bounding box center [187, 248] width 163 height 26
paste input "[EMAIL_ADDRESS][DOMAIN_NAME]"
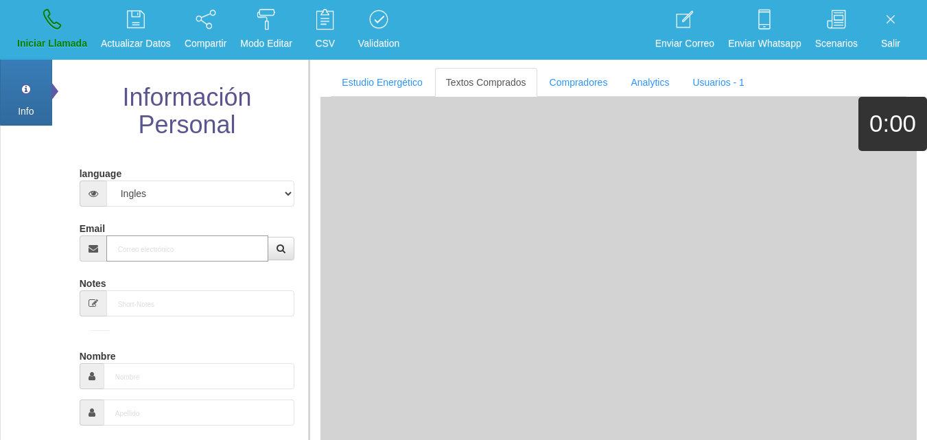
click at [217, 241] on input "Email" at bounding box center [187, 248] width 163 height 26
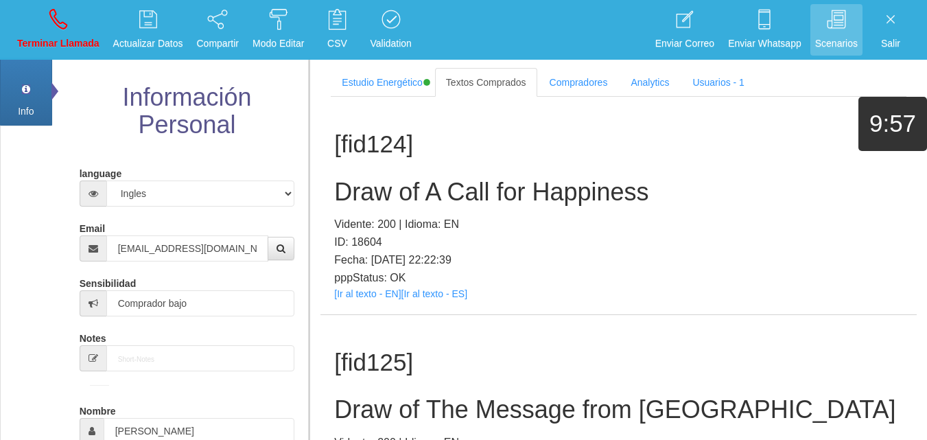
scroll to position [258, 0]
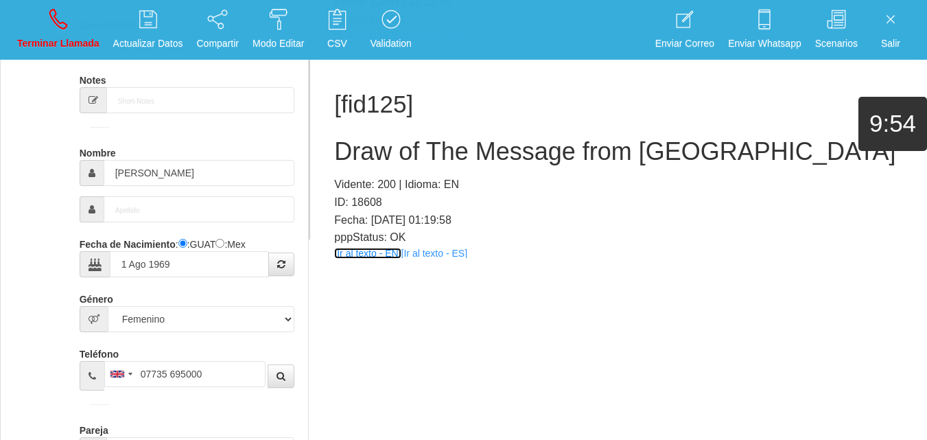
click at [383, 248] on link "[Ir al texto - EN]" at bounding box center [367, 253] width 67 height 11
click at [383, 140] on h2 "Draw of The Message from [GEOGRAPHIC_DATA]" at bounding box center [618, 151] width 569 height 27
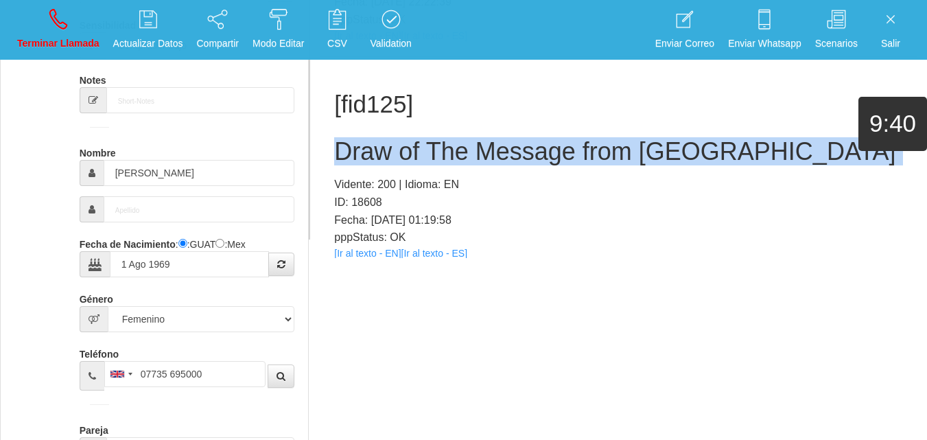
click at [383, 140] on h2 "Draw of The Message from [GEOGRAPHIC_DATA]" at bounding box center [618, 151] width 569 height 27
drag, startPoint x: 42, startPoint y: 17, endPoint x: 502, endPoint y: 80, distance: 464.6
click at [41, 17] on link "Terminar Llamada" at bounding box center [58, 29] width 92 height 51
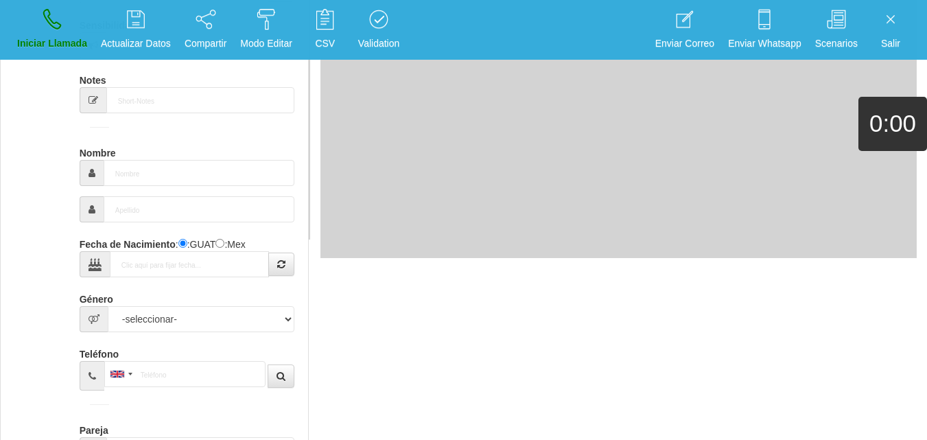
scroll to position [0, 0]
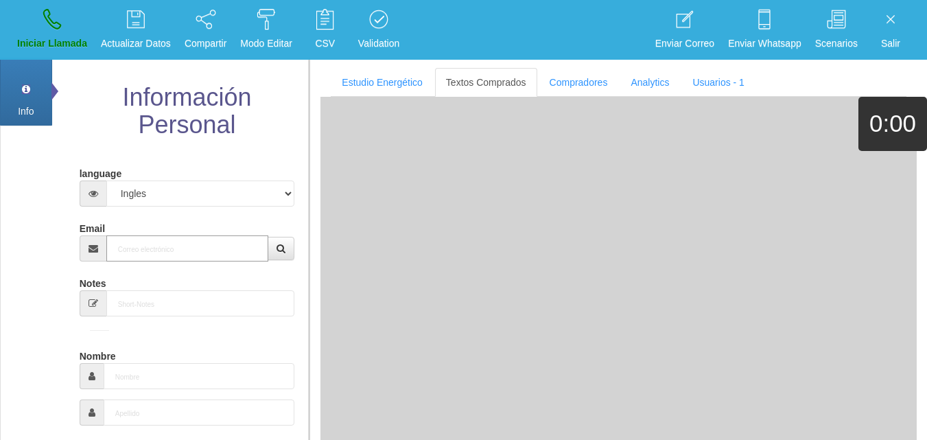
click at [144, 254] on input "Email" at bounding box center [187, 248] width 163 height 26
paste input "[PERSON_NAME][EMAIL_ADDRESS][DOMAIN_NAME]"
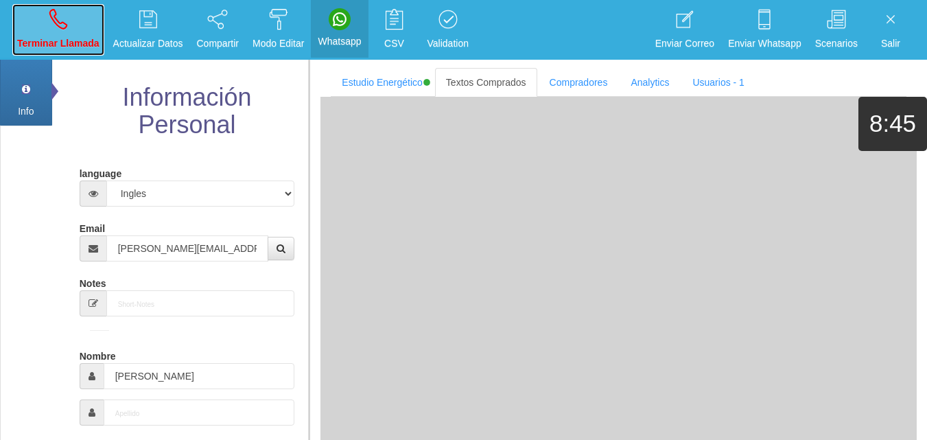
click at [61, 31] on link "Terminar Llamada" at bounding box center [58, 29] width 92 height 51
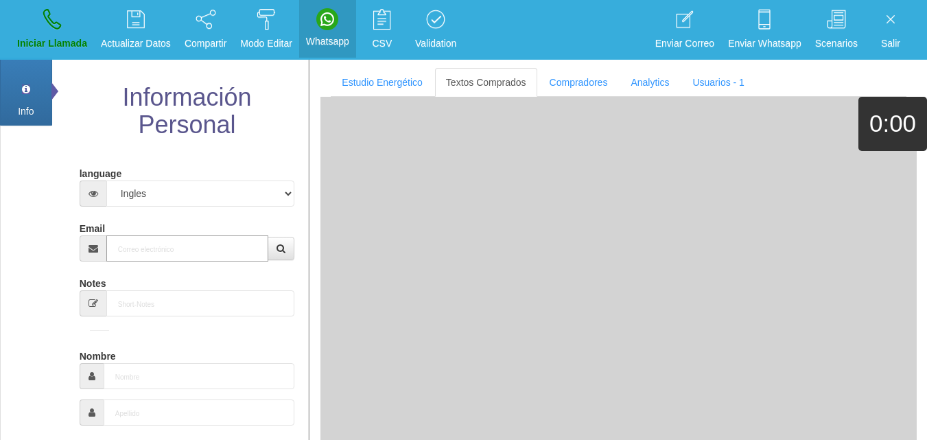
click at [164, 252] on input "Email" at bounding box center [187, 248] width 163 height 26
paste input "[EMAIL_ADDRESS][DOMAIN_NAME]"
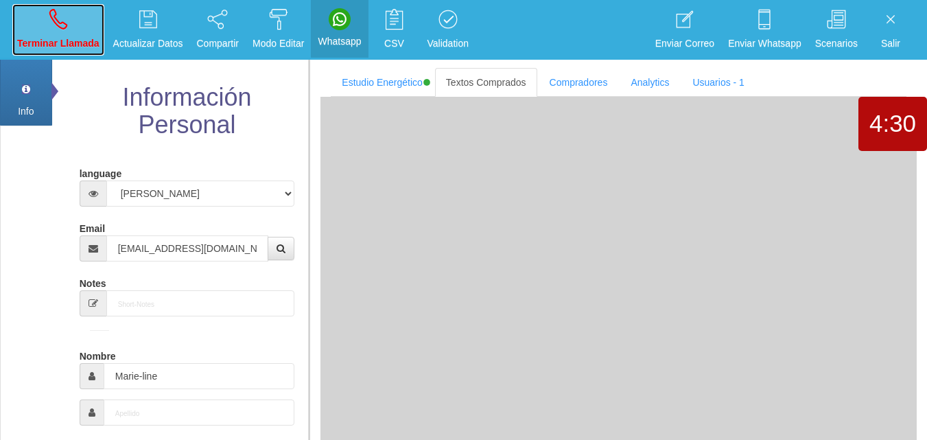
click at [34, 12] on link "Terminar Llamada" at bounding box center [58, 29] width 92 height 51
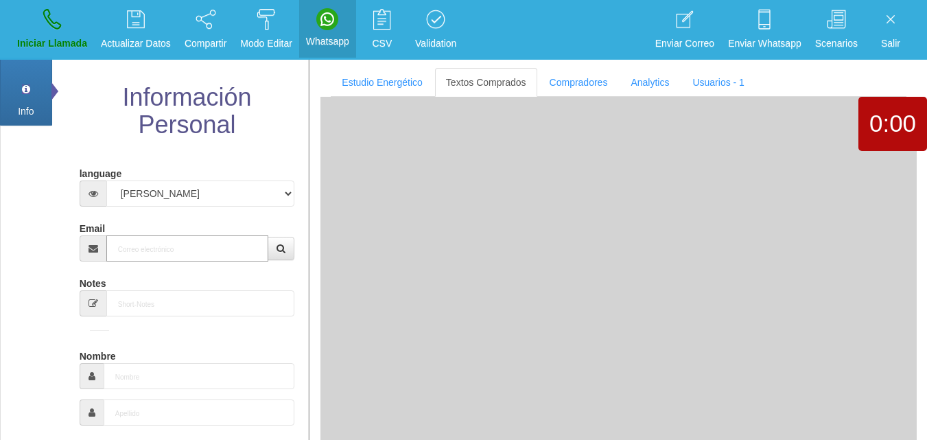
click at [189, 249] on input "Email" at bounding box center [187, 248] width 163 height 26
paste input "[EMAIL_ADDRESS][DOMAIN_NAME]"
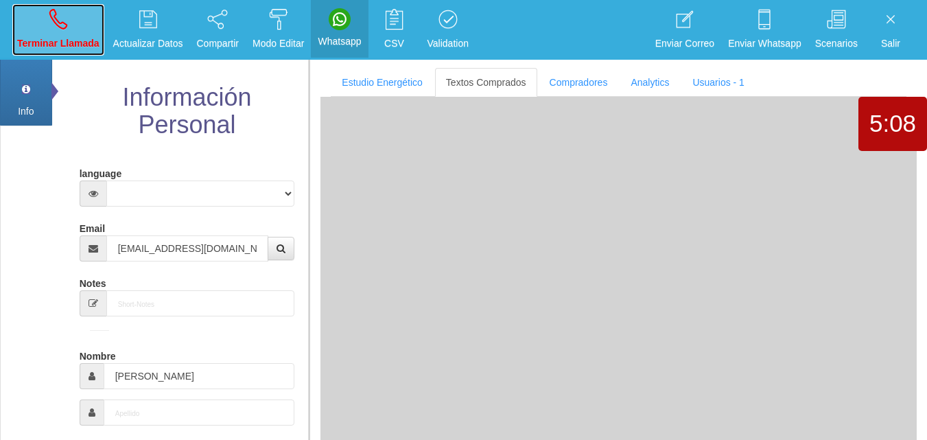
click at [86, 26] on link "Terminar Llamada" at bounding box center [58, 29] width 92 height 51
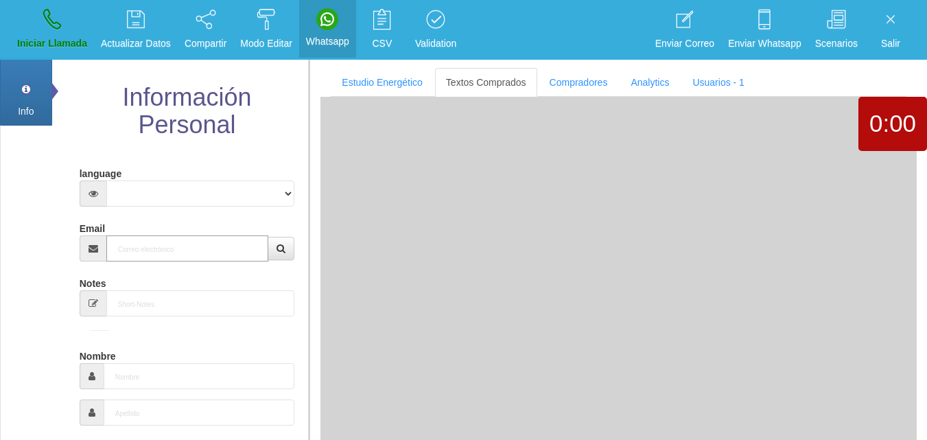
click at [226, 237] on input "Email" at bounding box center [187, 248] width 163 height 26
paste input "[EMAIL_ADDRESS][DOMAIN_NAME]"
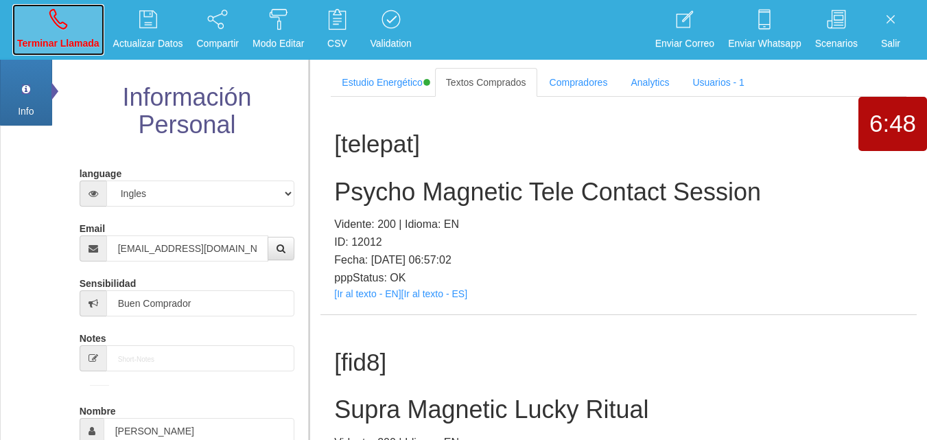
click at [77, 46] on p "Terminar Llamada" at bounding box center [58, 44] width 82 height 16
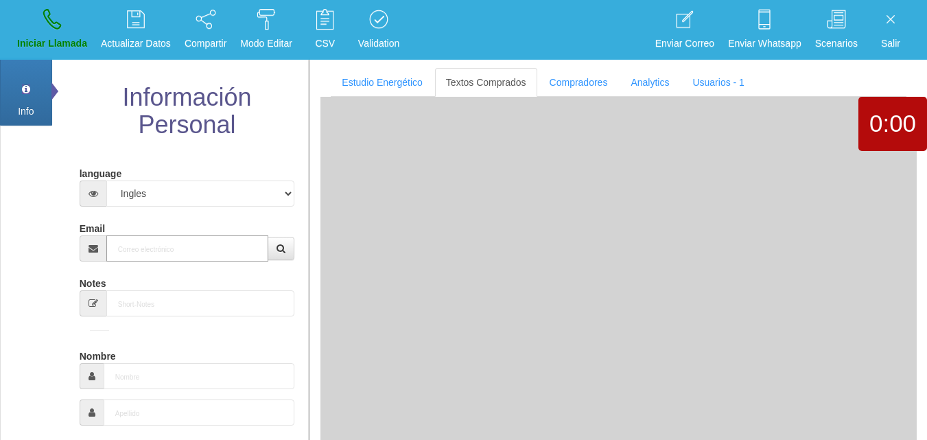
click at [156, 250] on input "Email" at bounding box center [187, 248] width 163 height 26
paste input "[EMAIL_ADDRESS][DOMAIN_NAME]"
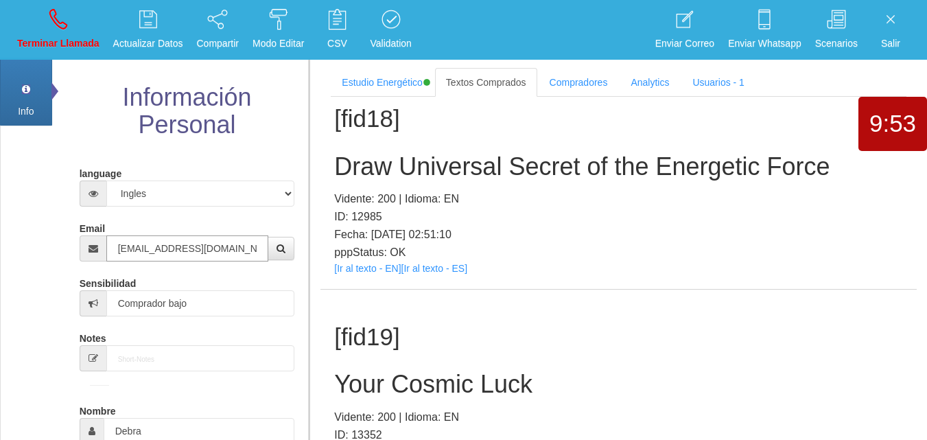
scroll to position [69, 0]
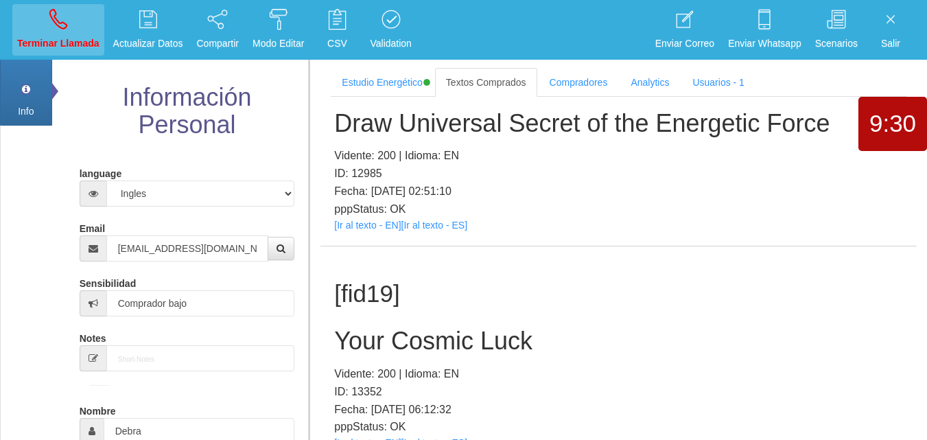
click at [51, 6] on li "Terminar Llamada" at bounding box center [58, 30] width 96 height 60
click at [52, 16] on icon at bounding box center [58, 19] width 18 height 22
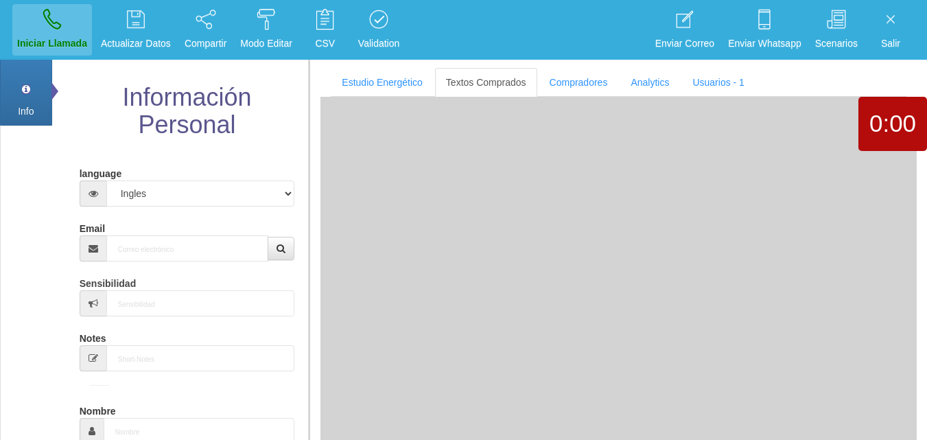
scroll to position [0, 0]
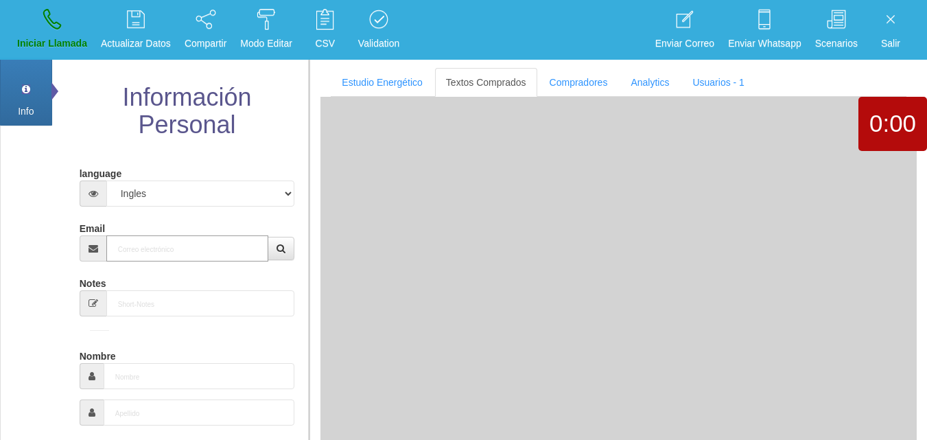
click at [146, 242] on input "Email" at bounding box center [187, 248] width 163 height 26
paste input "[EMAIL_ADDRESS][DOMAIN_NAME]"
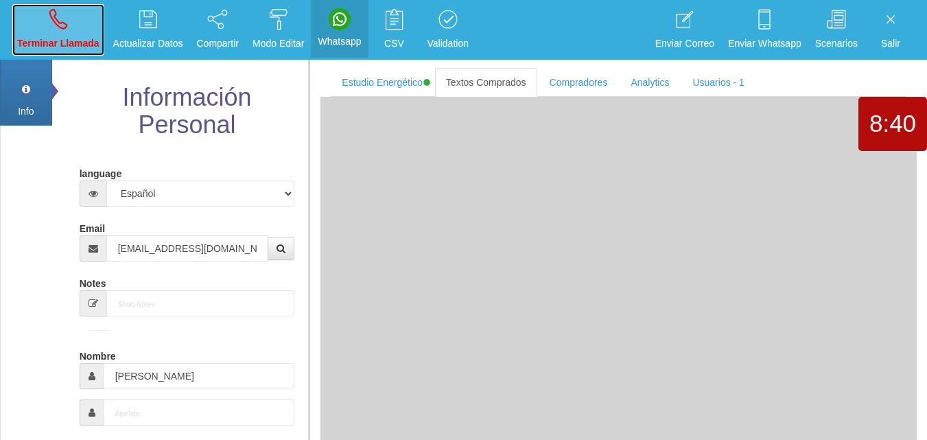
click at [67, 36] on p "Terminar Llamada" at bounding box center [58, 44] width 82 height 16
